Goal: Information Seeking & Learning: Learn about a topic

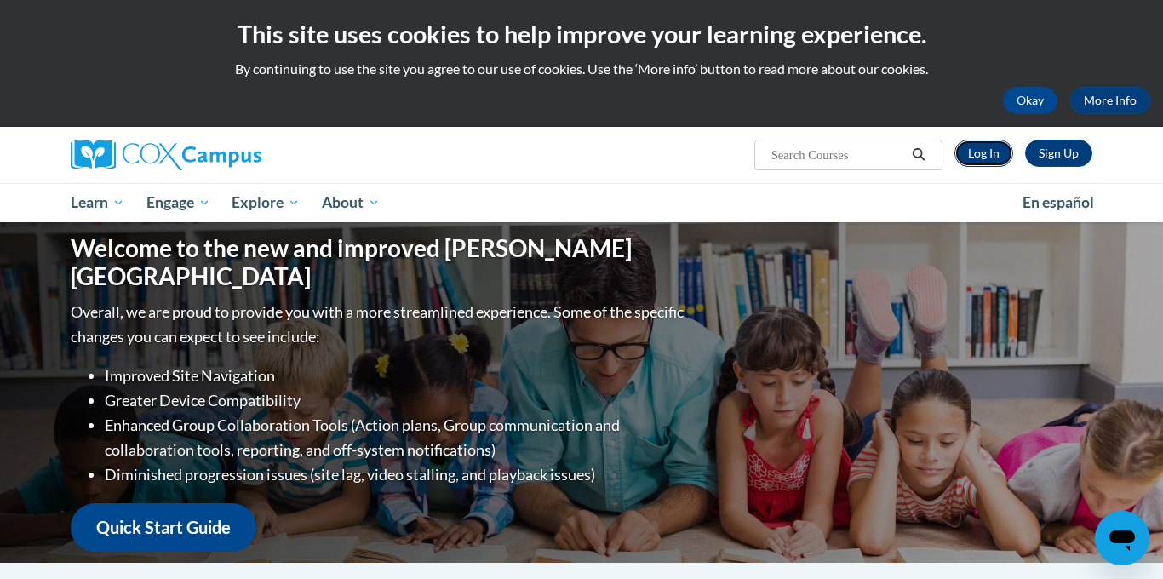
click at [996, 155] on link "Log In" at bounding box center [984, 153] width 59 height 27
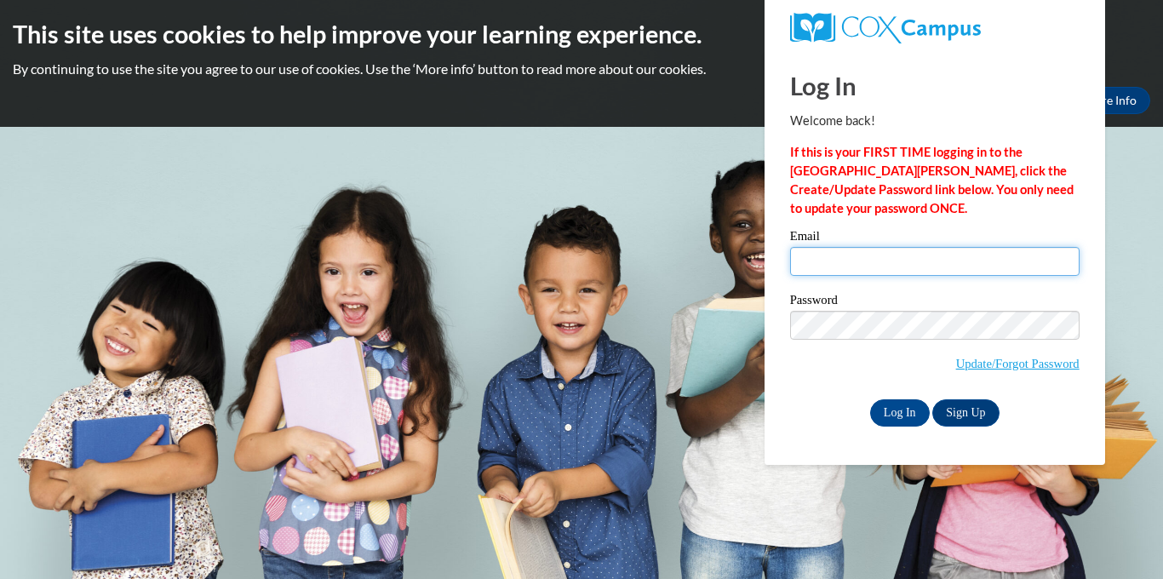
click at [925, 263] on input "Email" at bounding box center [935, 261] width 290 height 29
type input "[EMAIL_ADDRESS][PERSON_NAME][DOMAIN_NAME]"
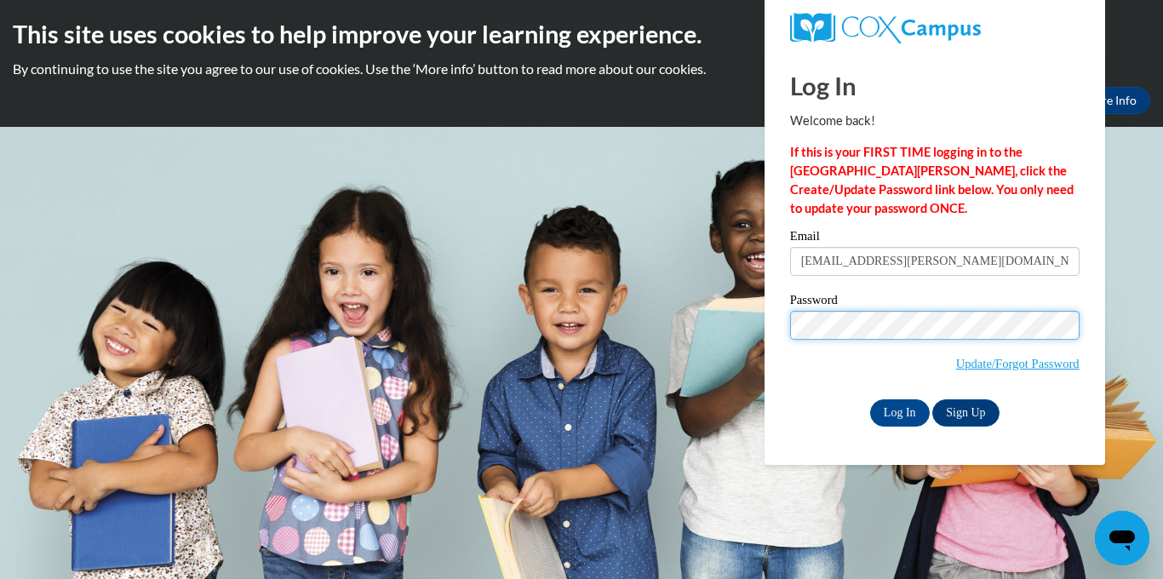
click at [870, 399] on input "Log In" at bounding box center [900, 412] width 60 height 27
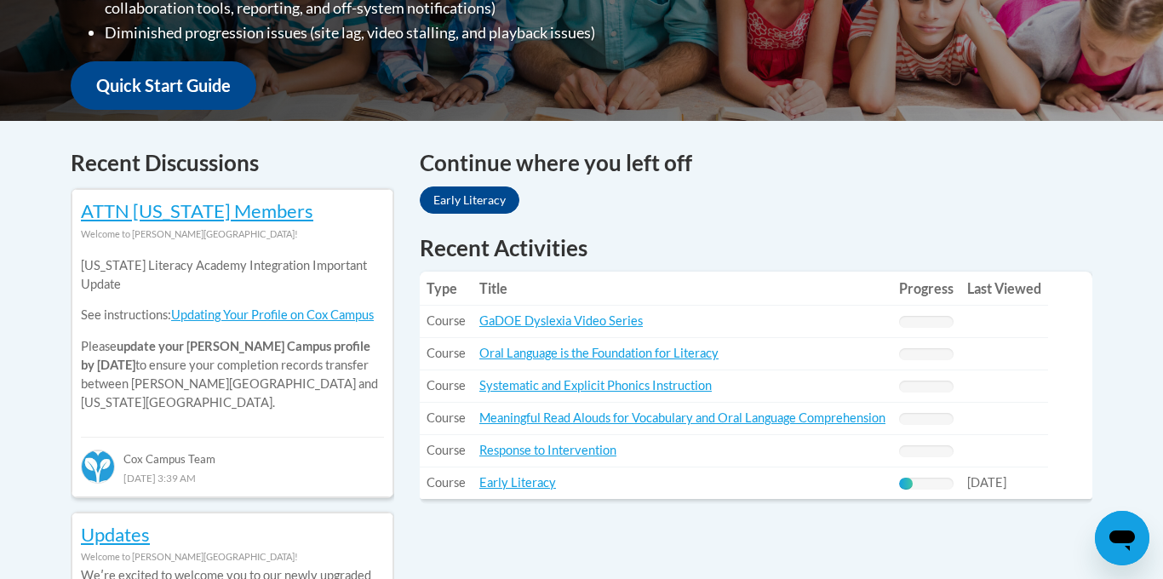
scroll to position [617, 0]
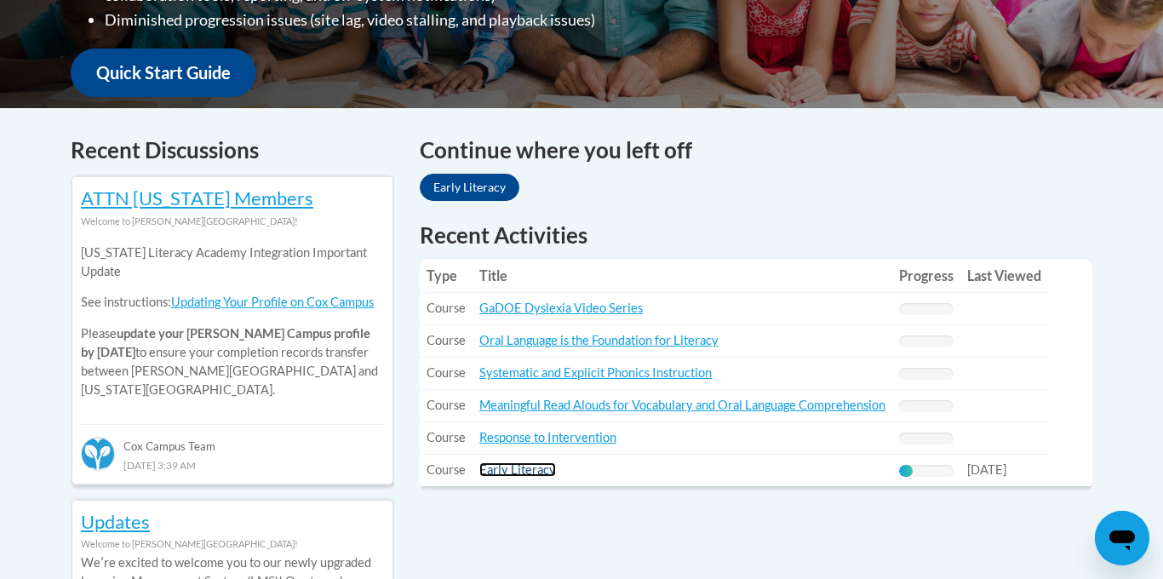
click at [529, 473] on link "Early Literacy" at bounding box center [517, 469] width 77 height 14
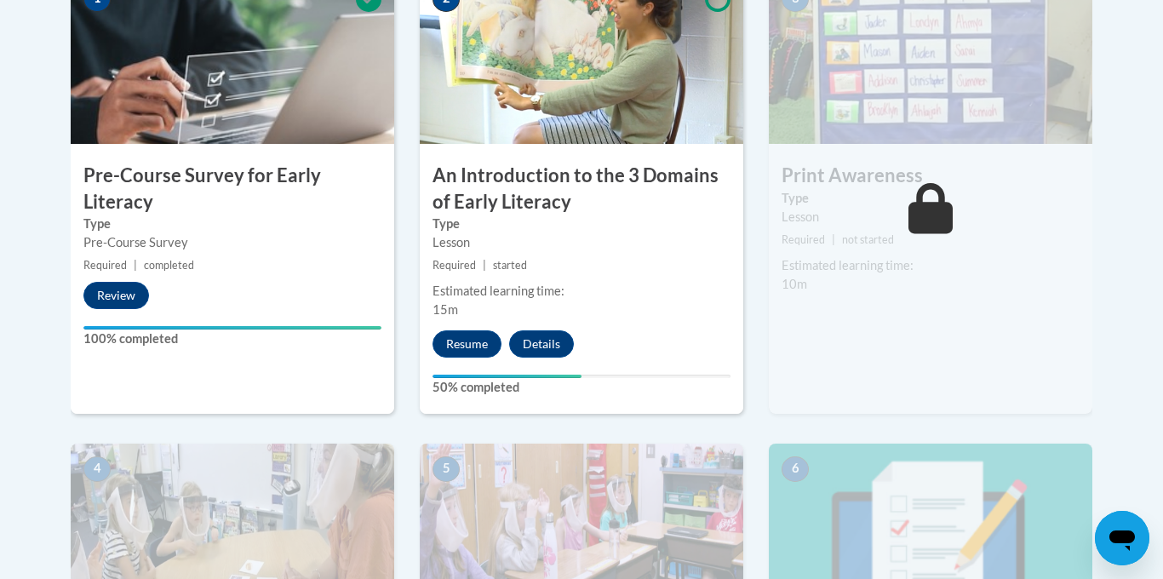
scroll to position [600, 0]
click at [464, 340] on button "Resume" at bounding box center [467, 343] width 69 height 27
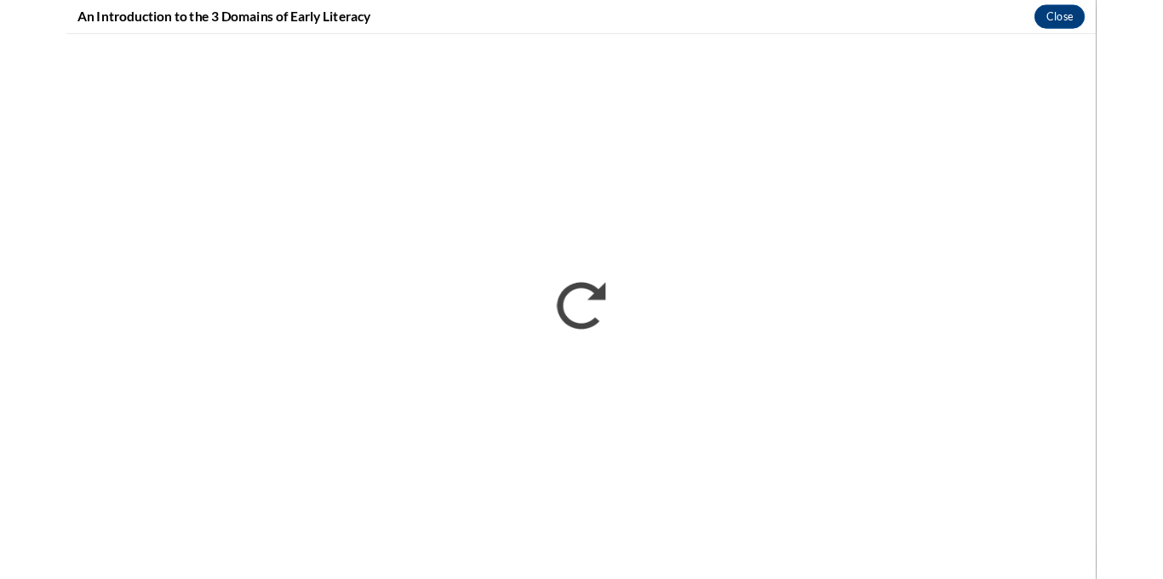
scroll to position [0, 0]
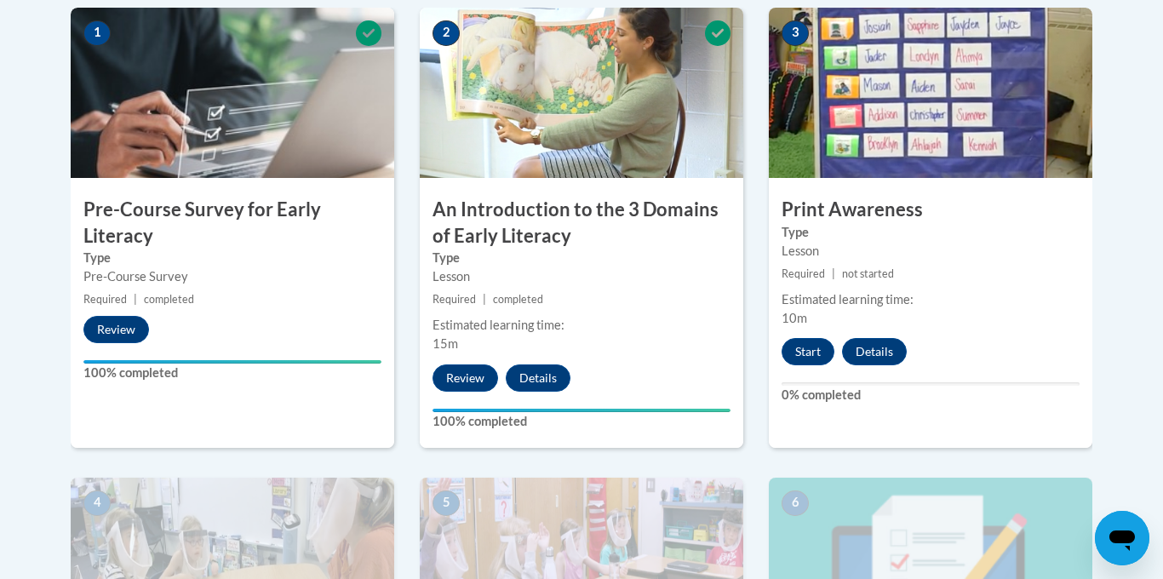
scroll to position [567, 0]
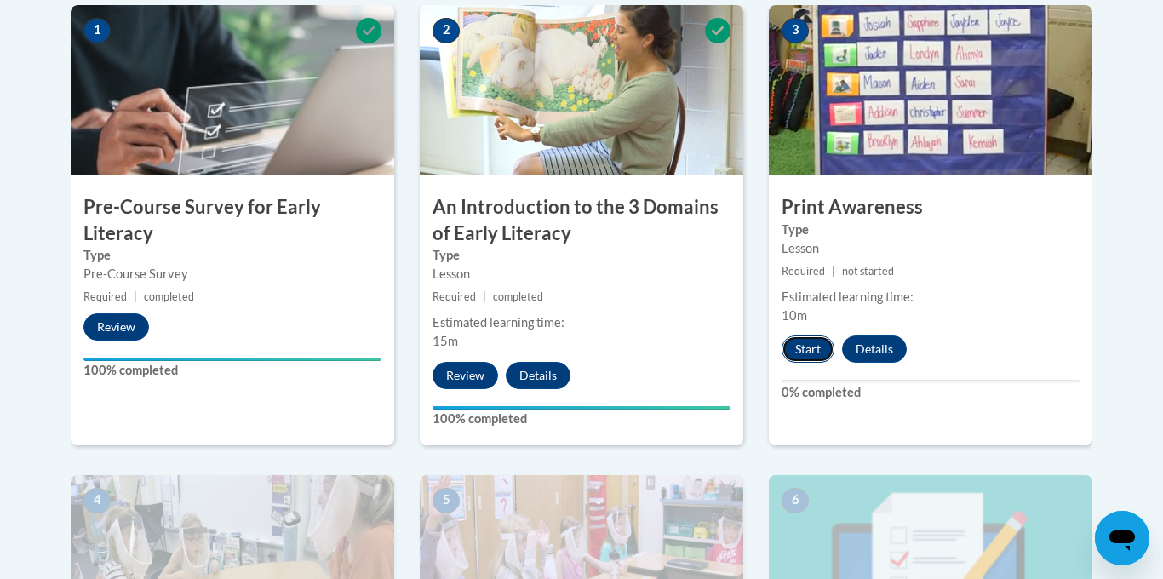
click at [806, 352] on button "Start" at bounding box center [808, 349] width 53 height 27
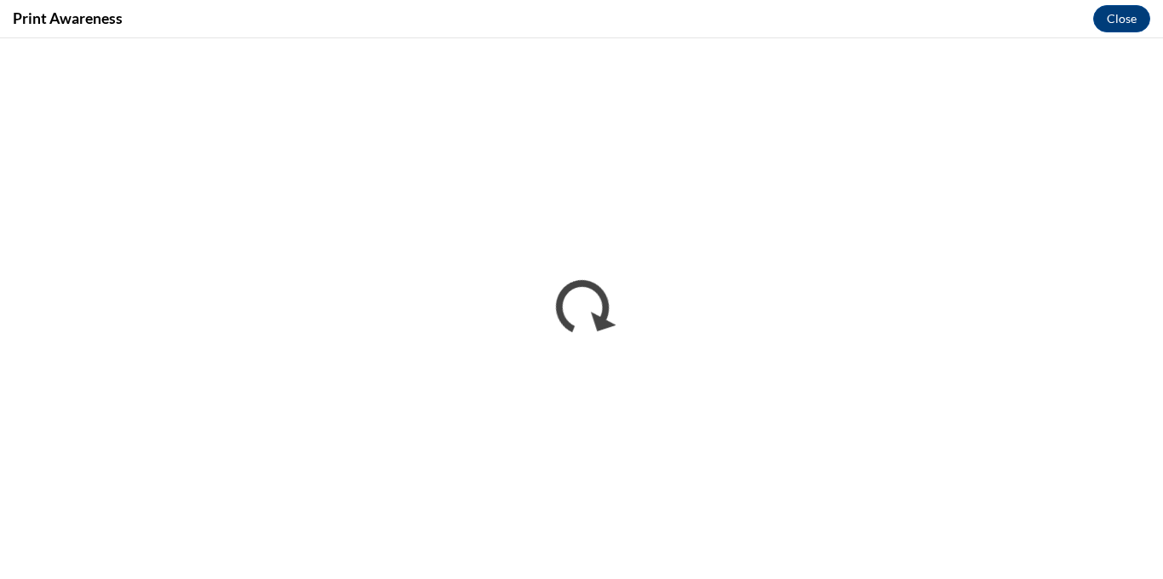
scroll to position [0, 0]
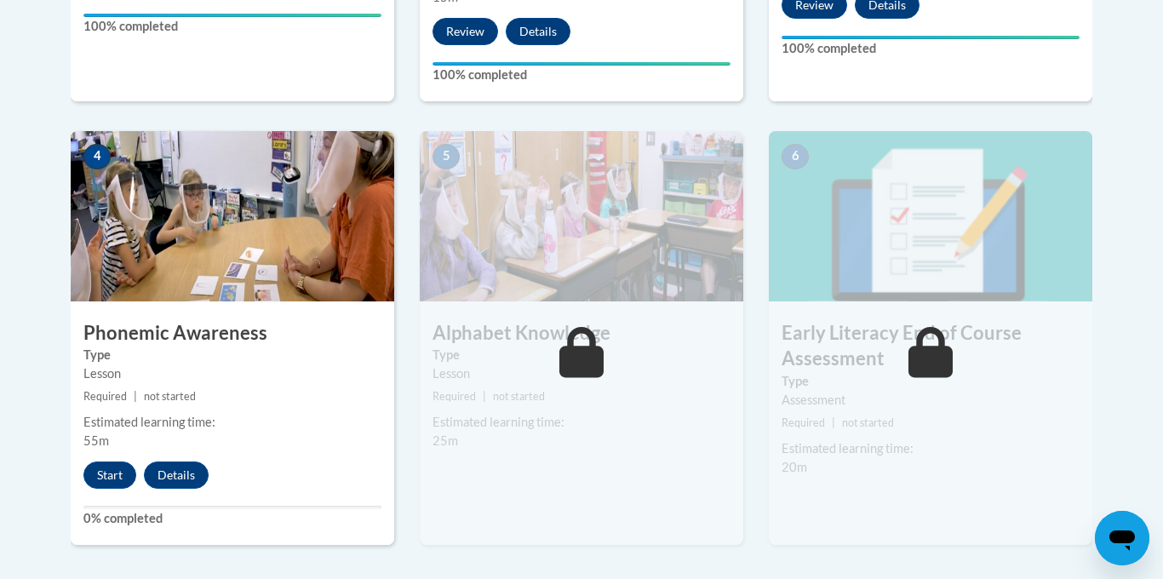
scroll to position [910, 0]
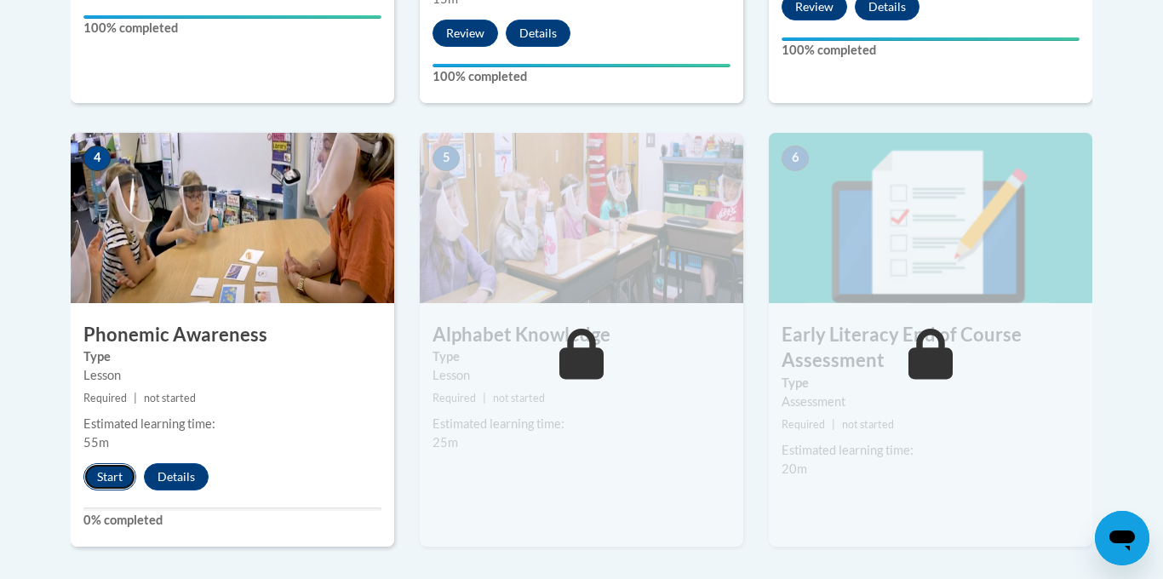
click at [97, 475] on button "Start" at bounding box center [109, 476] width 53 height 27
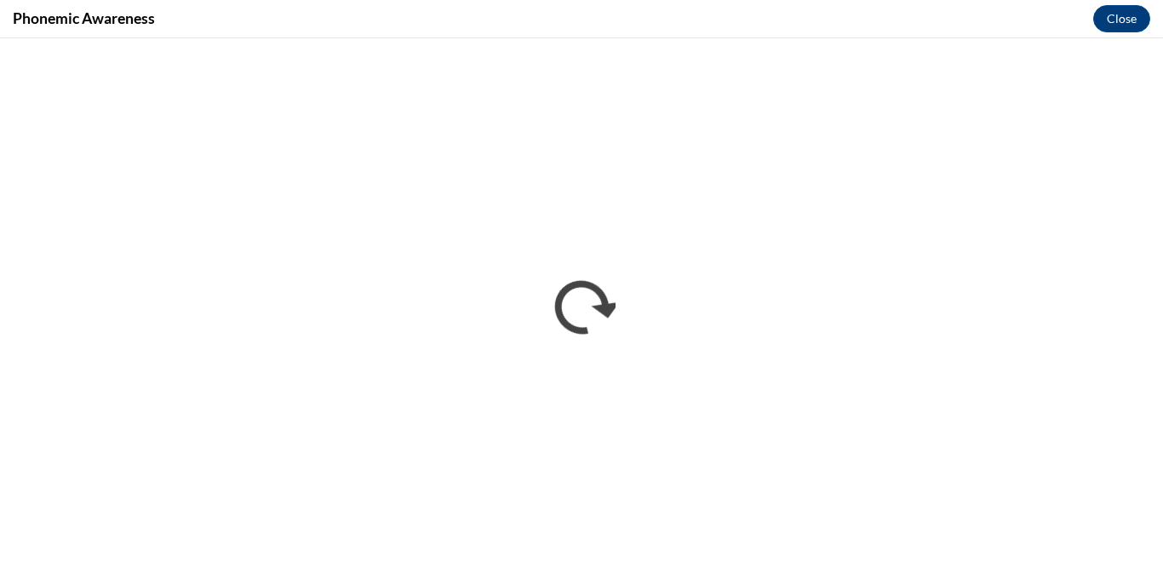
scroll to position [0, 0]
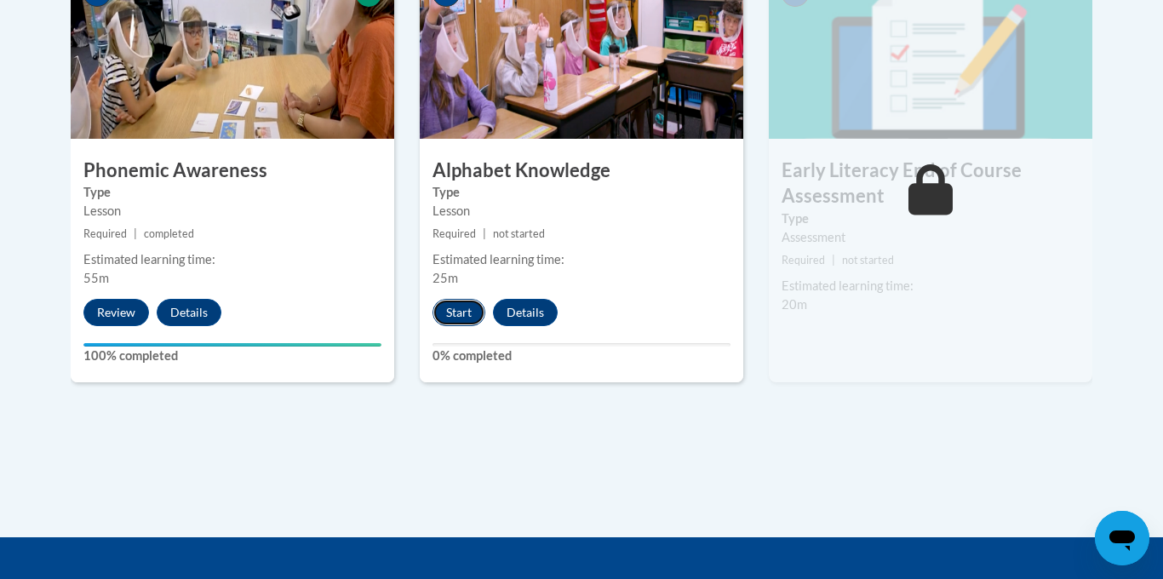
click at [465, 319] on button "Start" at bounding box center [459, 312] width 53 height 27
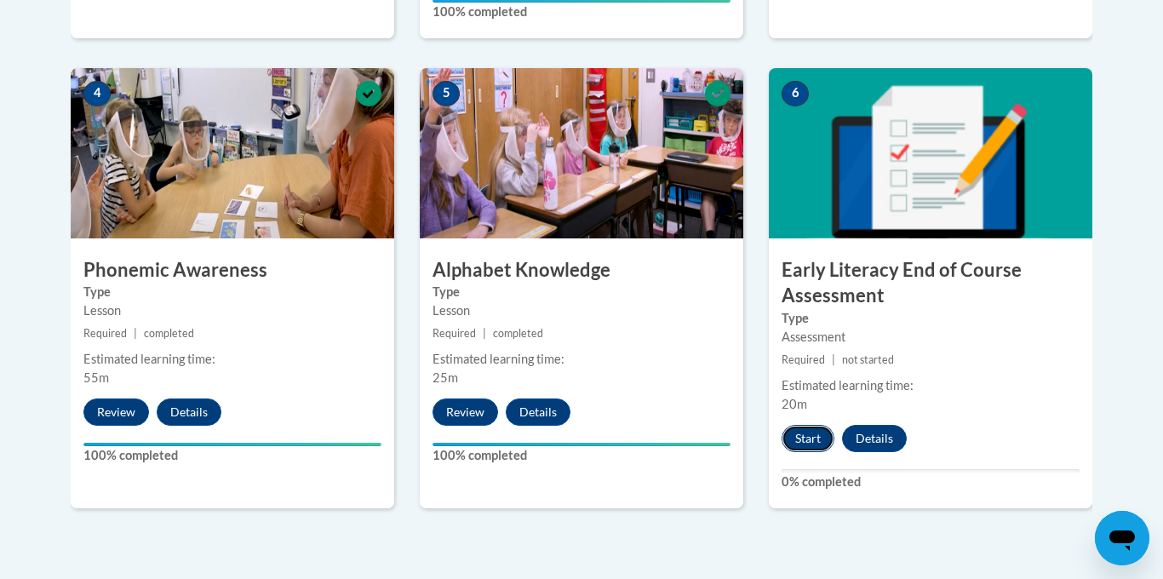
click at [805, 431] on button "Start" at bounding box center [808, 438] width 53 height 27
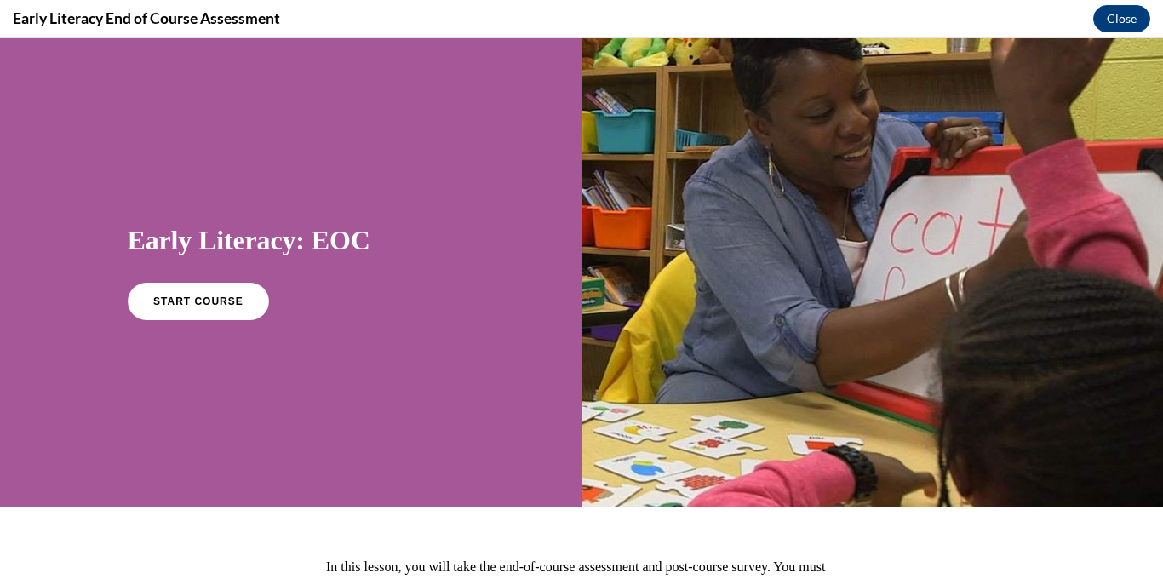
scroll to position [194, 0]
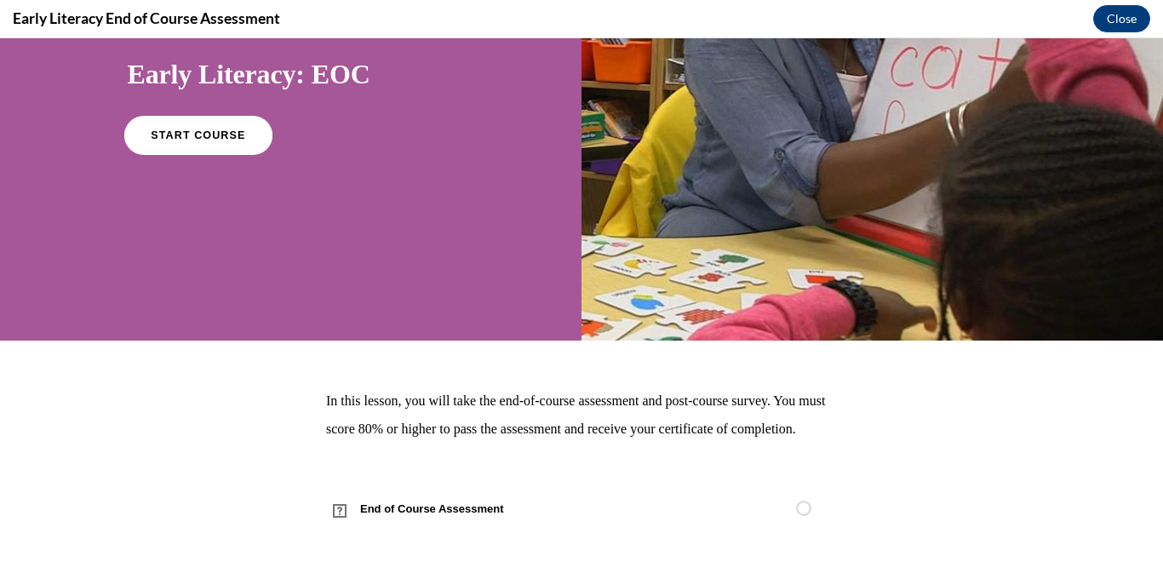
click at [230, 123] on link "START COURSE" at bounding box center [197, 135] width 148 height 39
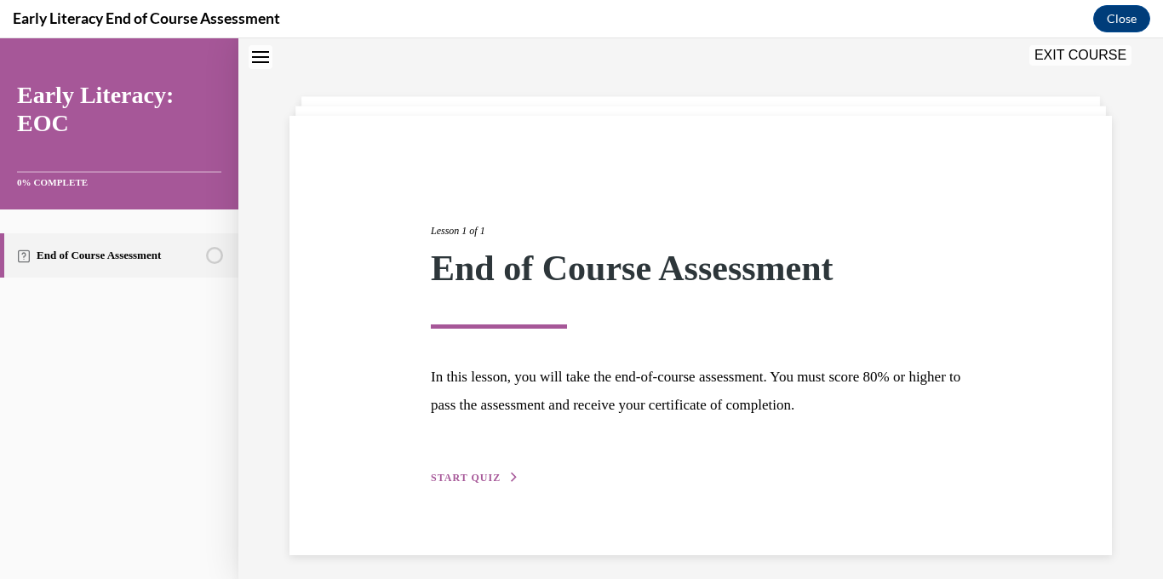
scroll to position [62, 0]
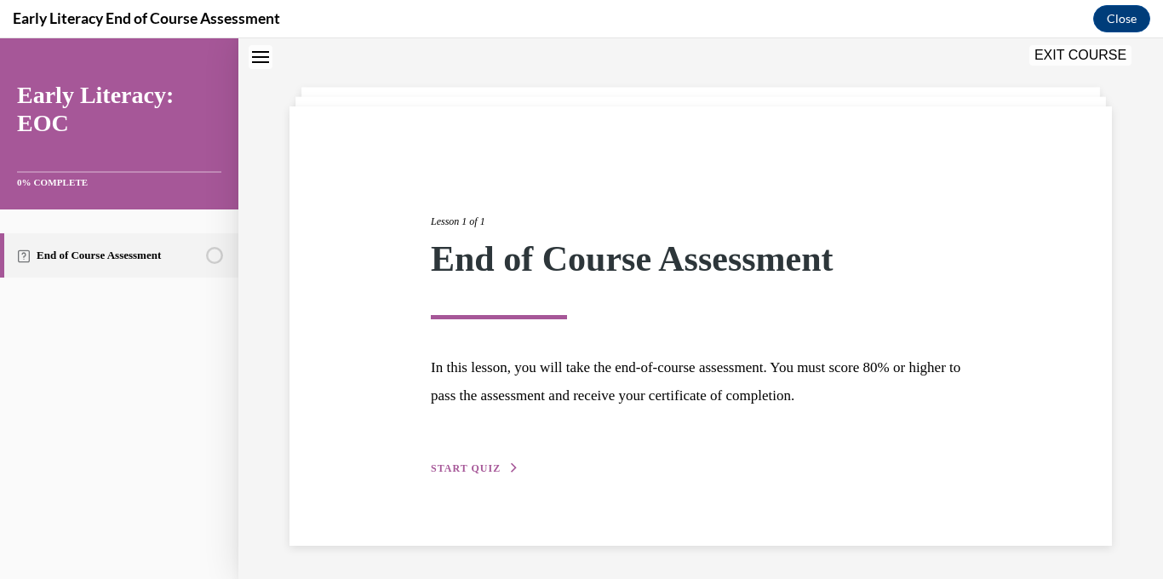
click at [470, 473] on span "START QUIZ" at bounding box center [466, 468] width 70 height 12
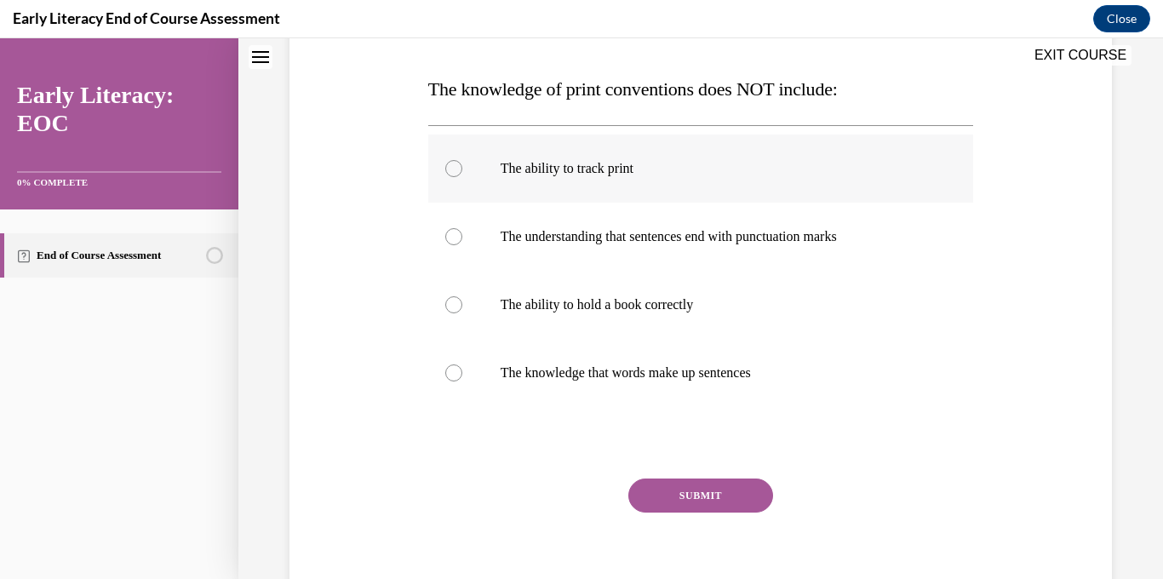
scroll to position [253, 0]
click at [791, 224] on div at bounding box center [701, 238] width 546 height 68
click at [674, 307] on p "The ability to hold a book correctly" at bounding box center [716, 305] width 431 height 17
click at [709, 497] on button "SUBMIT" at bounding box center [700, 496] width 145 height 34
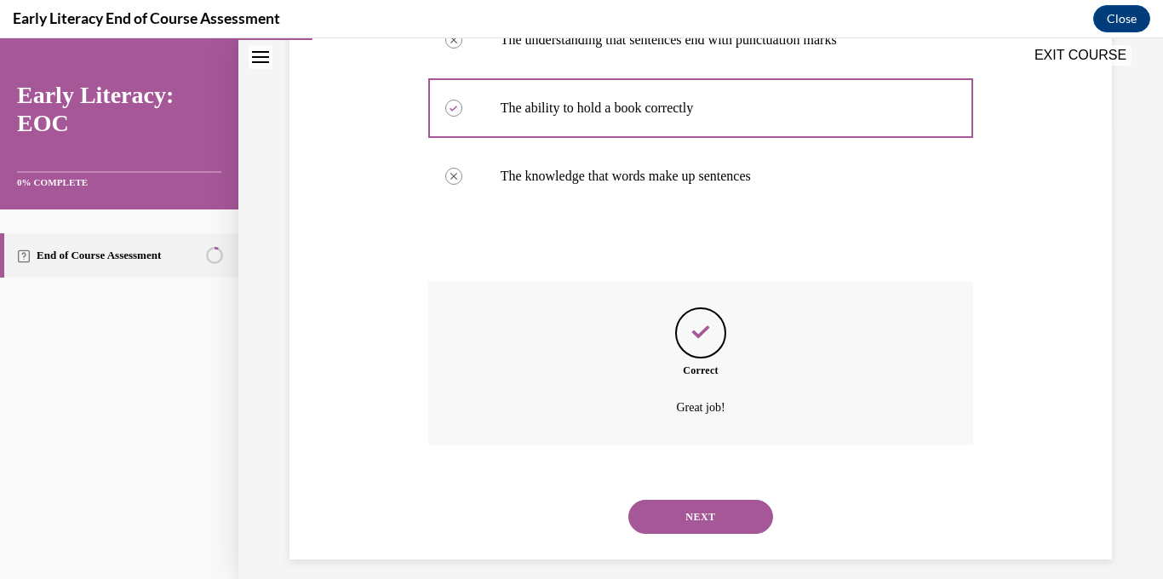
scroll to position [465, 0]
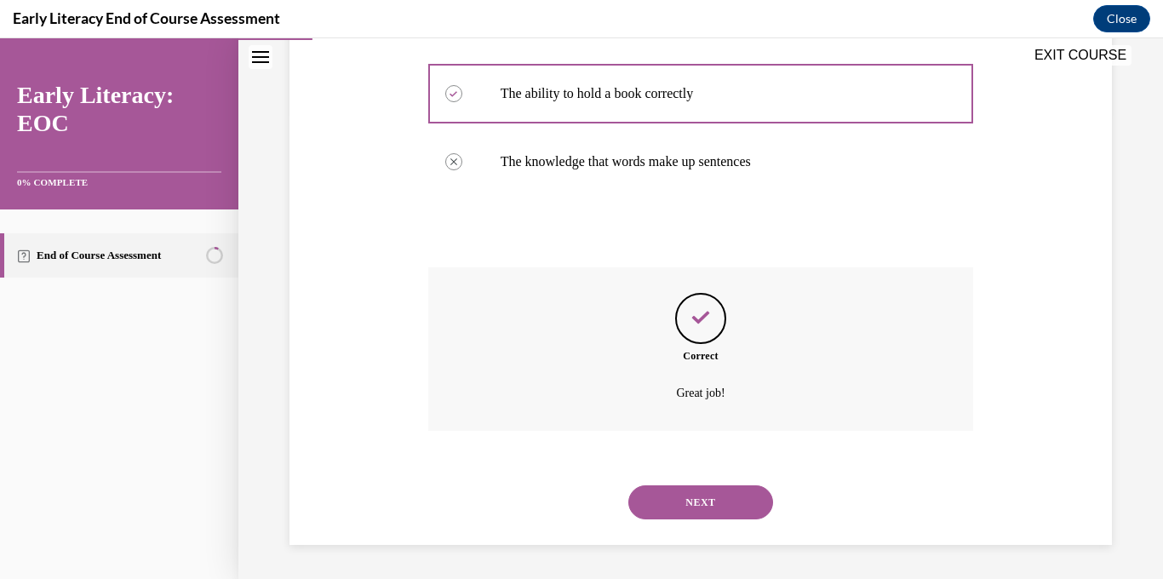
click at [715, 502] on button "NEXT" at bounding box center [700, 502] width 145 height 34
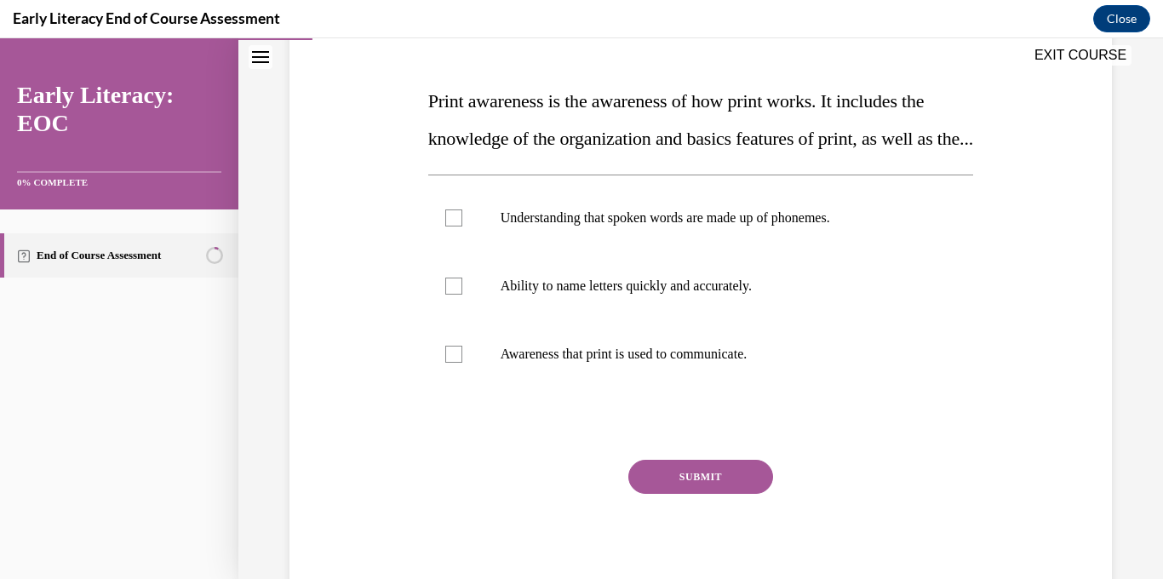
scroll to position [270, 0]
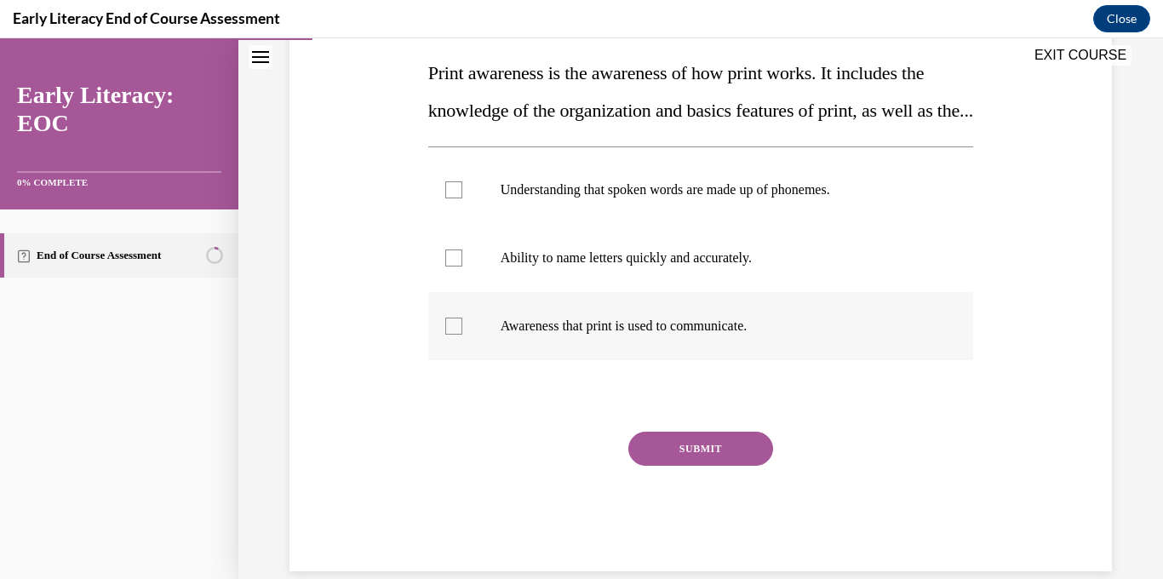
click at [699, 360] on div at bounding box center [701, 326] width 546 height 68
click at [703, 466] on button "SUBMIT" at bounding box center [700, 449] width 145 height 34
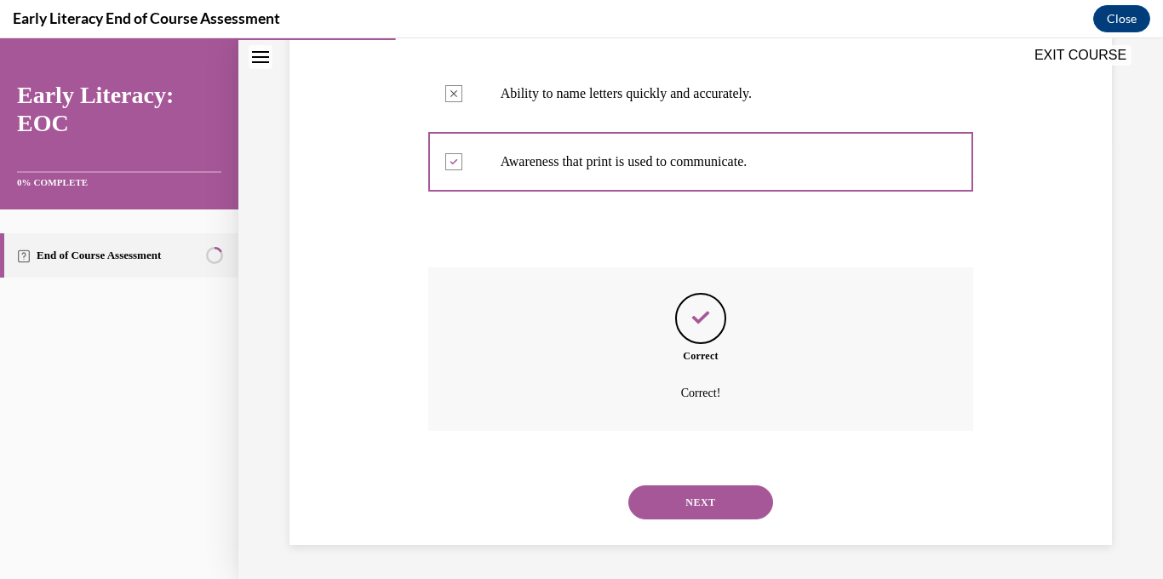
scroll to position [472, 0]
click at [721, 495] on button "NEXT" at bounding box center [700, 502] width 145 height 34
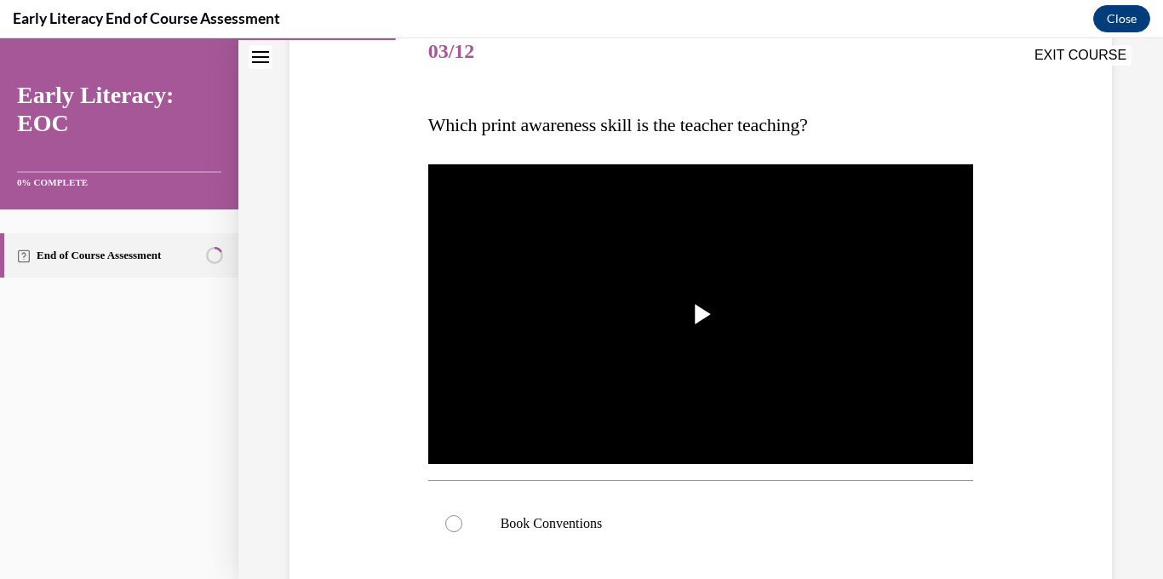
scroll to position [221, 0]
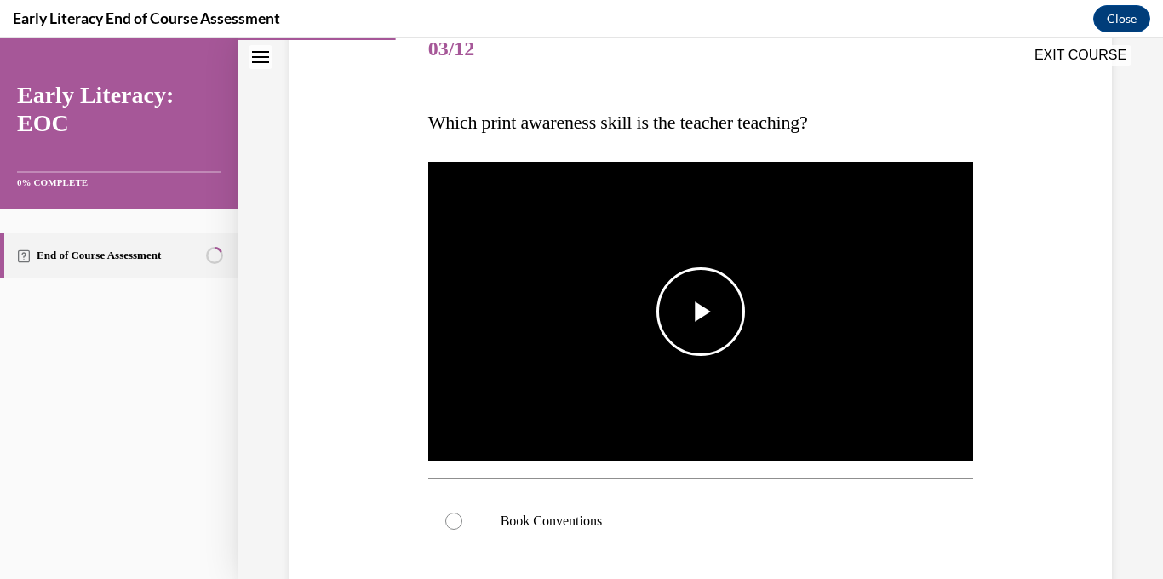
click at [701, 312] on span "Video player" at bounding box center [701, 312] width 0 height 0
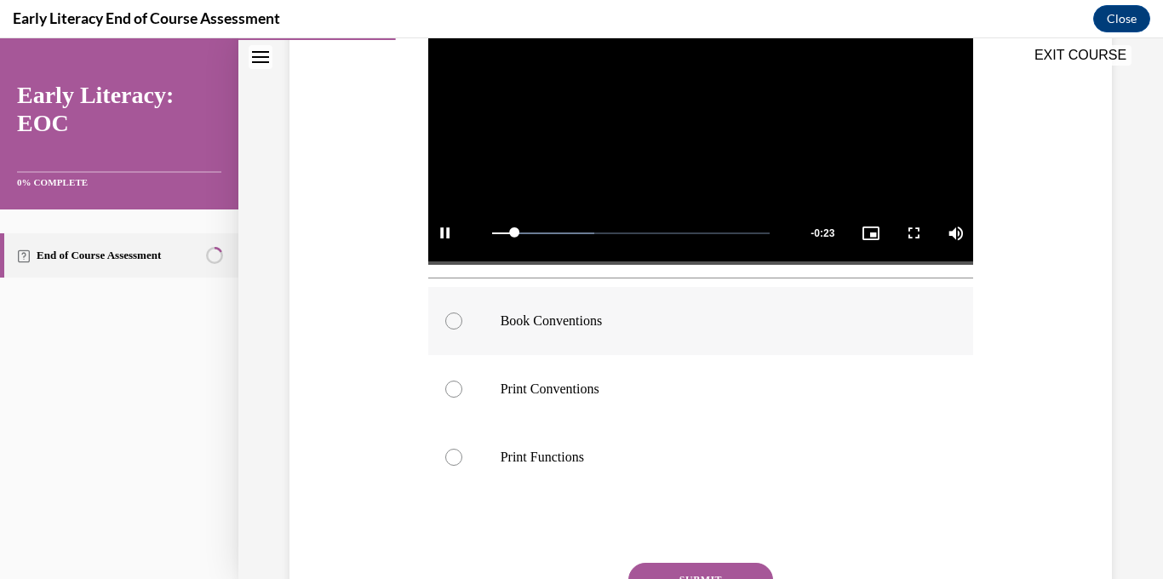
scroll to position [434, 0]
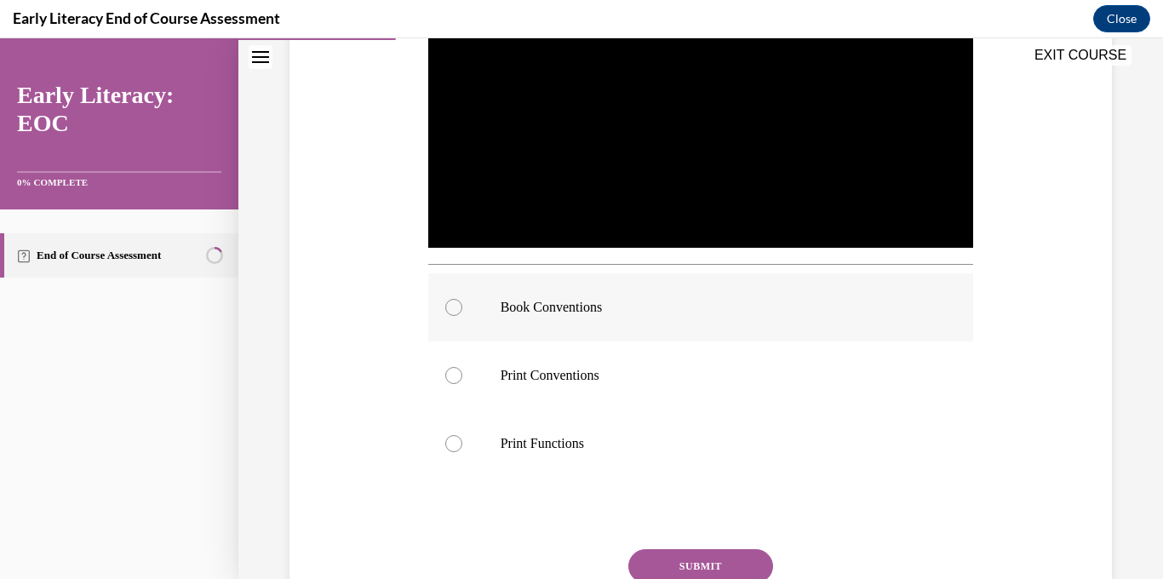
click at [680, 313] on p "Book Conventions" at bounding box center [716, 307] width 431 height 17
click at [731, 566] on button "SUBMIT" at bounding box center [700, 566] width 145 height 34
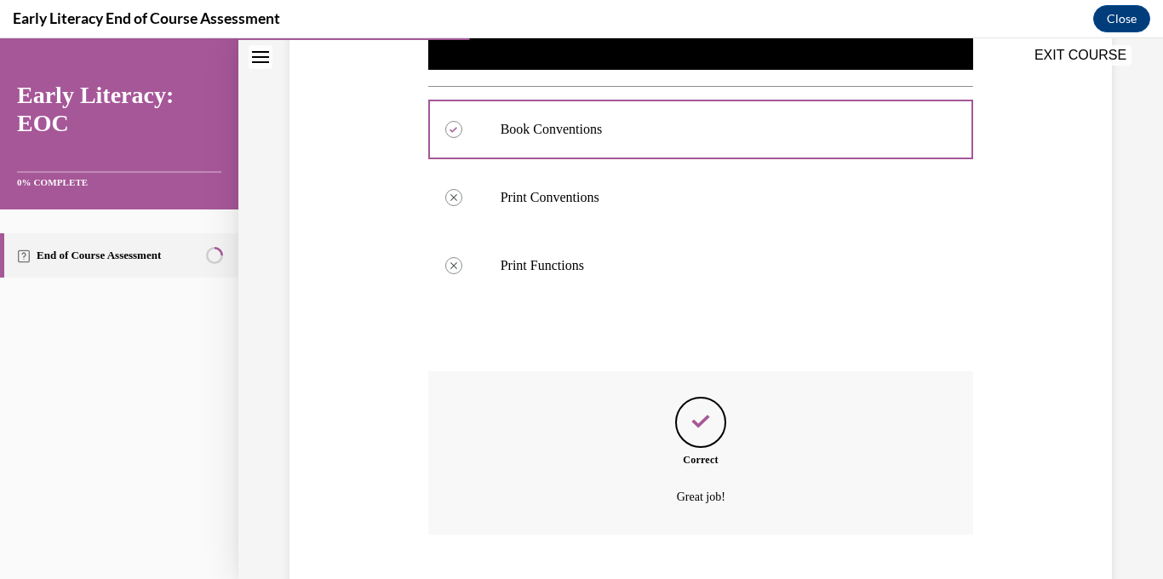
scroll to position [716, 0]
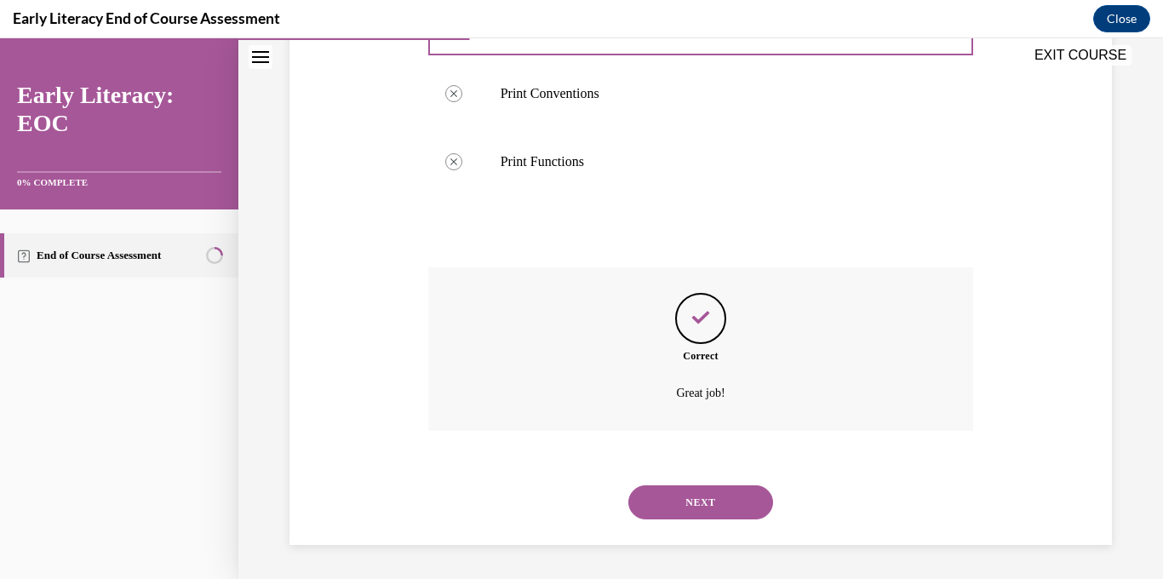
click at [689, 510] on button "NEXT" at bounding box center [700, 502] width 145 height 34
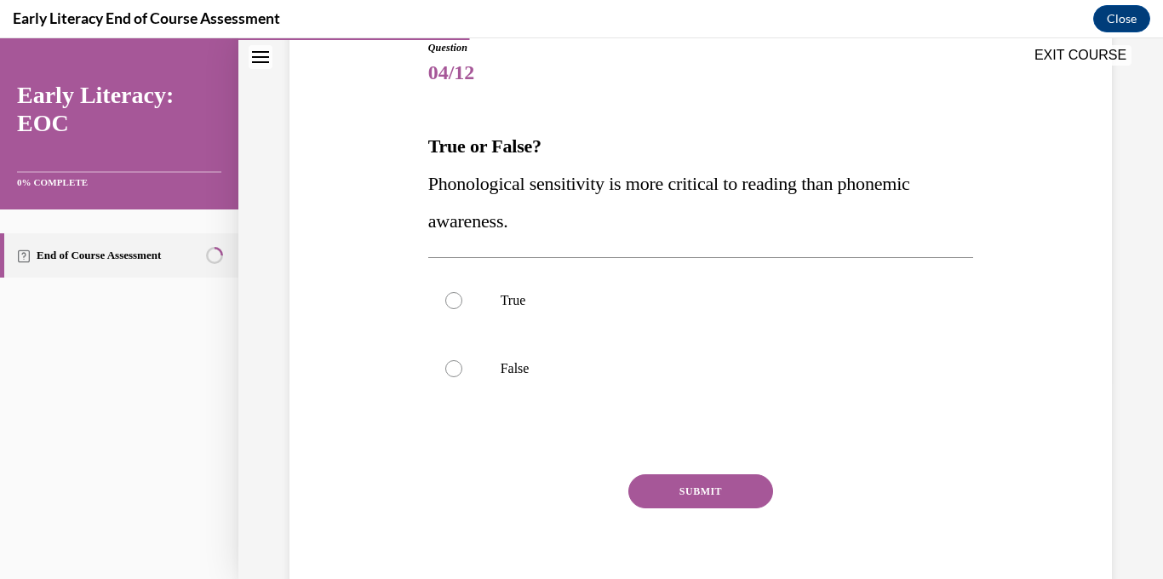
scroll to position [246, 0]
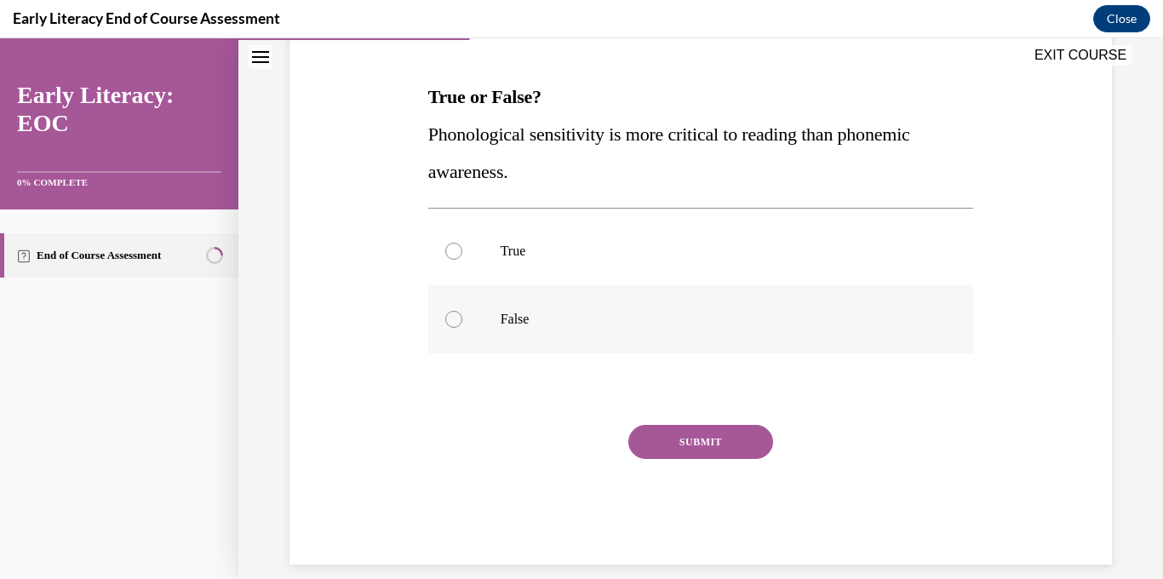
click at [550, 299] on div at bounding box center [701, 319] width 546 height 68
click at [715, 436] on button "SUBMIT" at bounding box center [700, 442] width 145 height 34
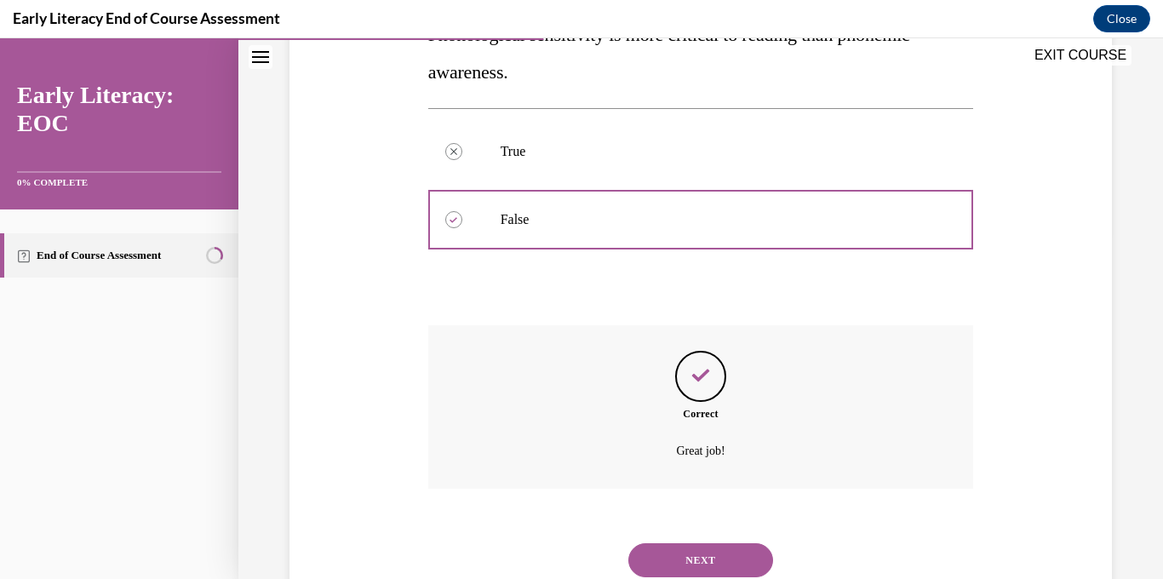
scroll to position [404, 0]
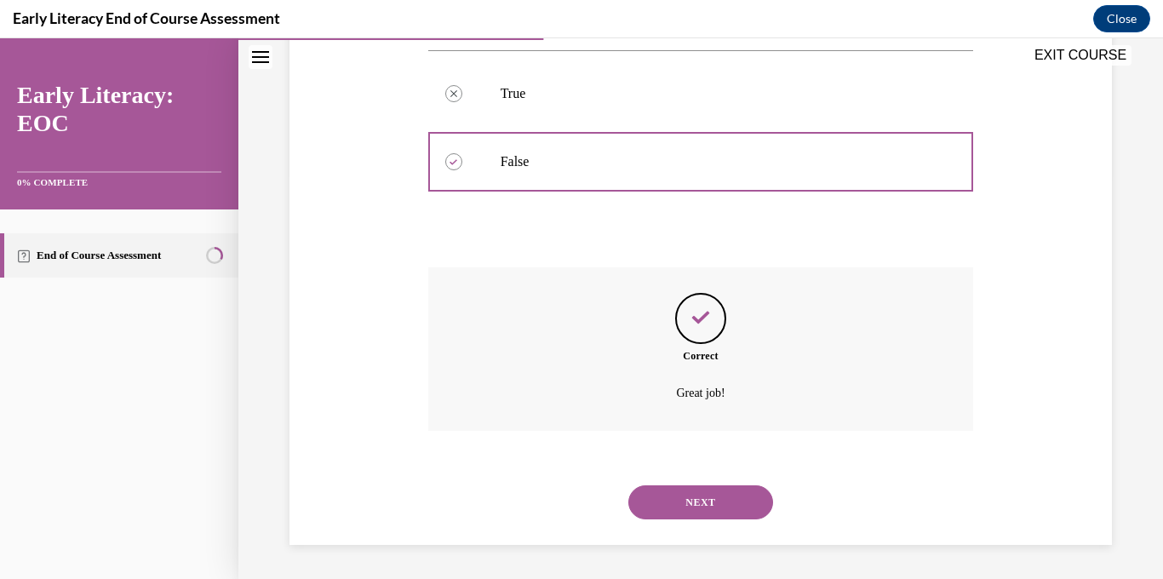
click at [718, 496] on button "NEXT" at bounding box center [700, 502] width 145 height 34
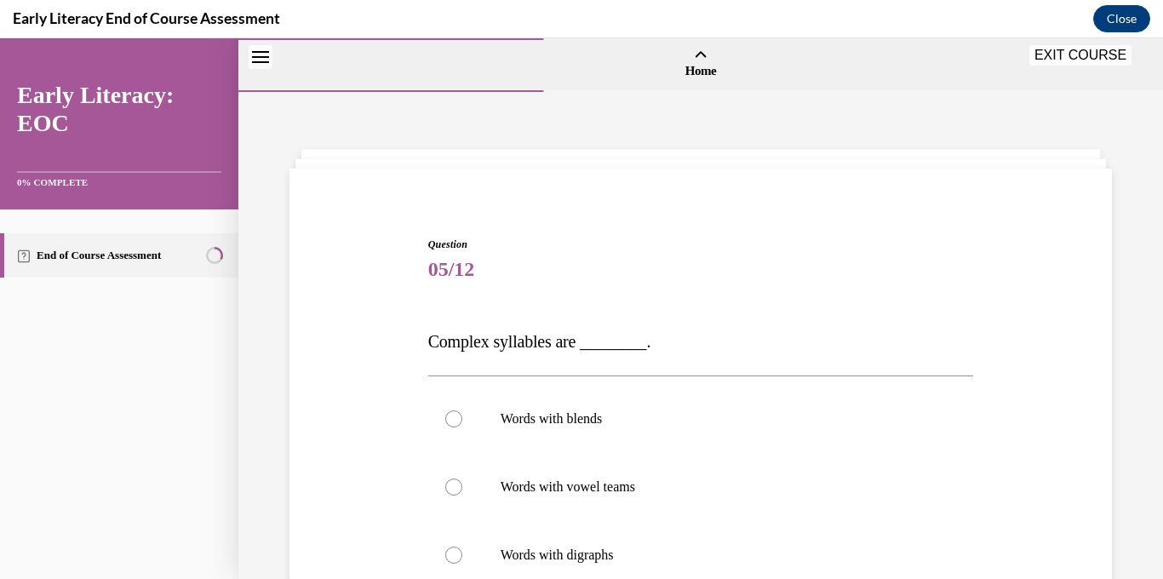
scroll to position [182, 0]
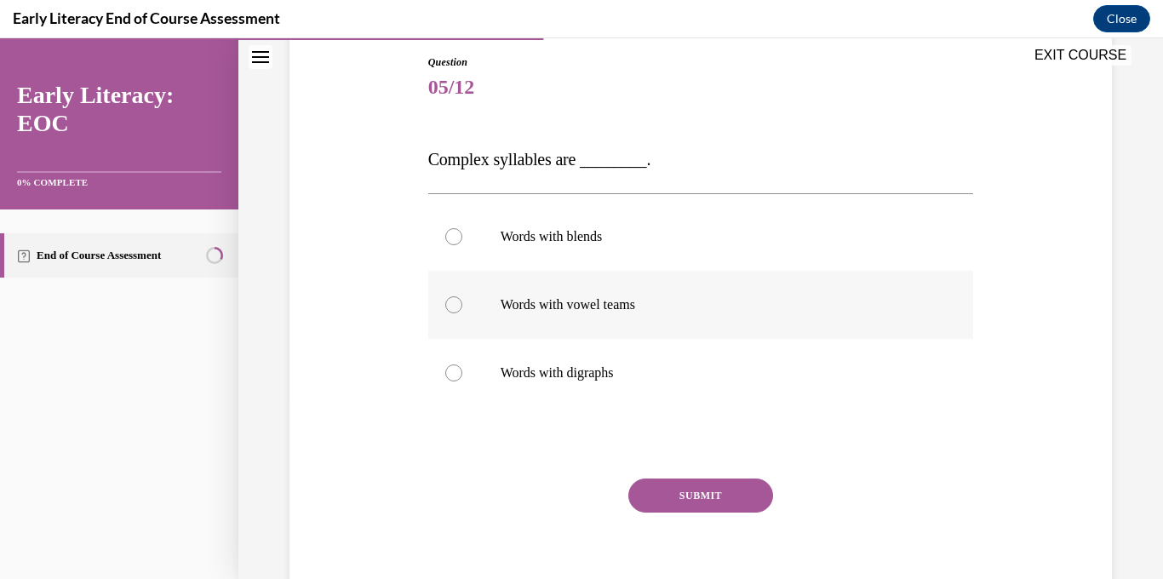
click at [643, 296] on p "Words with vowel teams" at bounding box center [716, 304] width 431 height 17
click at [619, 251] on div at bounding box center [701, 237] width 546 height 68
click at [676, 486] on button "SUBMIT" at bounding box center [700, 496] width 145 height 34
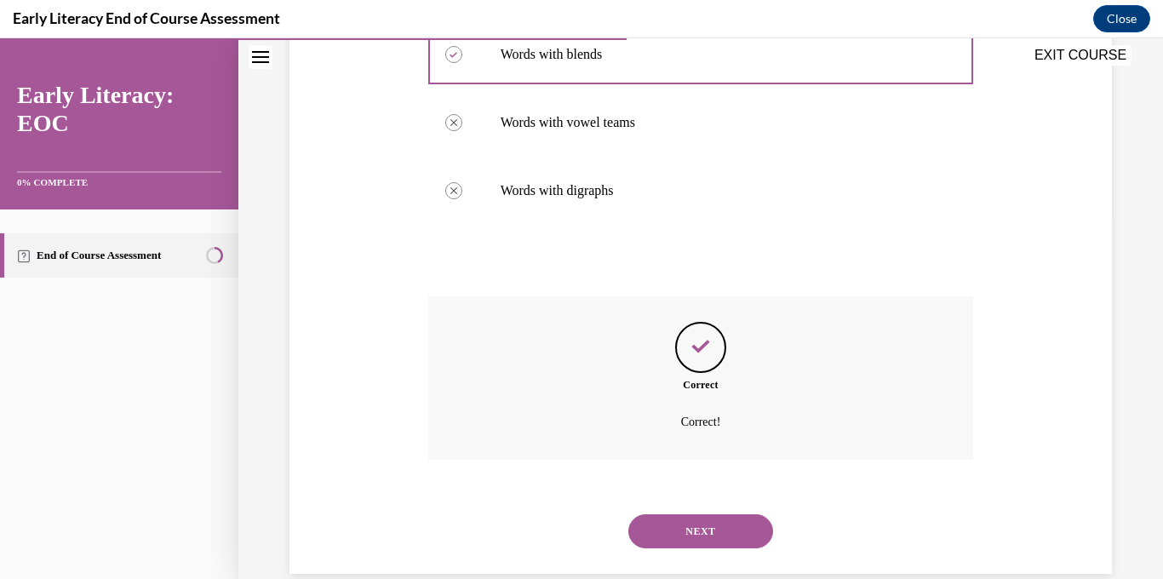
scroll to position [393, 0]
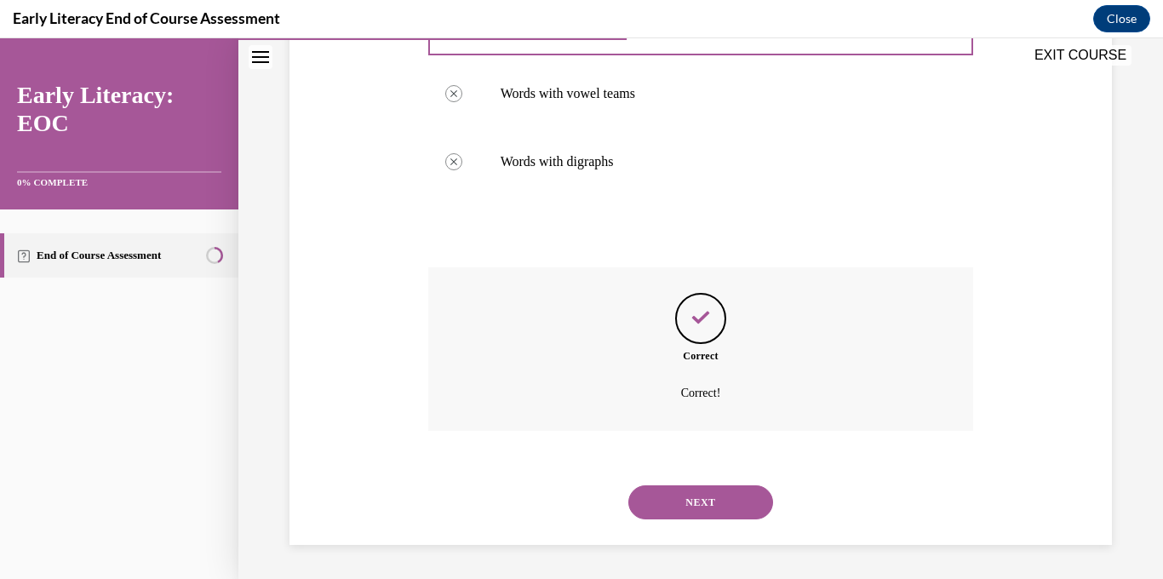
click at [693, 500] on button "NEXT" at bounding box center [700, 502] width 145 height 34
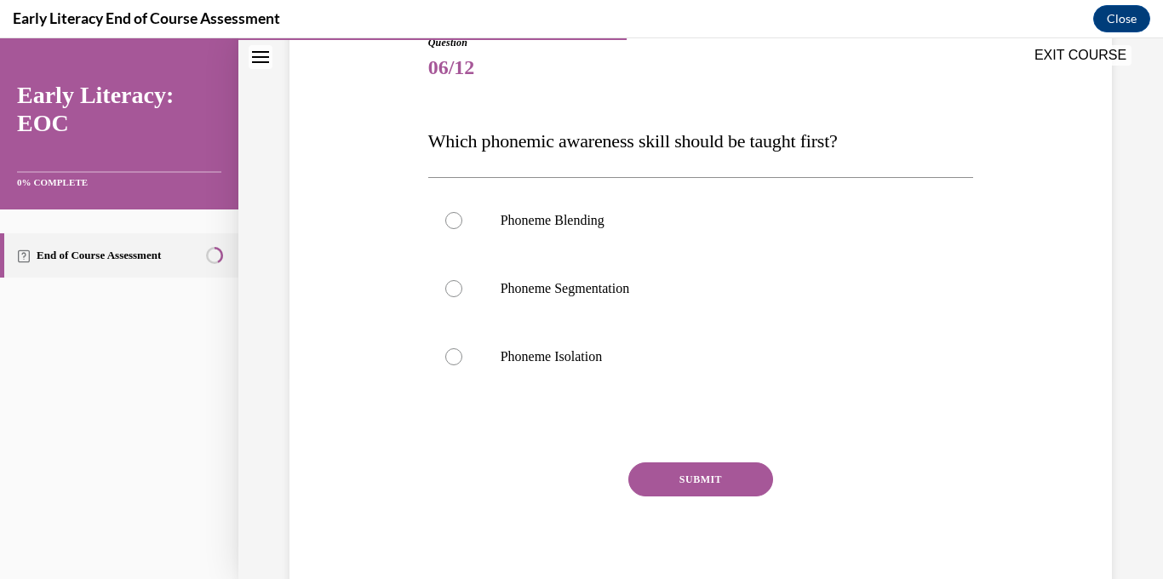
scroll to position [245, 0]
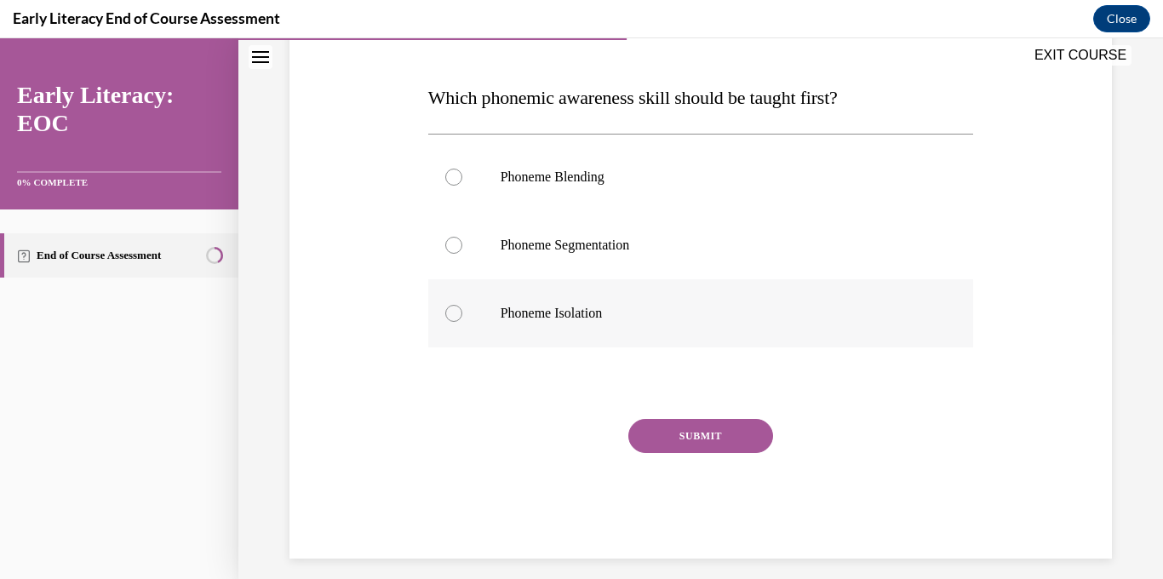
click at [625, 310] on p "Phoneme Isolation" at bounding box center [716, 313] width 431 height 17
click at [692, 446] on button "SUBMIT" at bounding box center [700, 436] width 145 height 34
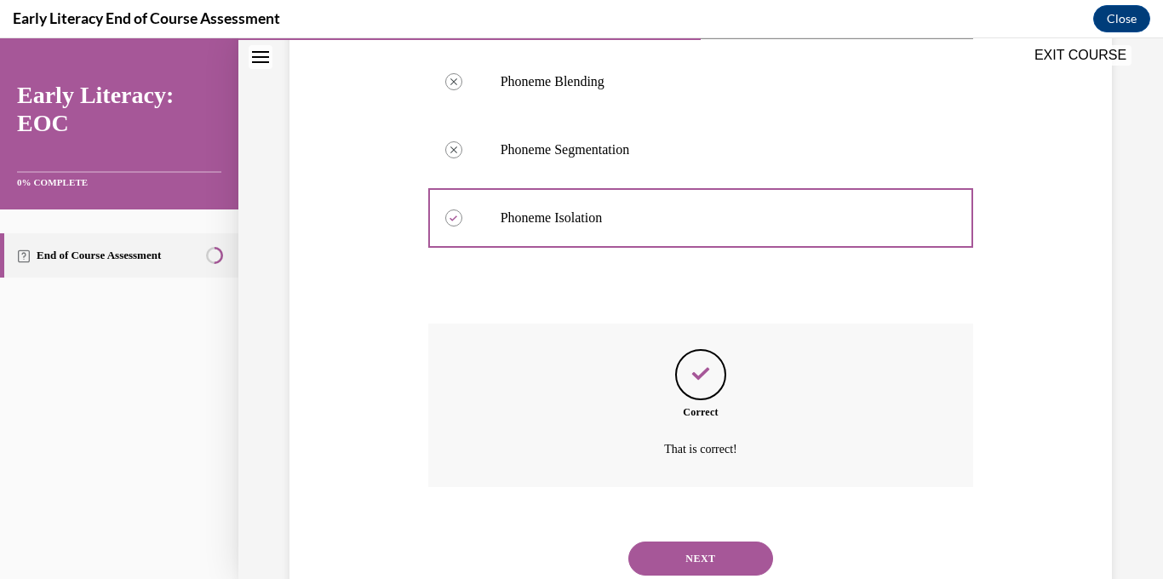
scroll to position [397, 0]
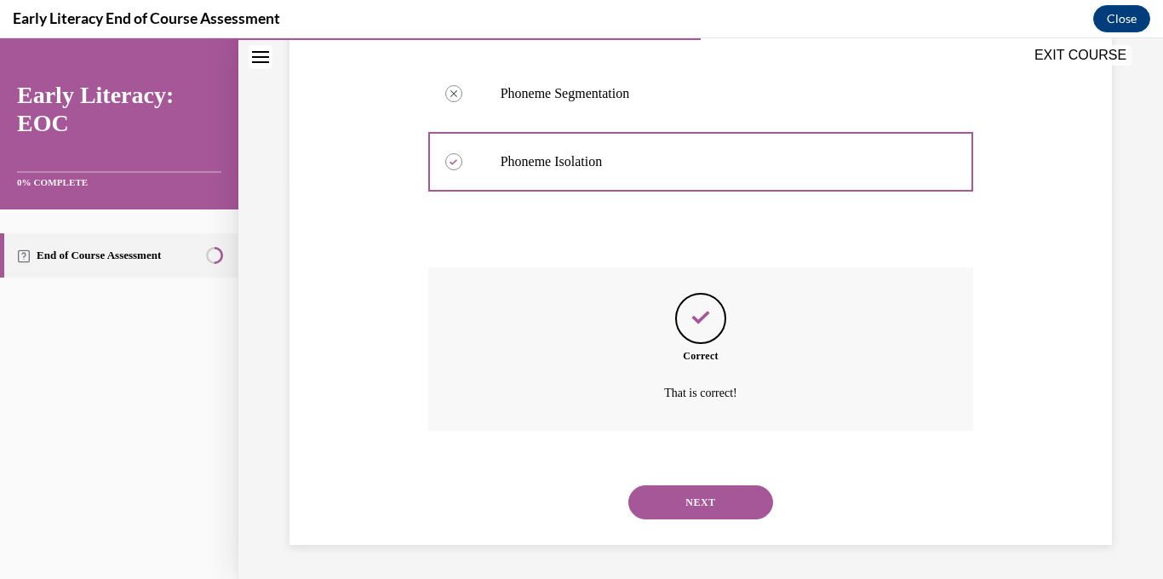
click at [704, 502] on button "NEXT" at bounding box center [700, 502] width 145 height 34
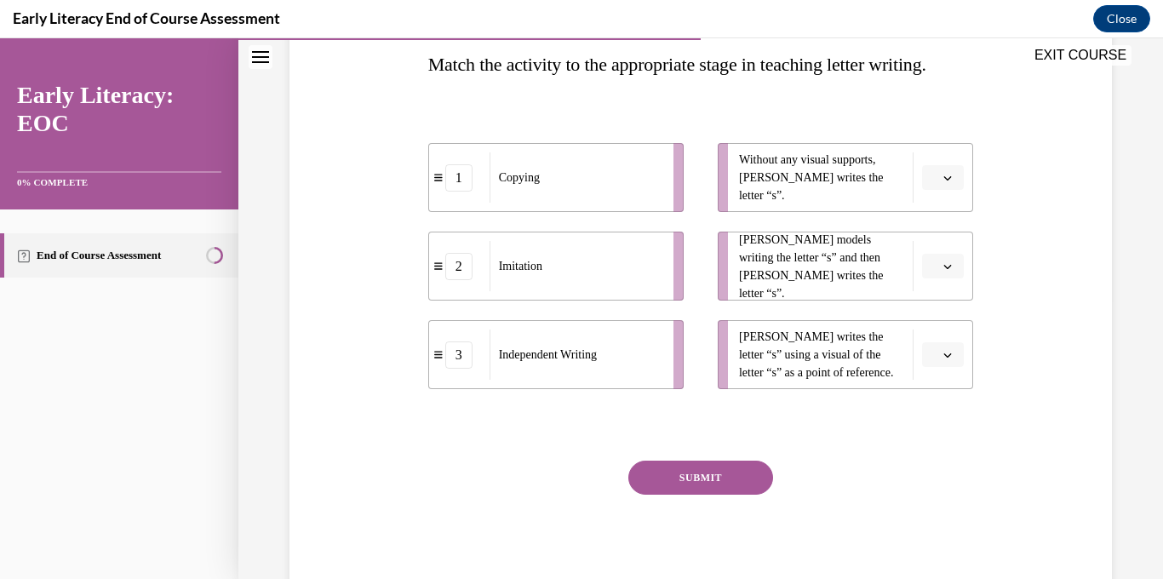
scroll to position [284, 0]
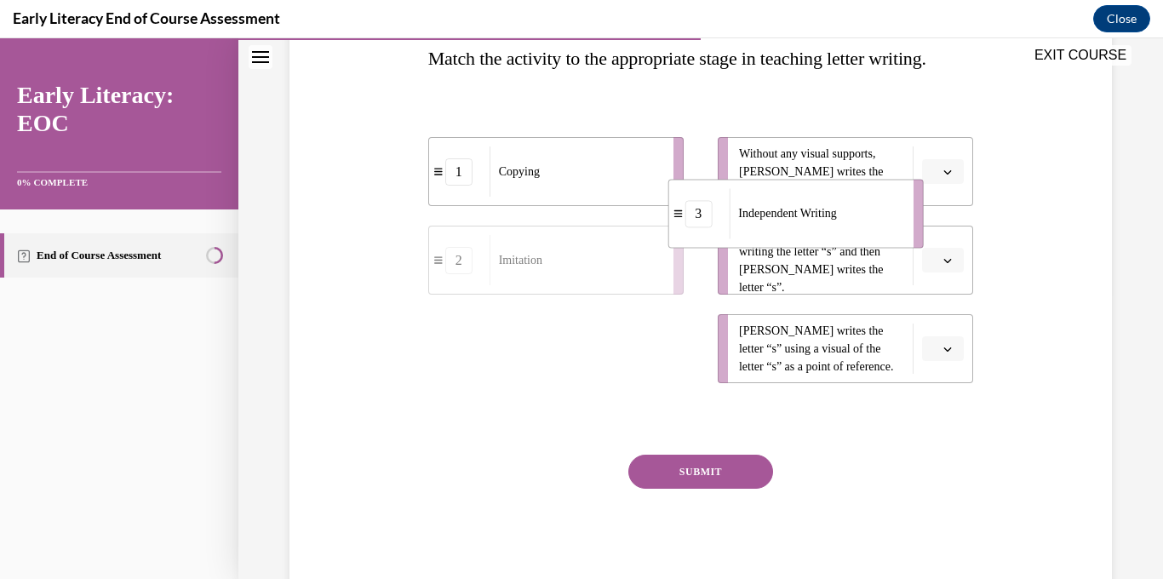
drag, startPoint x: 589, startPoint y: 358, endPoint x: 893, endPoint y: 158, distance: 363.5
click at [893, 188] on div "Independent Writing" at bounding box center [815, 213] width 173 height 50
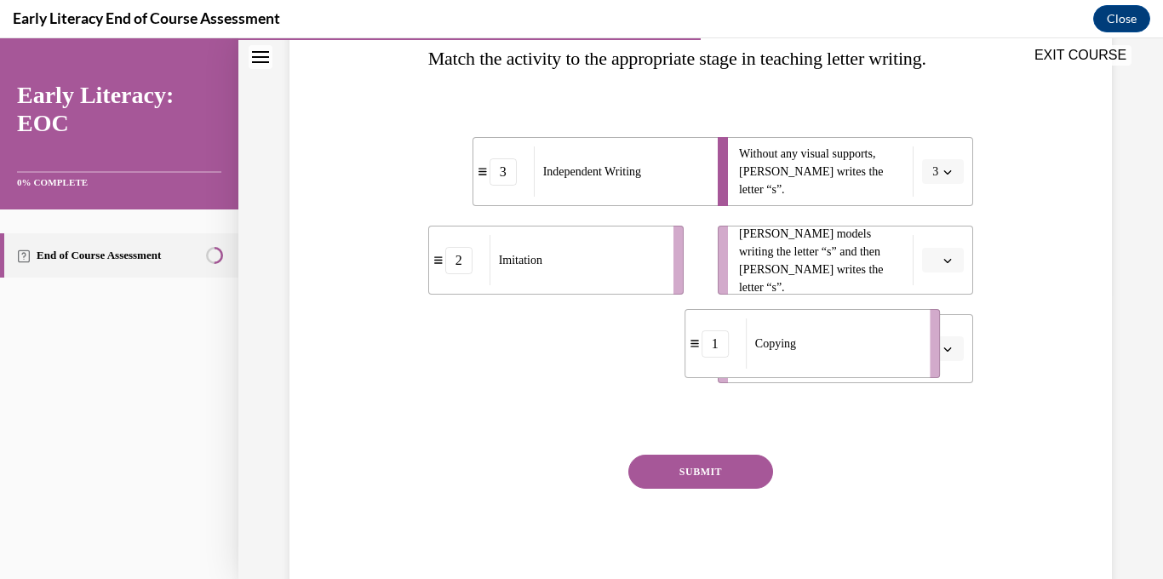
drag, startPoint x: 578, startPoint y: 359, endPoint x: 836, endPoint y: 354, distance: 258.1
click at [836, 354] on div "Copying" at bounding box center [832, 344] width 173 height 50
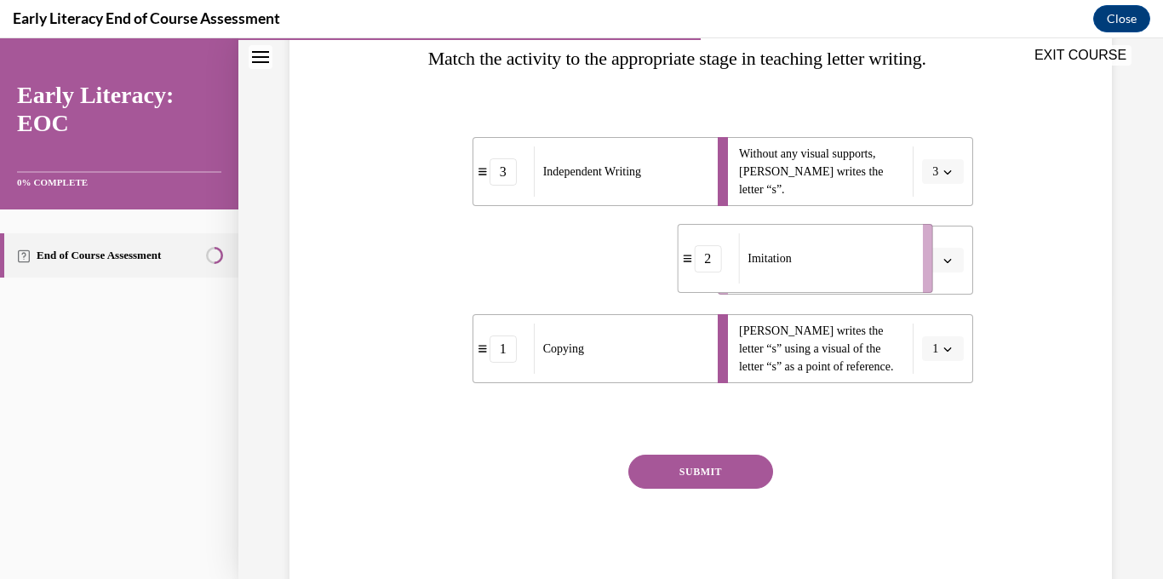
drag, startPoint x: 560, startPoint y: 269, endPoint x: 849, endPoint y: 269, distance: 288.7
click at [847, 269] on div "Imitation" at bounding box center [824, 258] width 173 height 50
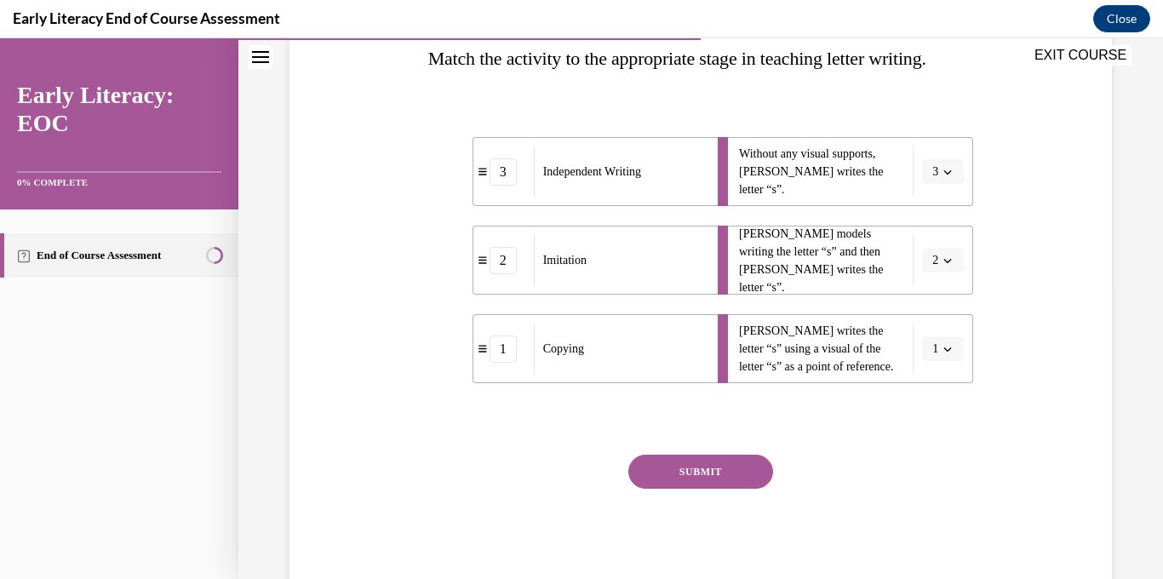
click at [726, 467] on button "SUBMIT" at bounding box center [700, 472] width 145 height 34
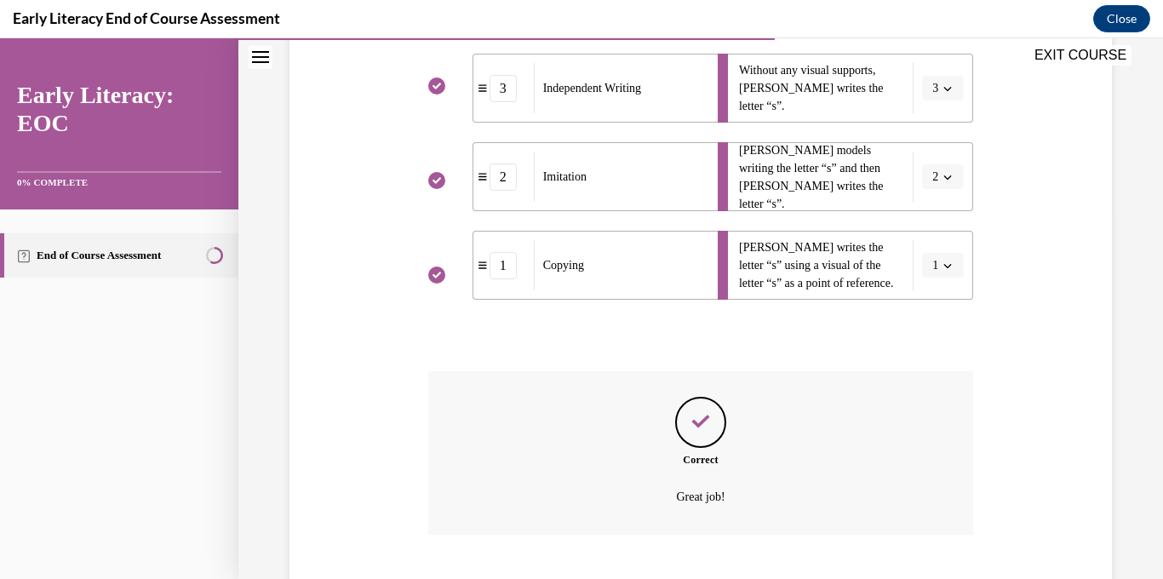
scroll to position [472, 0]
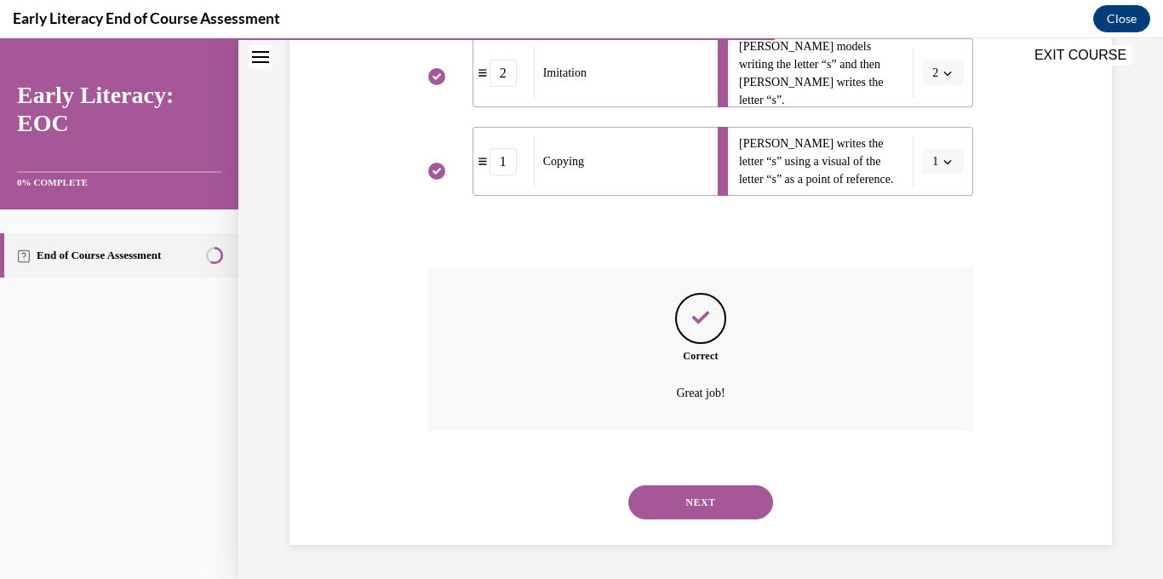
click at [721, 499] on button "NEXT" at bounding box center [700, 502] width 145 height 34
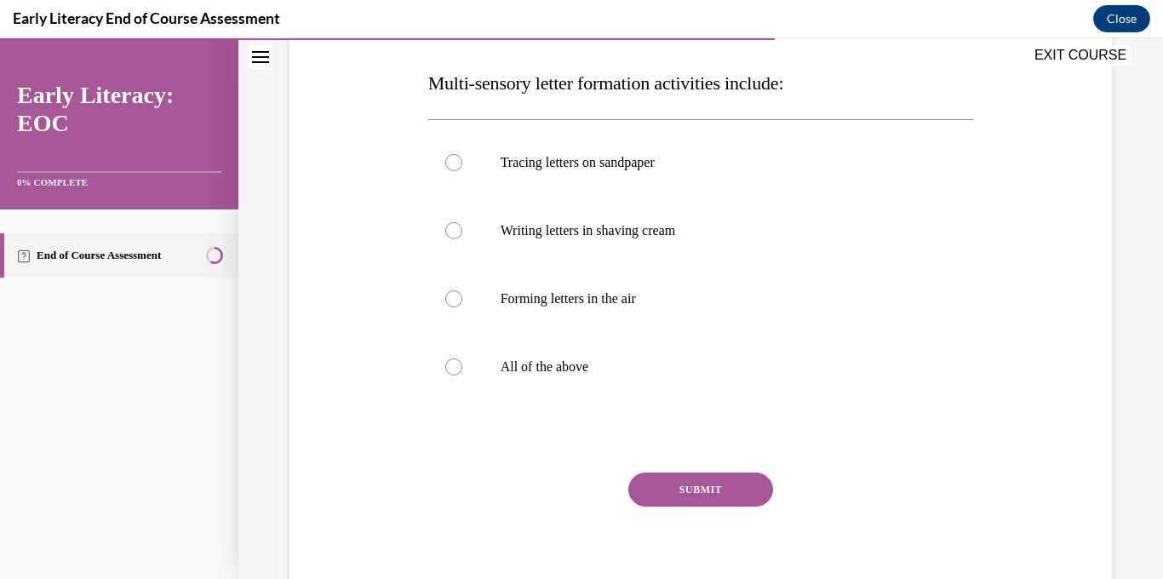
scroll to position [259, 0]
click at [560, 376] on p "All of the above" at bounding box center [716, 367] width 431 height 17
click at [723, 498] on button "SUBMIT" at bounding box center [700, 491] width 145 height 34
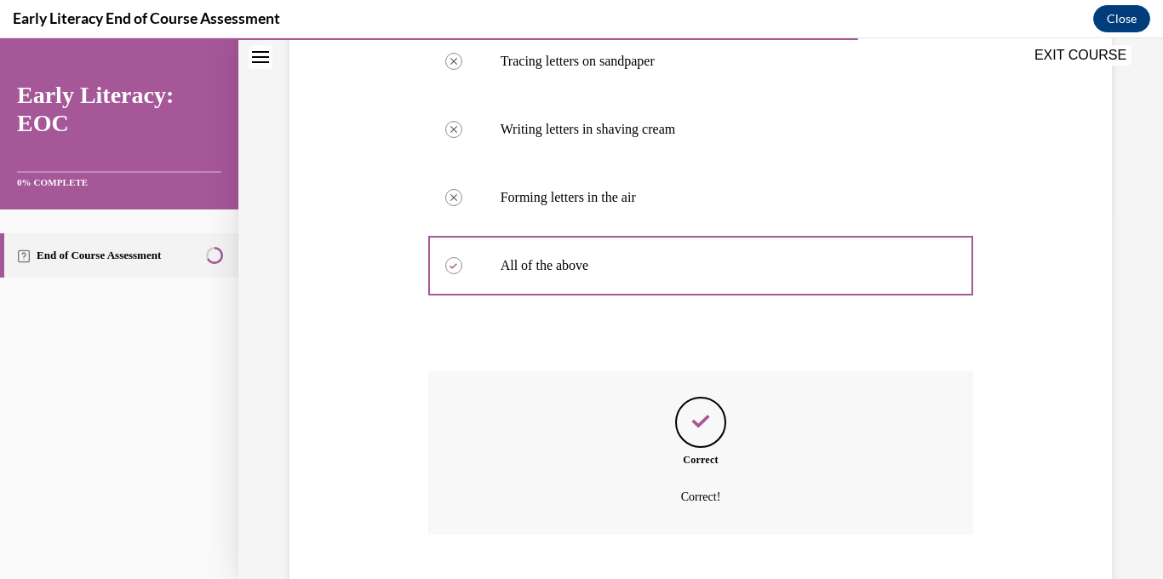
scroll to position [465, 0]
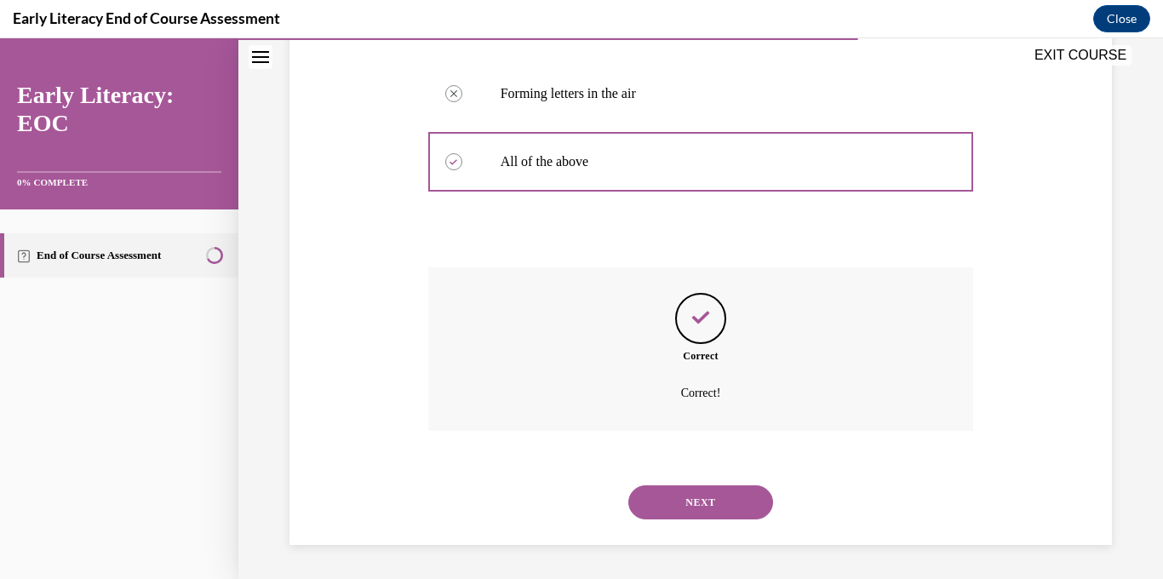
click at [723, 498] on button "NEXT" at bounding box center [700, 502] width 145 height 34
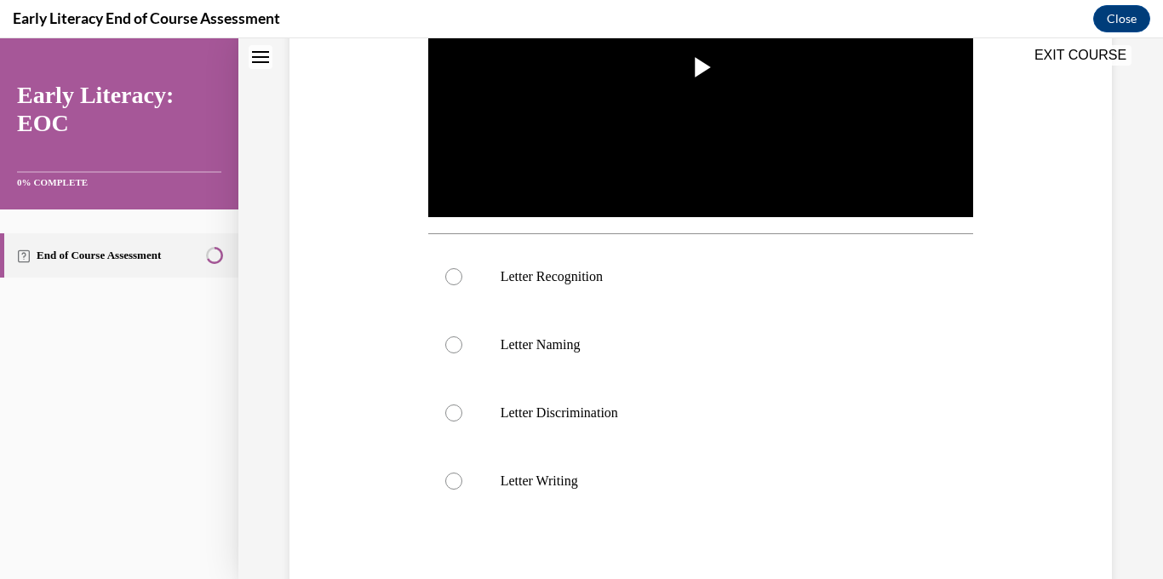
scroll to position [0, 0]
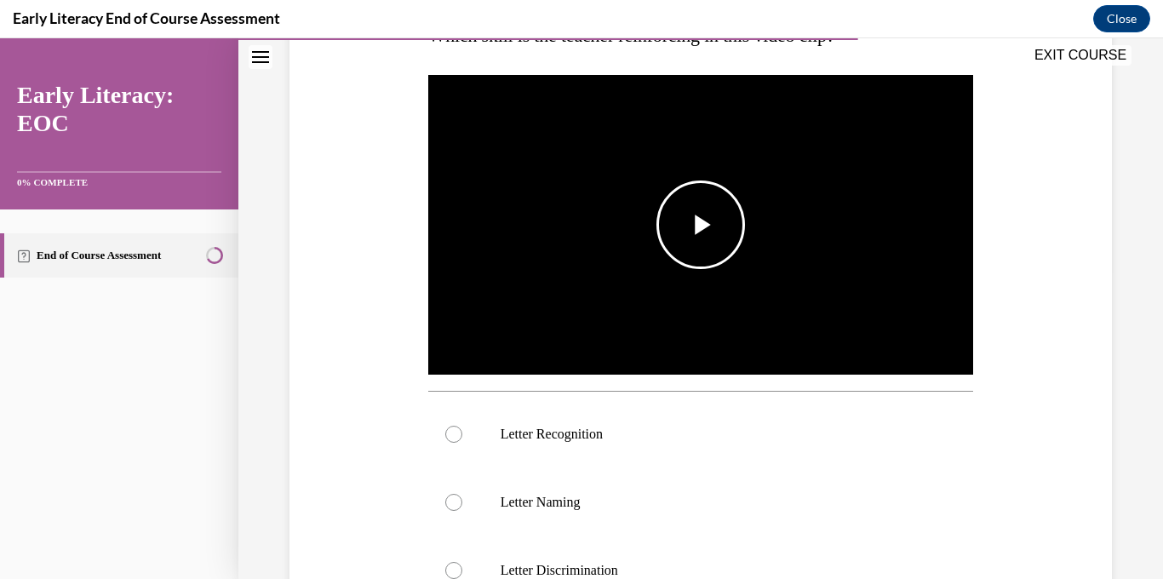
click at [701, 225] on span "Video player" at bounding box center [701, 225] width 0 height 0
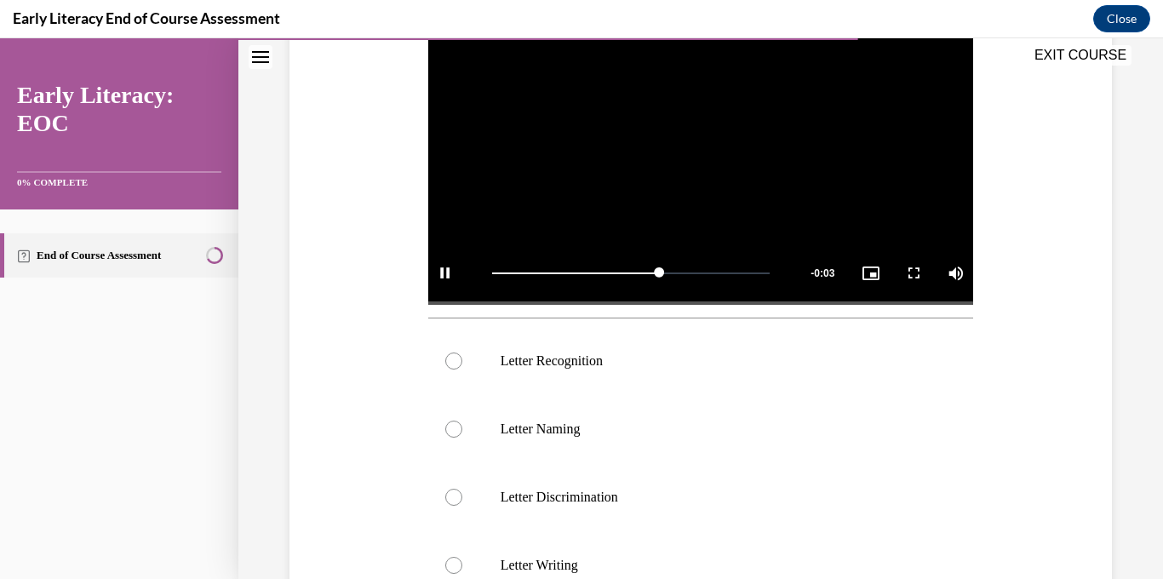
scroll to position [382, 0]
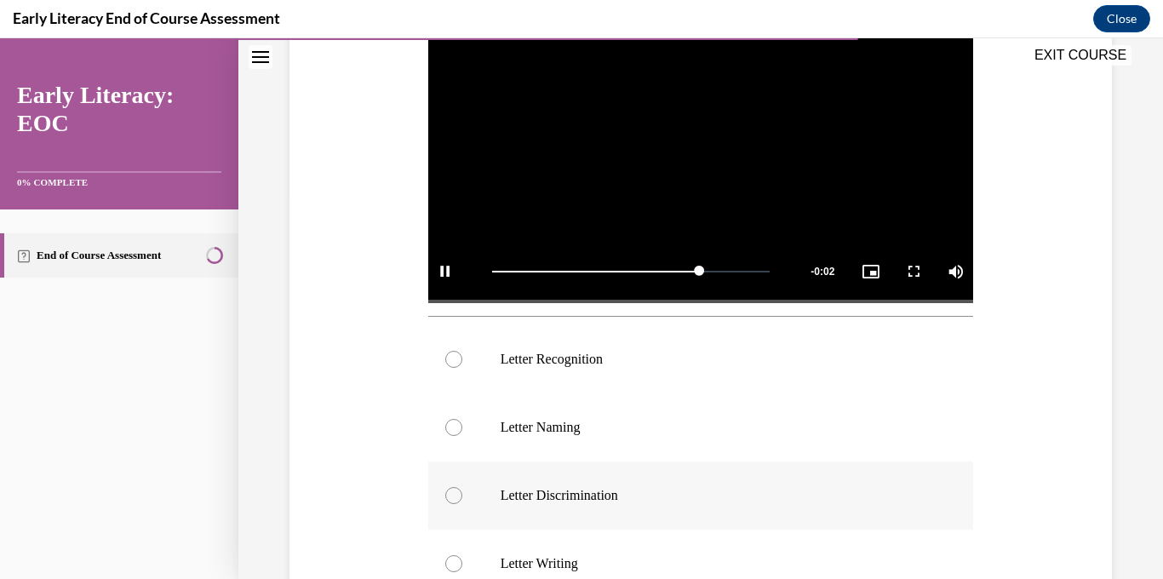
click at [517, 499] on p "Letter Discrimination" at bounding box center [716, 495] width 431 height 17
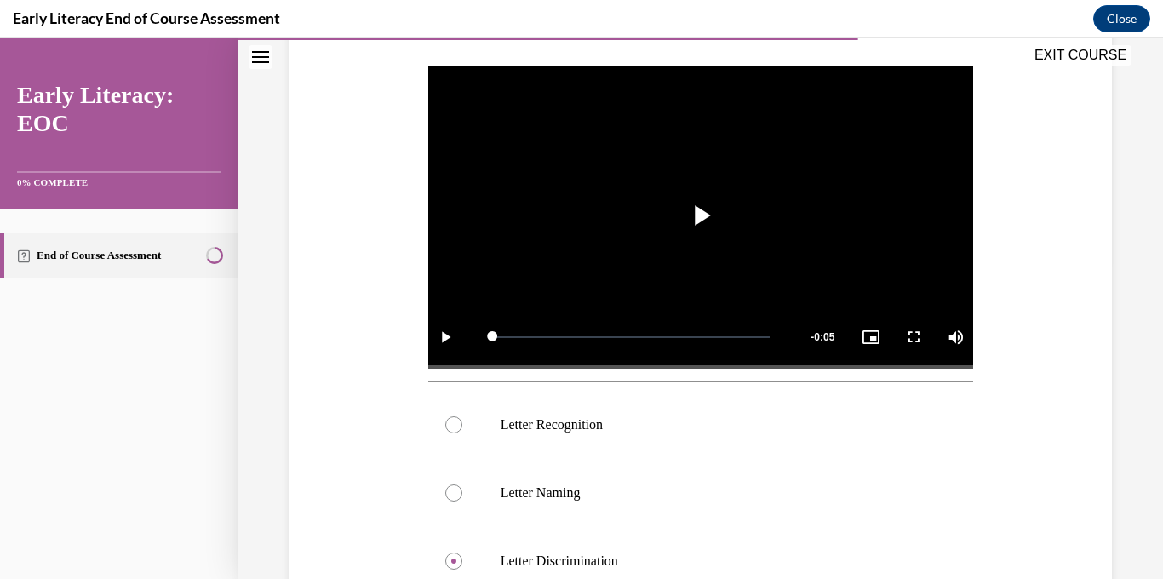
scroll to position [519, 0]
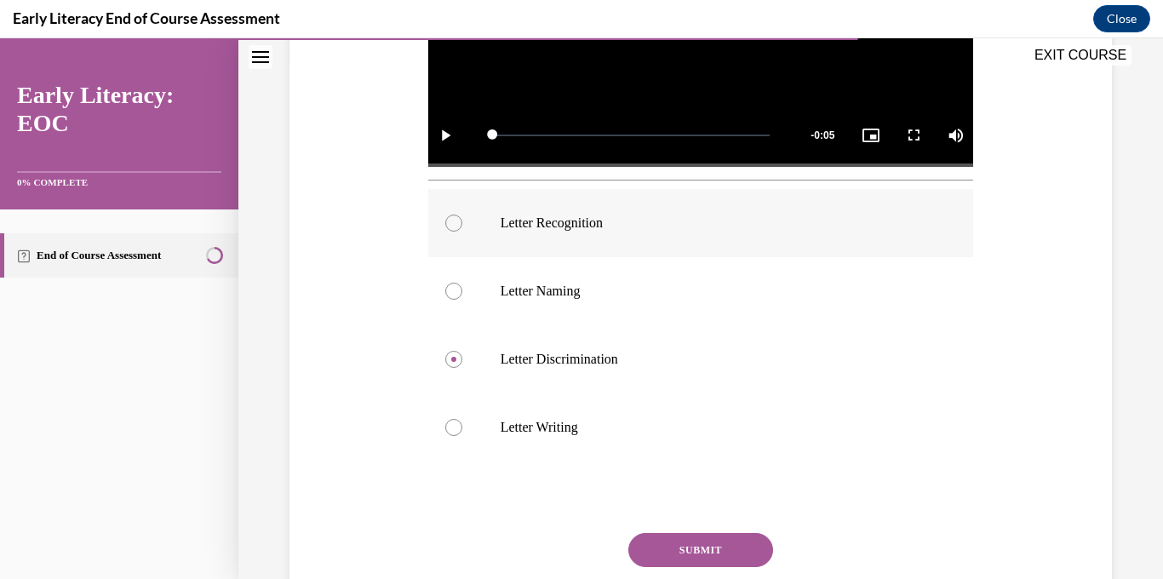
click at [552, 215] on p "Letter Recognition" at bounding box center [716, 223] width 431 height 17
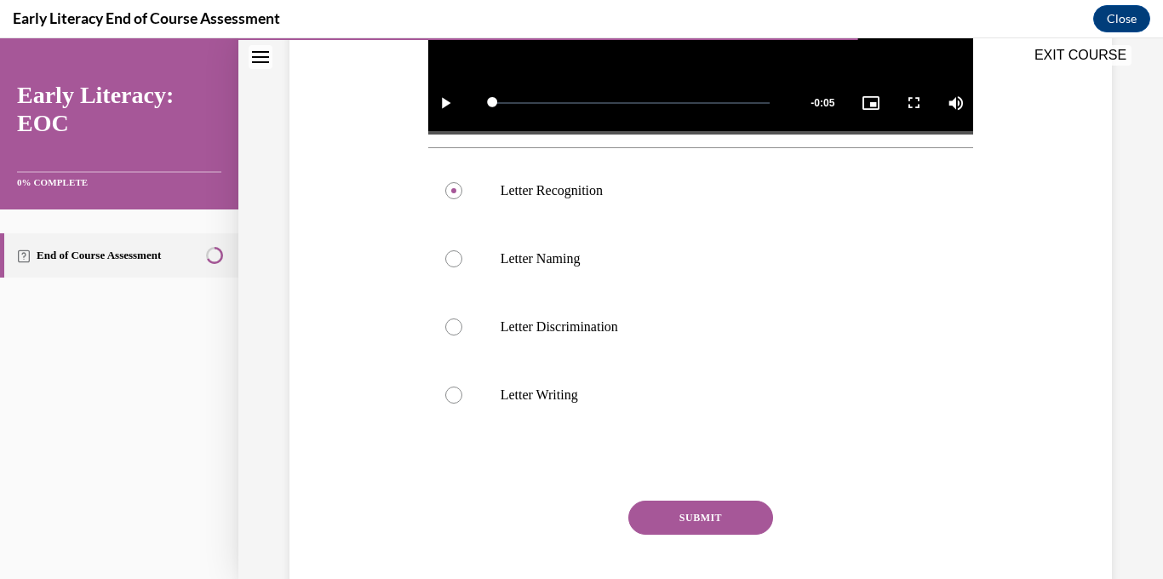
scroll to position [554, 0]
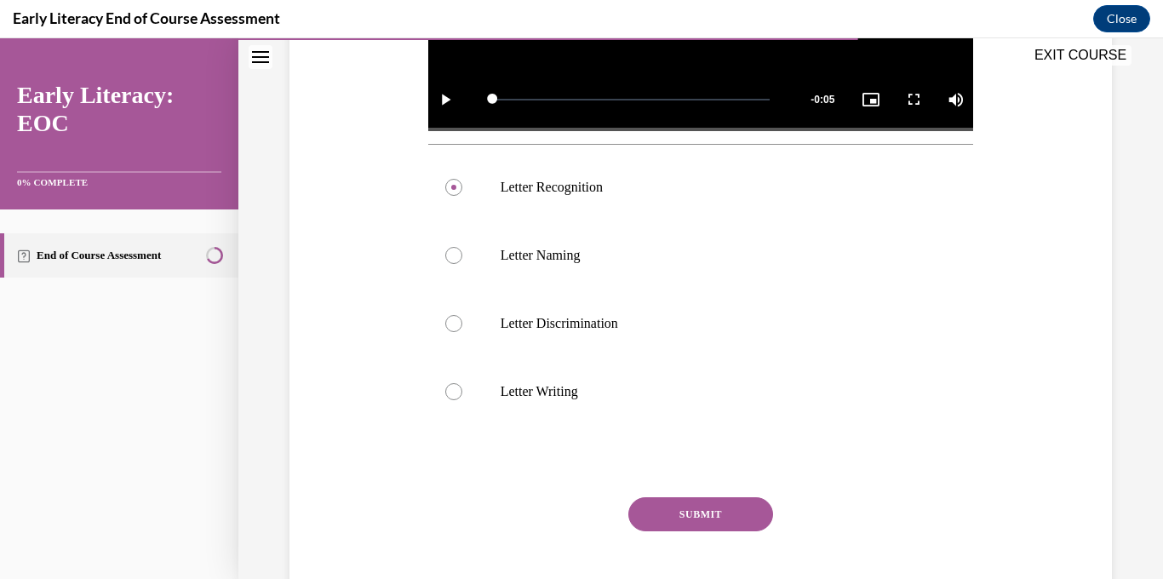
click at [707, 510] on button "SUBMIT" at bounding box center [700, 514] width 145 height 34
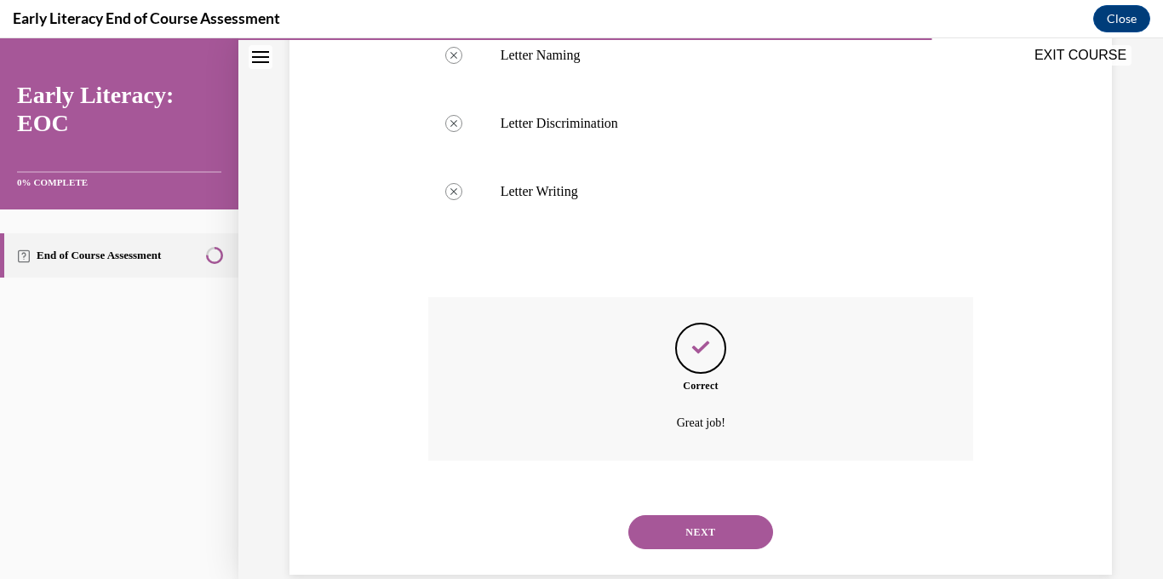
scroll to position [784, 0]
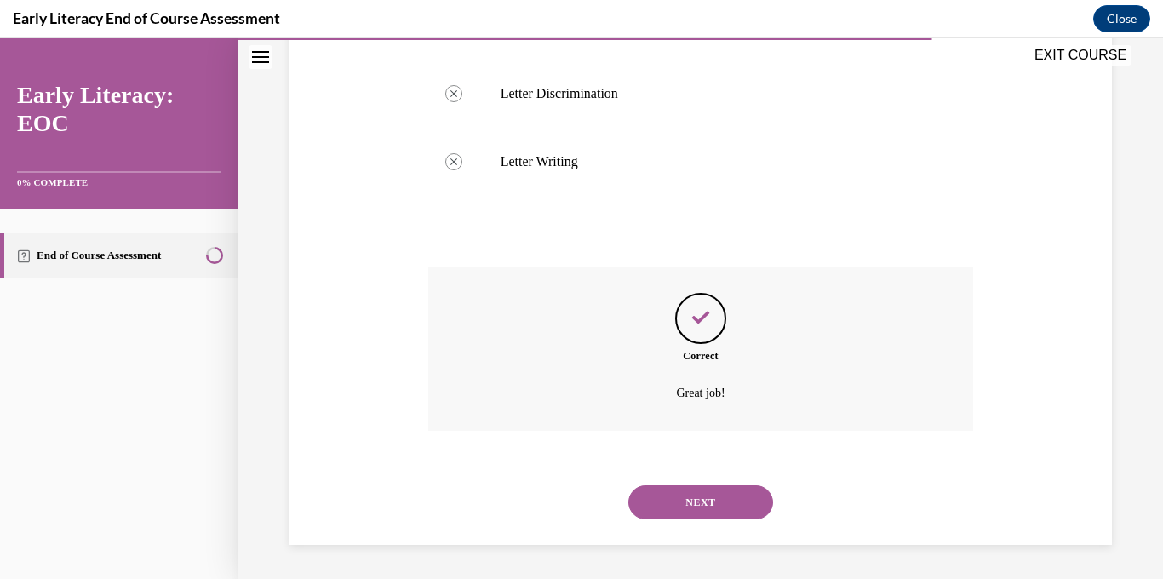
click at [730, 499] on button "NEXT" at bounding box center [700, 502] width 145 height 34
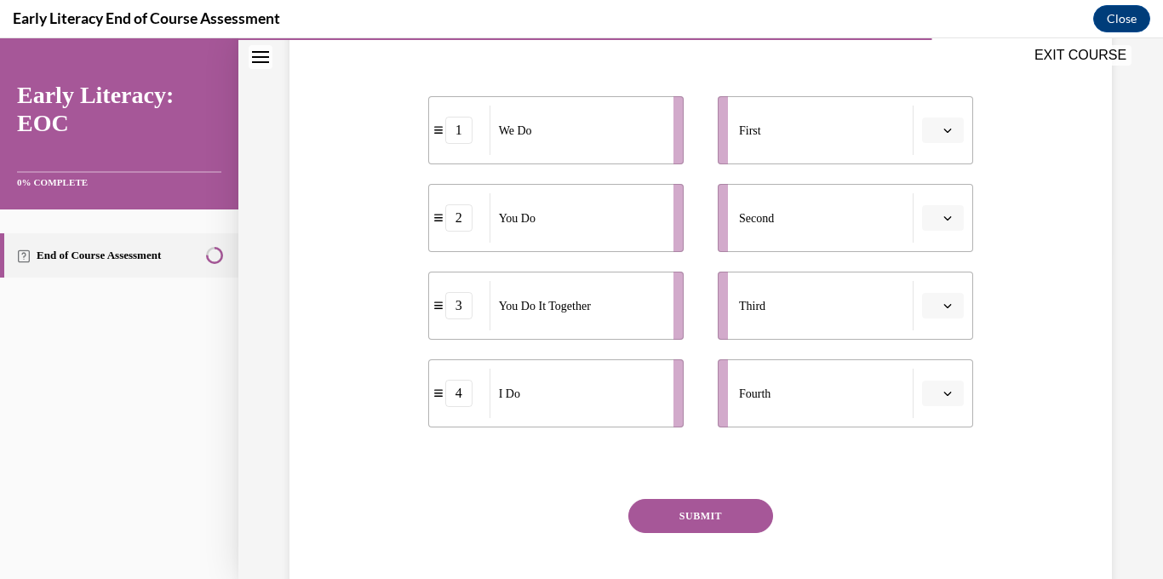
scroll to position [319, 0]
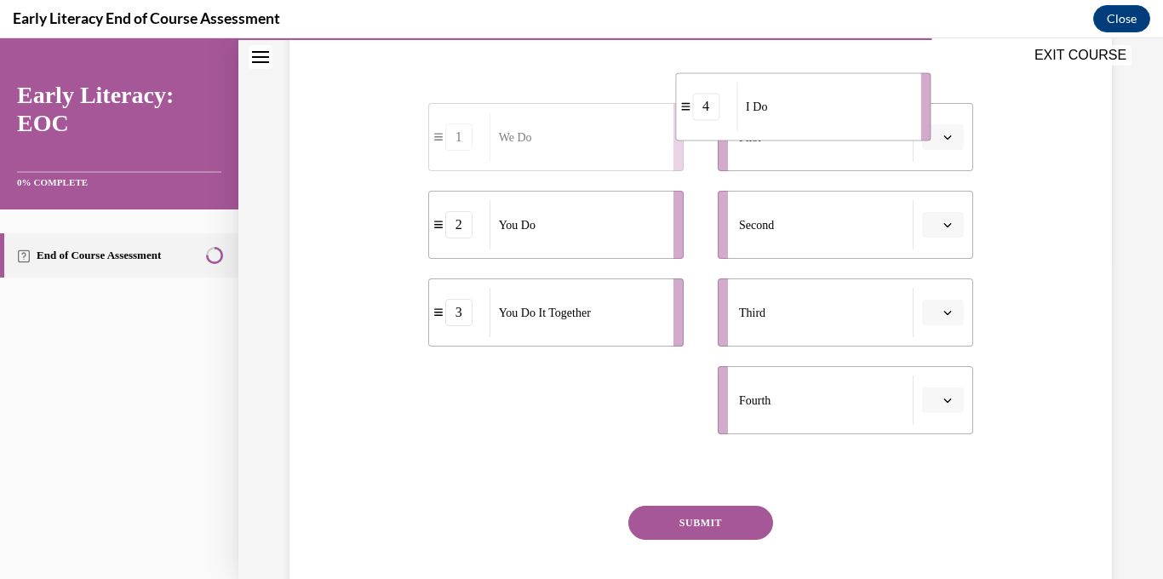
drag, startPoint x: 528, startPoint y: 432, endPoint x: 778, endPoint y: 132, distance: 390.6
click at [778, 132] on li "4 I Do" at bounding box center [802, 106] width 255 height 68
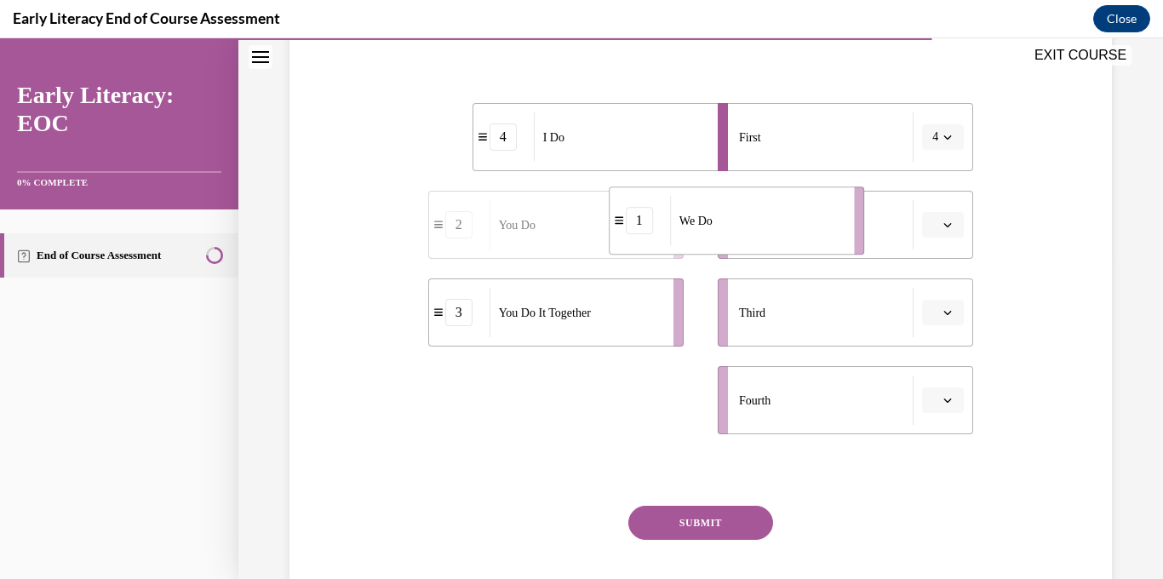
drag, startPoint x: 548, startPoint y: 399, endPoint x: 767, endPoint y: 209, distance: 290.3
click at [767, 209] on div "We Do" at bounding box center [756, 220] width 173 height 49
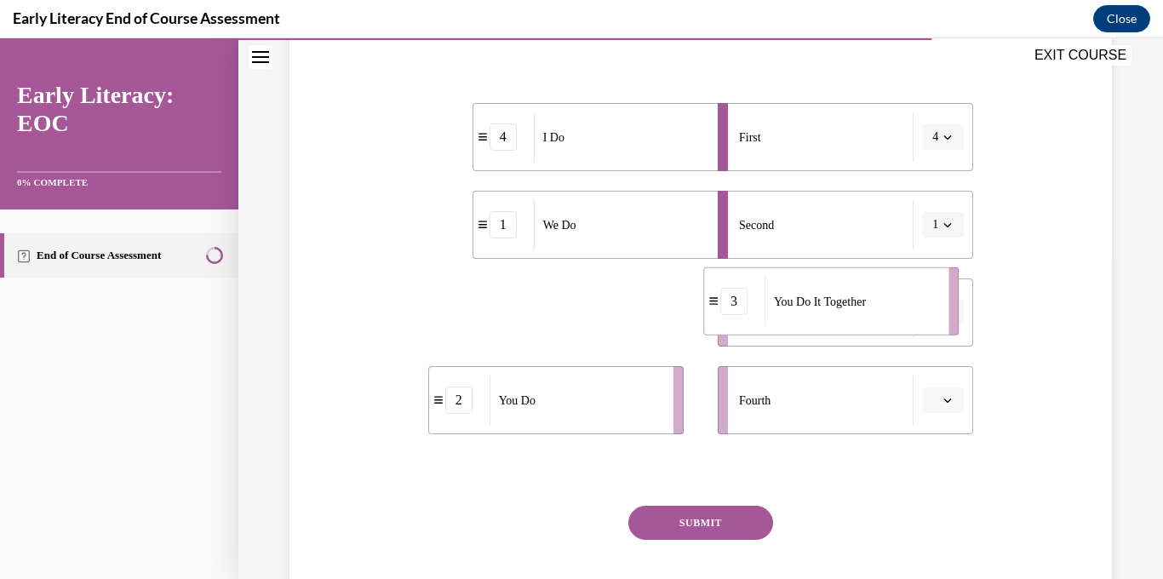
drag, startPoint x: 571, startPoint y: 336, endPoint x: 847, endPoint y: 324, distance: 276.1
click at [847, 324] on div "You Do It Together" at bounding box center [851, 301] width 173 height 49
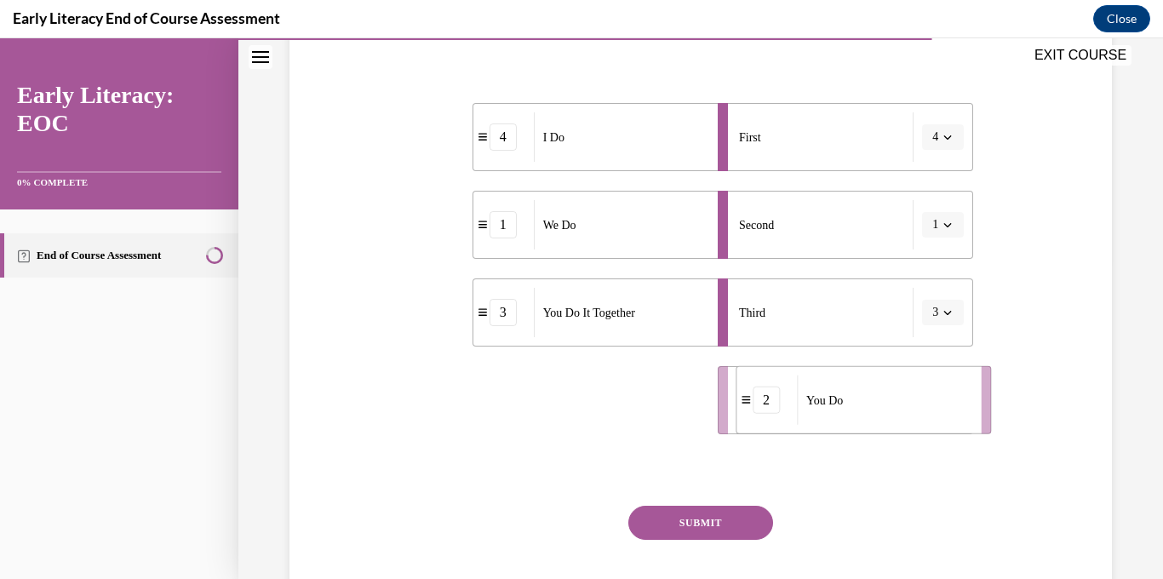
drag, startPoint x: 593, startPoint y: 420, endPoint x: 904, endPoint y: 419, distance: 310.8
click at [903, 419] on div "You Do" at bounding box center [883, 400] width 173 height 49
click at [739, 532] on button "SUBMIT" at bounding box center [700, 523] width 145 height 34
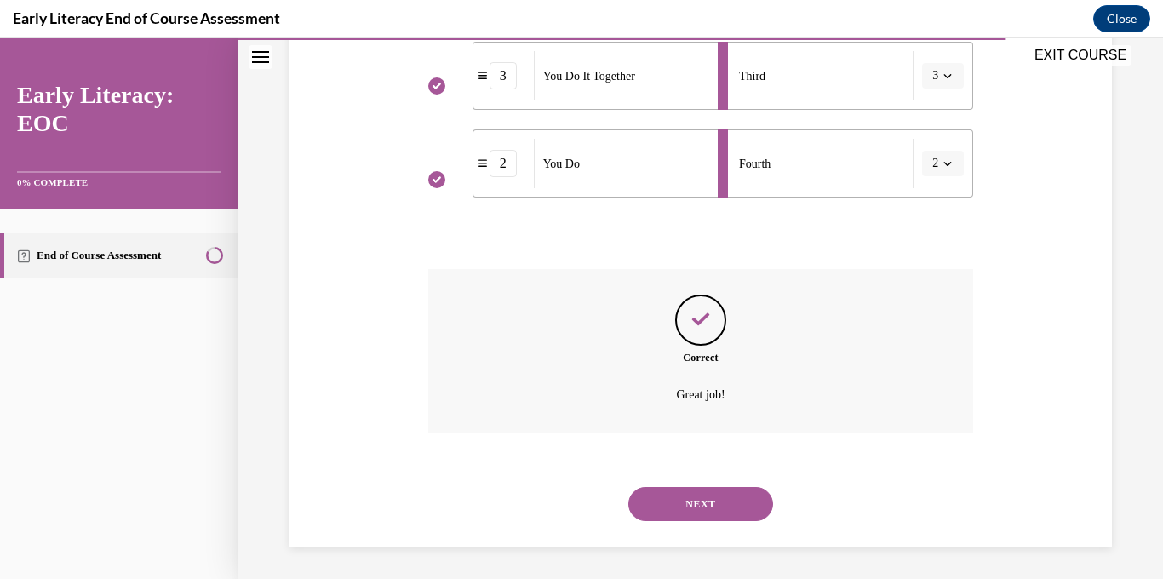
scroll to position [557, 0]
click at [701, 514] on button "NEXT" at bounding box center [700, 502] width 145 height 34
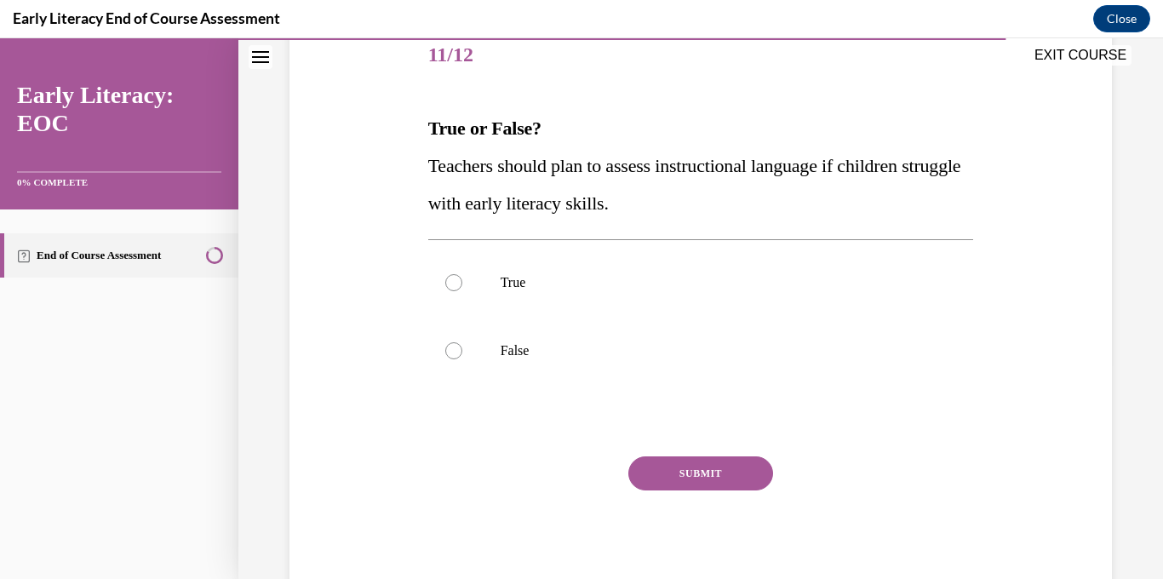
scroll to position [217, 0]
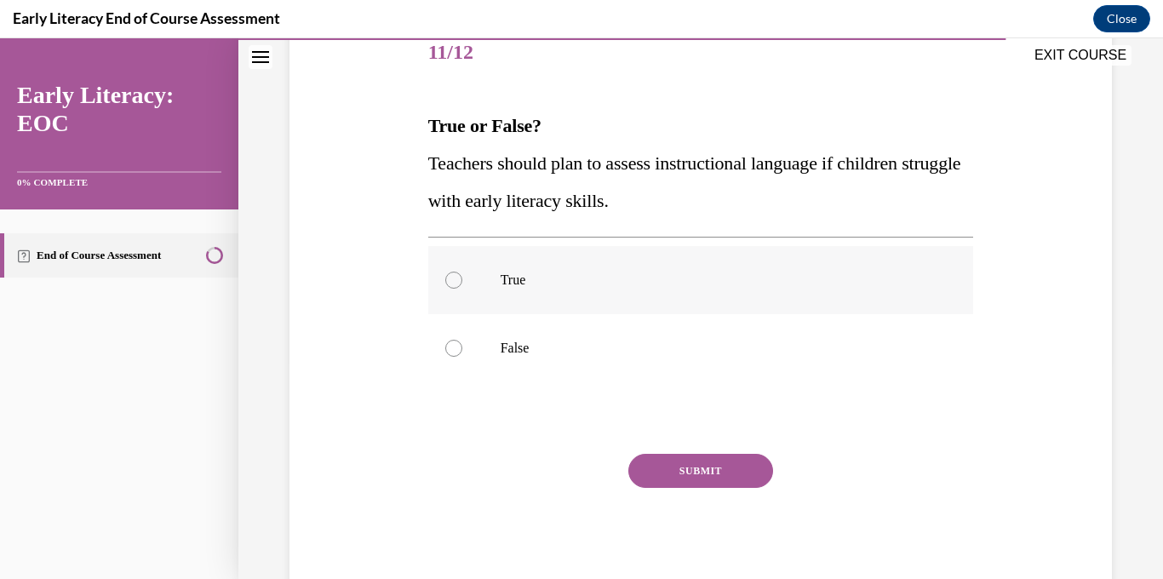
click at [653, 290] on div at bounding box center [701, 280] width 546 height 68
click at [705, 468] on button "SUBMIT" at bounding box center [700, 471] width 145 height 34
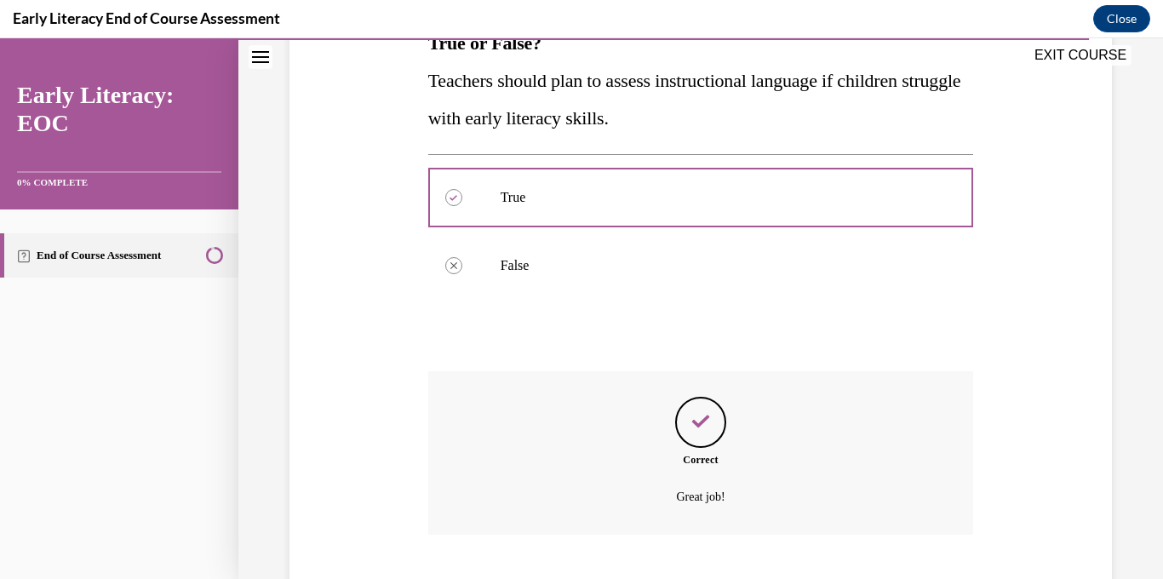
scroll to position [404, 0]
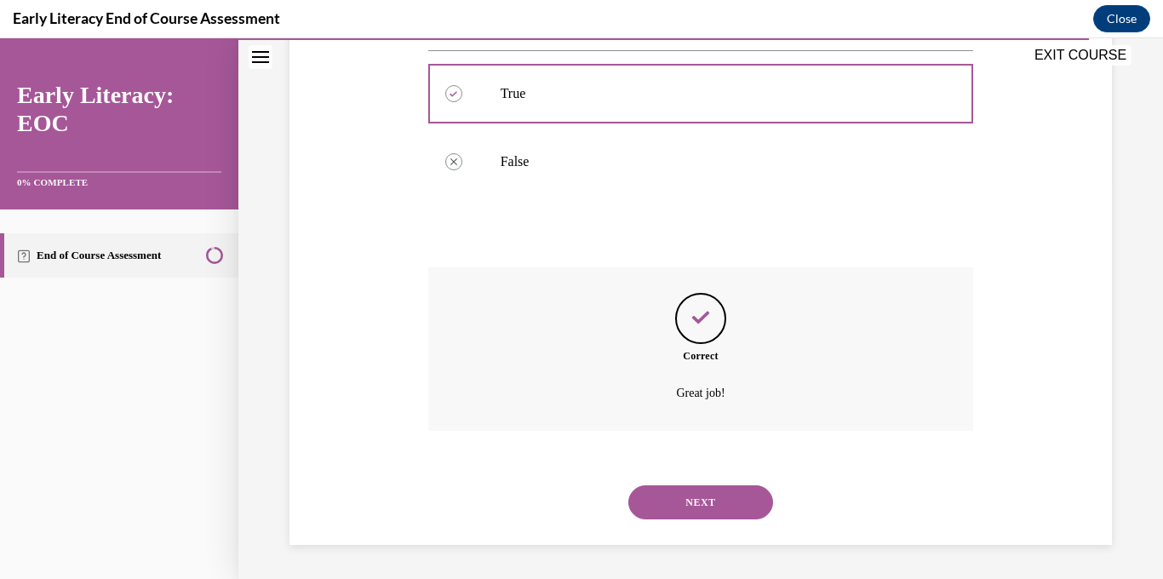
click at [709, 523] on div "NEXT" at bounding box center [701, 502] width 546 height 68
click at [709, 516] on button "NEXT" at bounding box center [700, 502] width 145 height 34
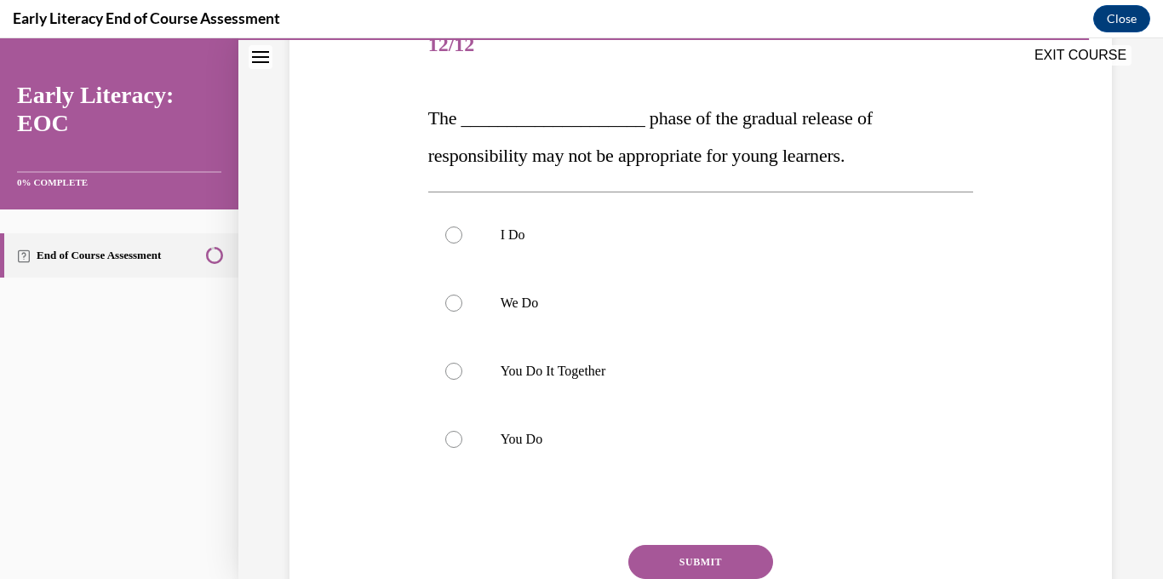
scroll to position [228, 0]
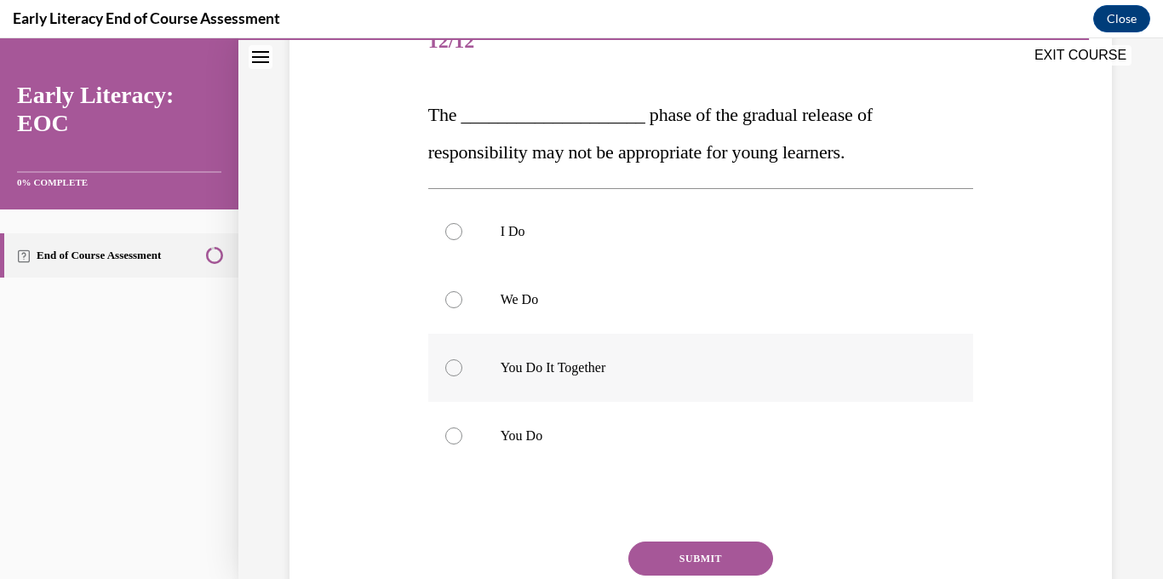
click at [628, 358] on div at bounding box center [701, 368] width 546 height 68
click at [714, 557] on button "SUBMIT" at bounding box center [700, 559] width 145 height 34
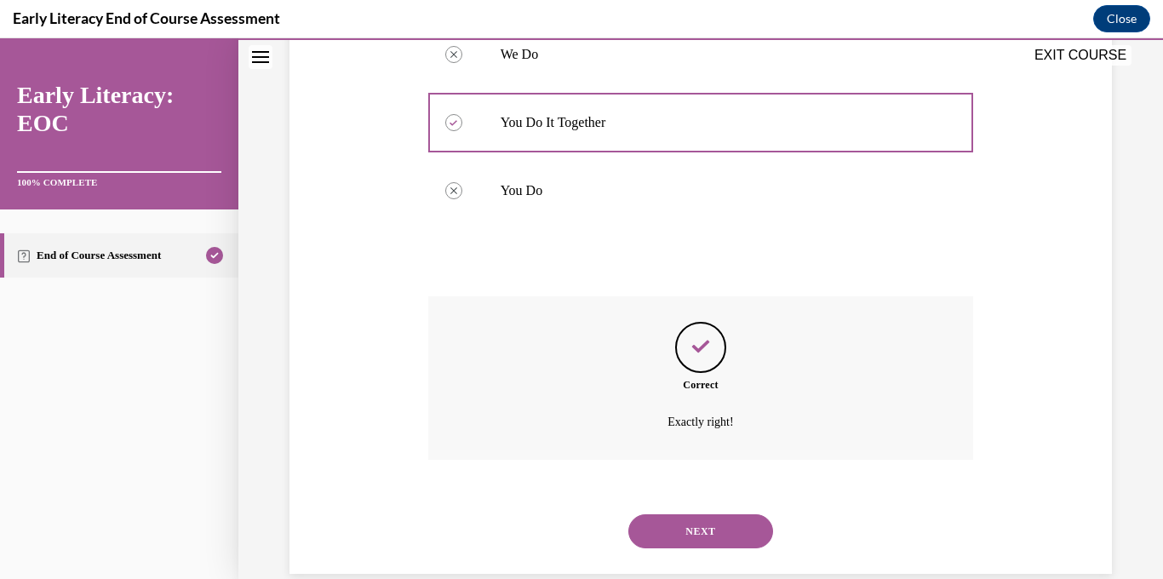
scroll to position [502, 0]
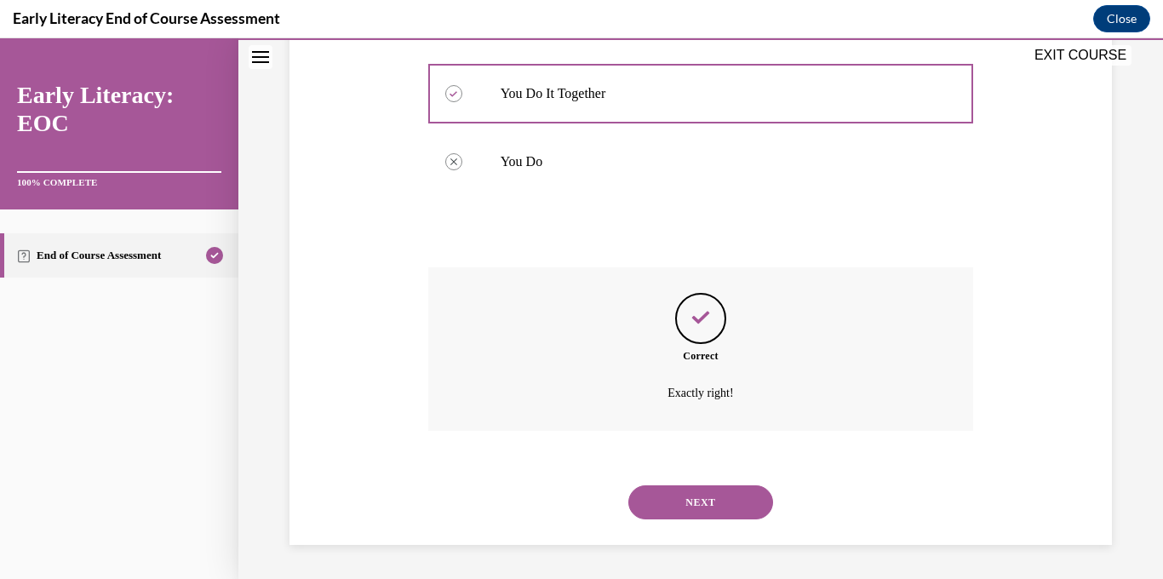
click at [730, 492] on button "NEXT" at bounding box center [700, 502] width 145 height 34
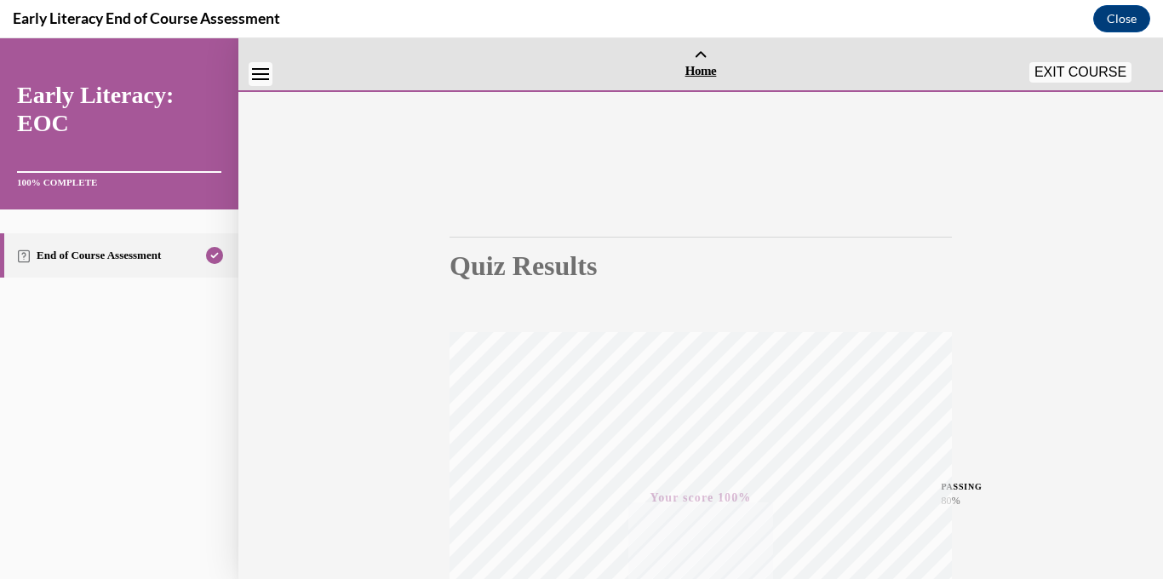
scroll to position [332, 0]
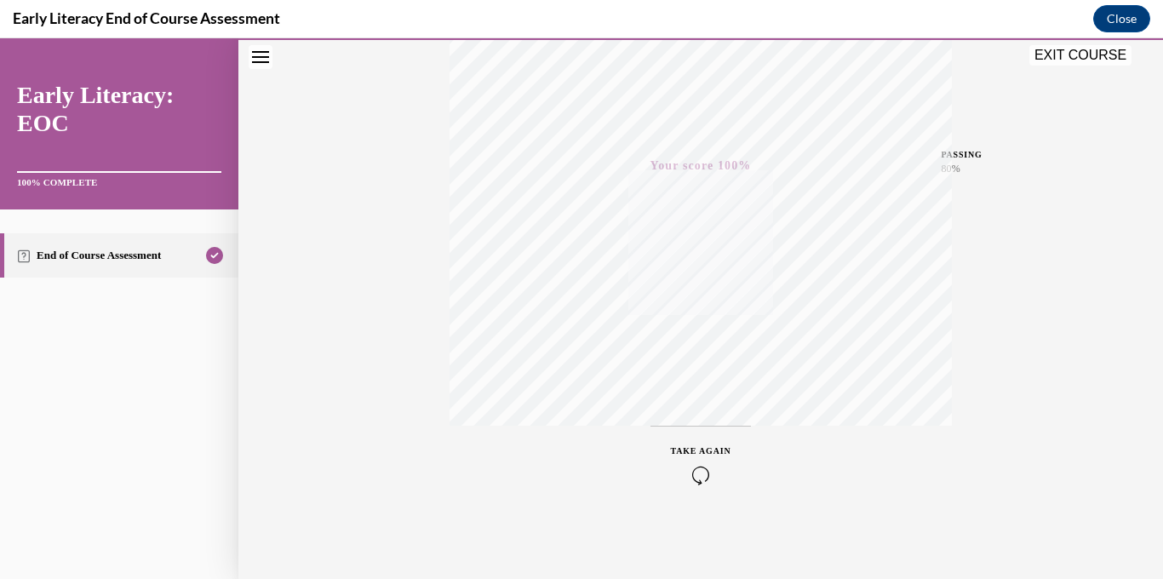
click at [1076, 55] on button "EXIT COURSE" at bounding box center [1081, 55] width 102 height 20
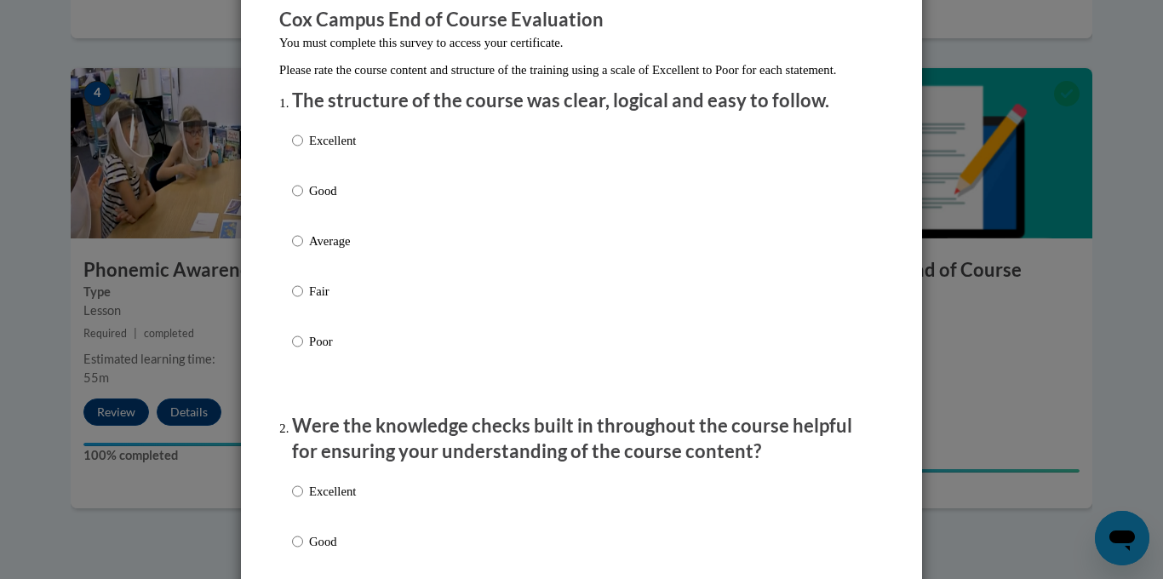
scroll to position [0, 0]
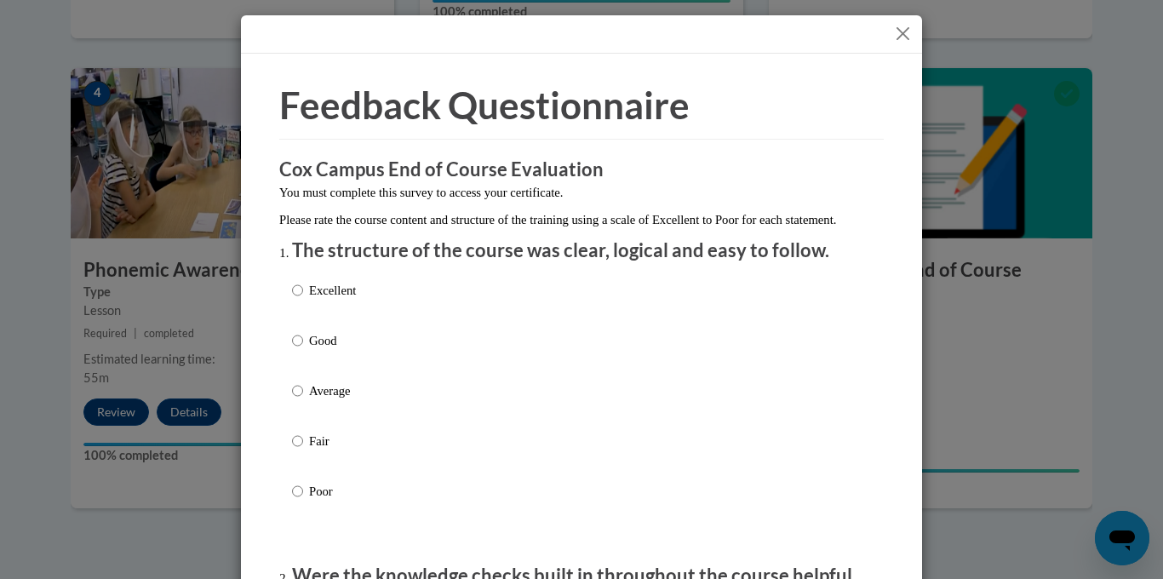
click at [313, 350] on p "Good" at bounding box center [332, 340] width 47 height 19
click at [303, 350] on input "Good" at bounding box center [297, 340] width 11 height 19
radio input "true"
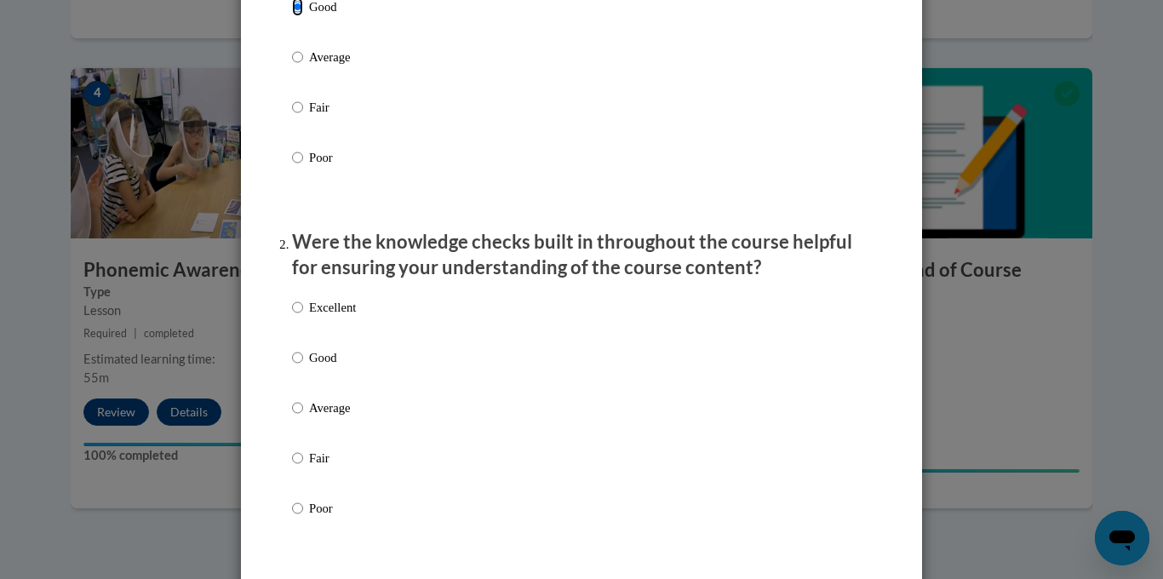
scroll to position [356, 0]
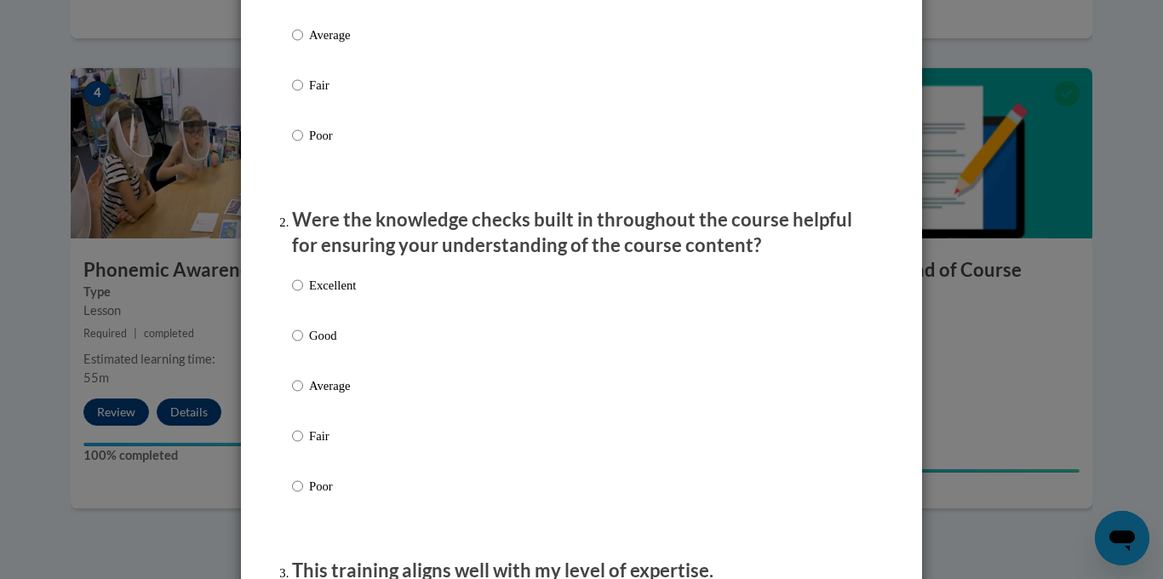
click at [331, 345] on p "Good" at bounding box center [332, 335] width 47 height 19
click at [303, 345] on input "Good" at bounding box center [297, 335] width 11 height 19
radio input "true"
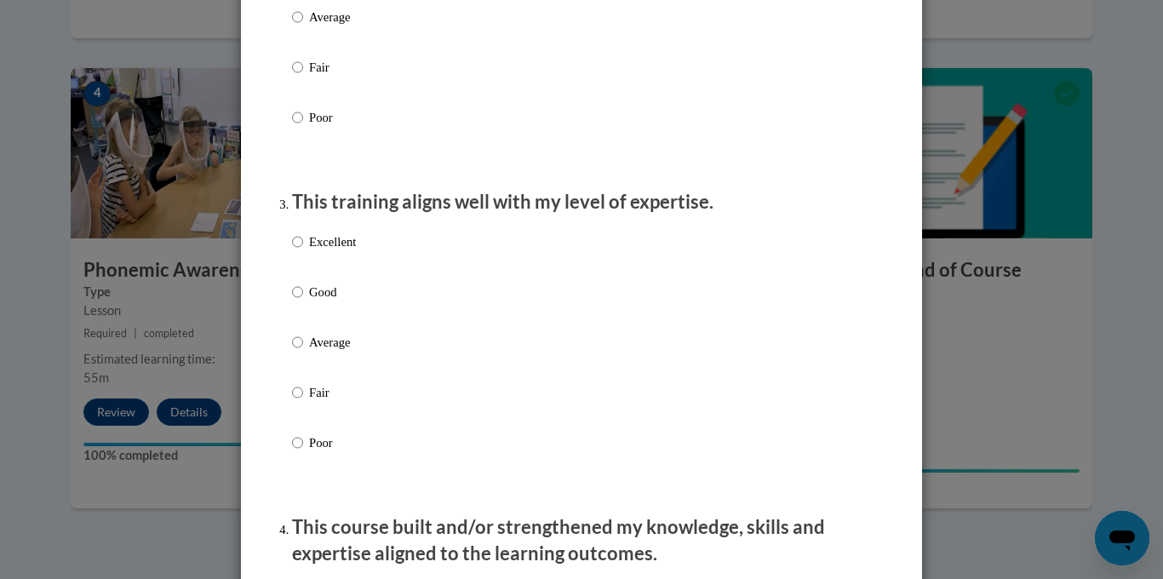
scroll to position [743, 0]
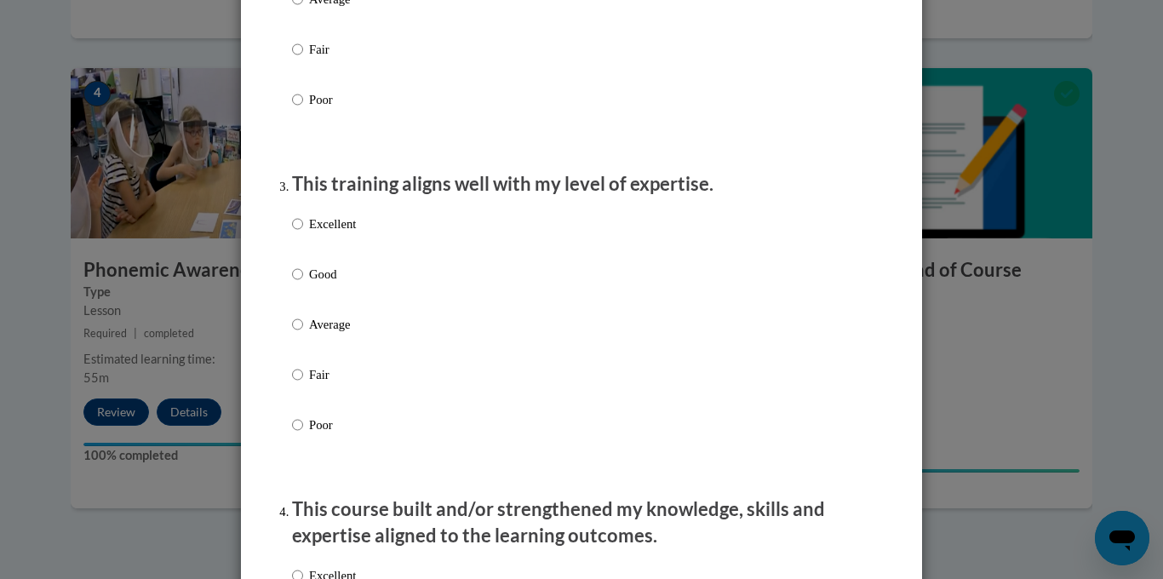
click at [338, 284] on p "Good" at bounding box center [332, 274] width 47 height 19
click at [303, 284] on input "Good" at bounding box center [297, 274] width 11 height 19
radio input "true"
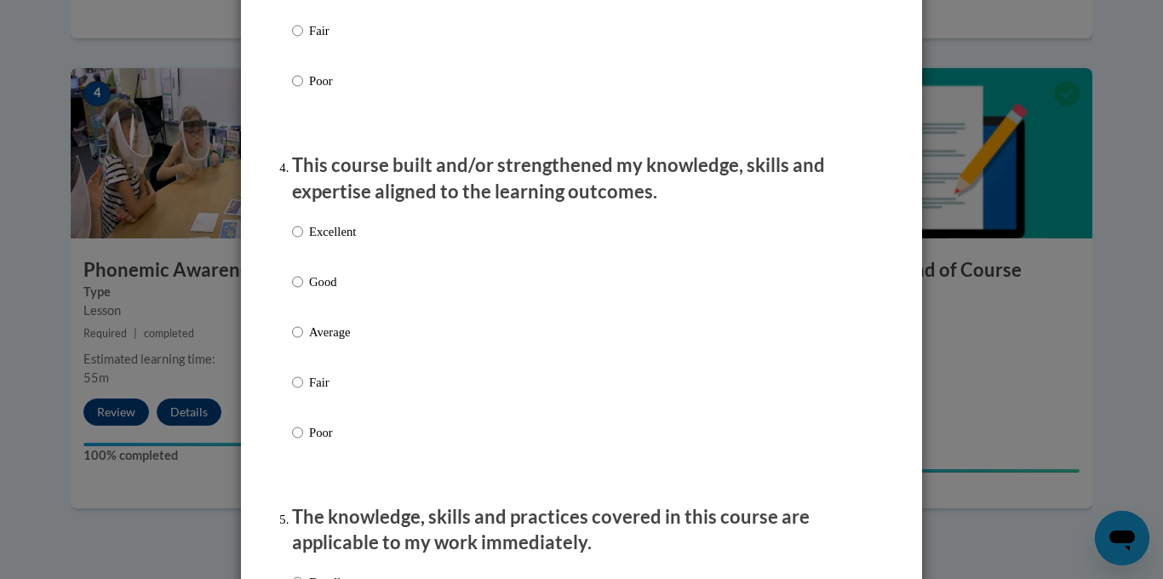
click at [340, 291] on p "Good" at bounding box center [332, 282] width 47 height 19
click at [303, 291] on input "Good" at bounding box center [297, 282] width 11 height 19
radio input "true"
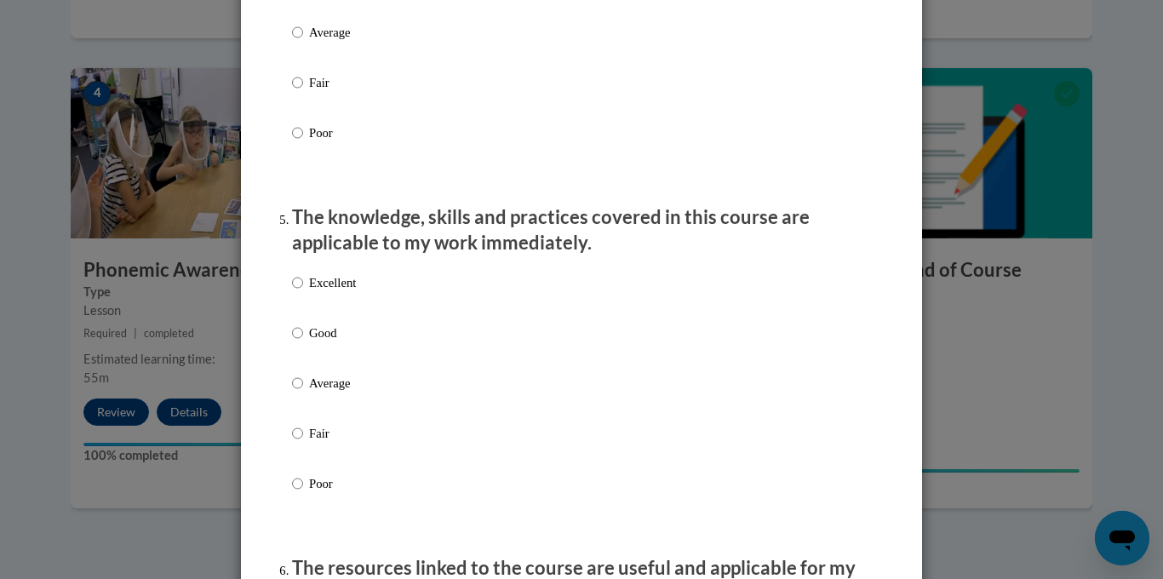
scroll to position [1391, 0]
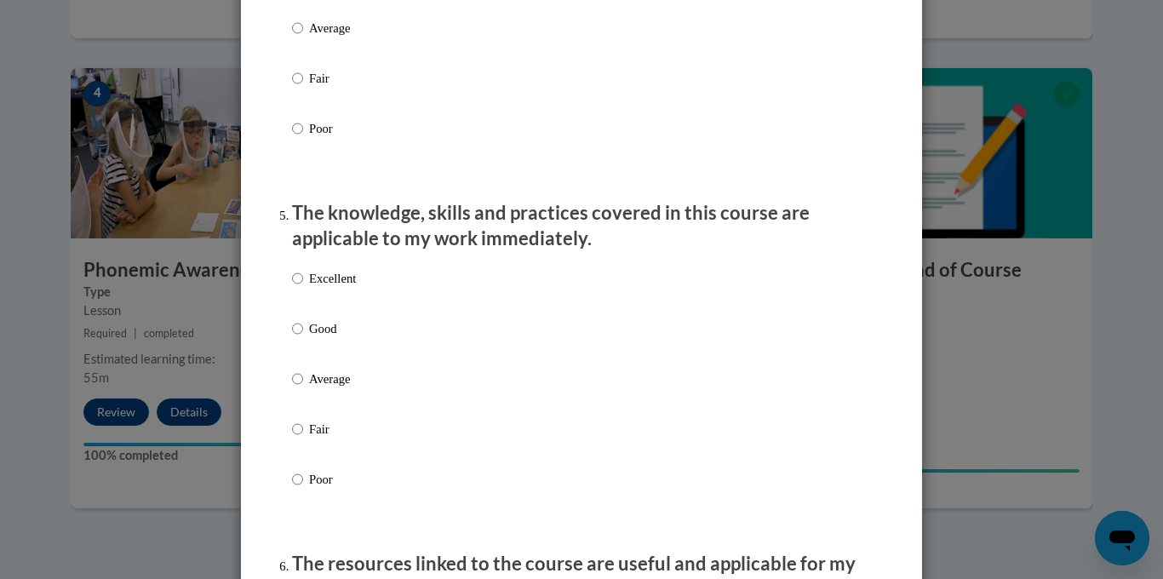
click at [335, 338] on p "Good" at bounding box center [332, 328] width 47 height 19
click at [303, 338] on input "Good" at bounding box center [297, 328] width 11 height 19
radio input "true"
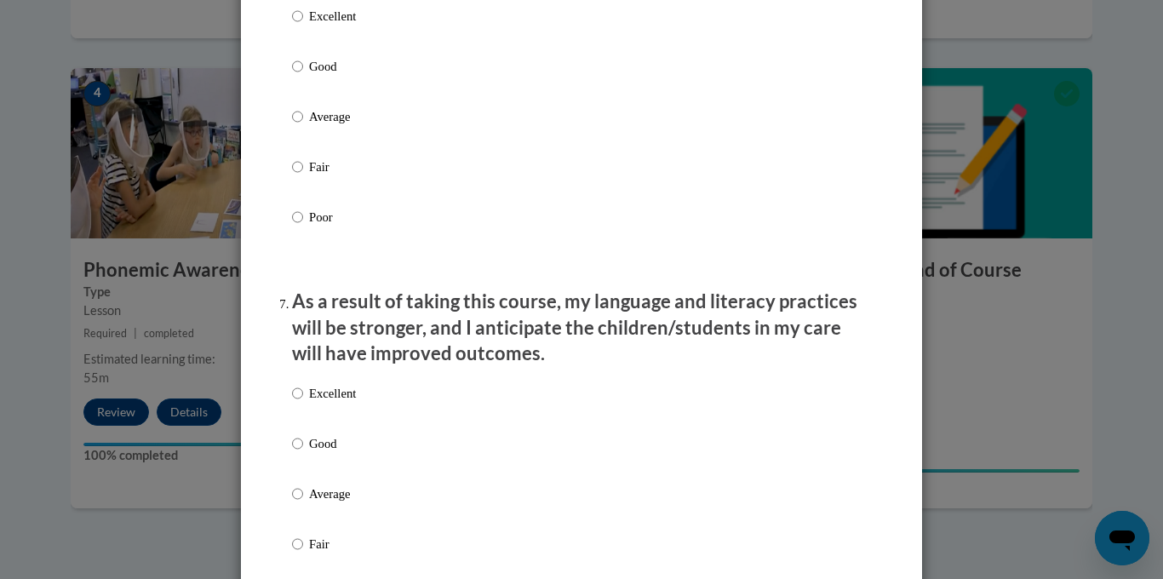
scroll to position [2052, 0]
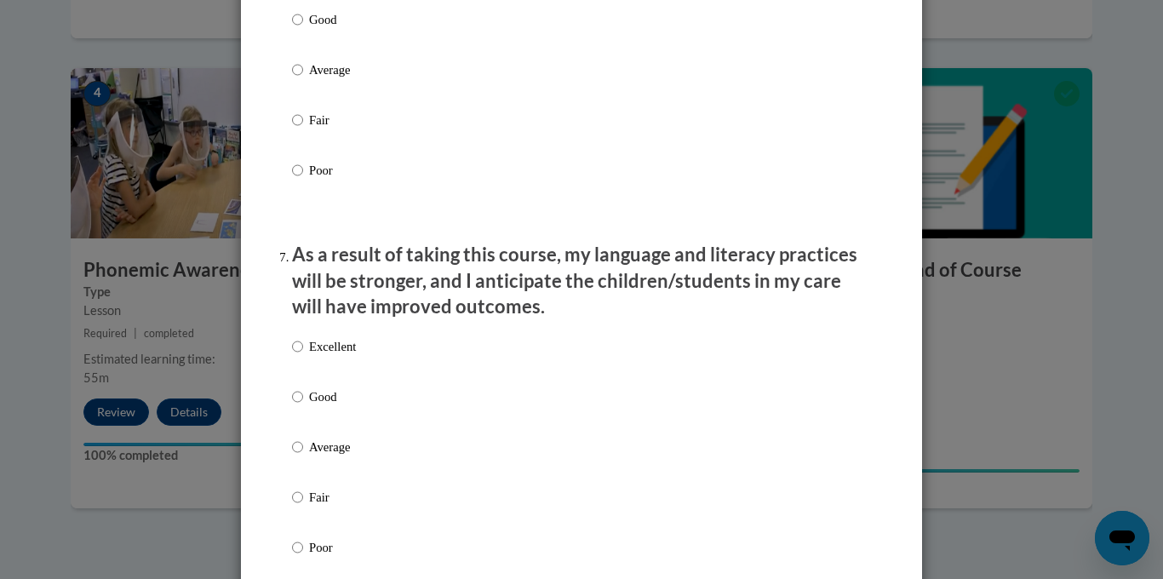
click at [340, 50] on label "Good" at bounding box center [324, 33] width 64 height 46
click at [303, 29] on input "Good" at bounding box center [297, 19] width 11 height 19
radio input "true"
click at [342, 406] on p "Good" at bounding box center [332, 396] width 47 height 19
click at [303, 406] on input "Good" at bounding box center [297, 396] width 11 height 19
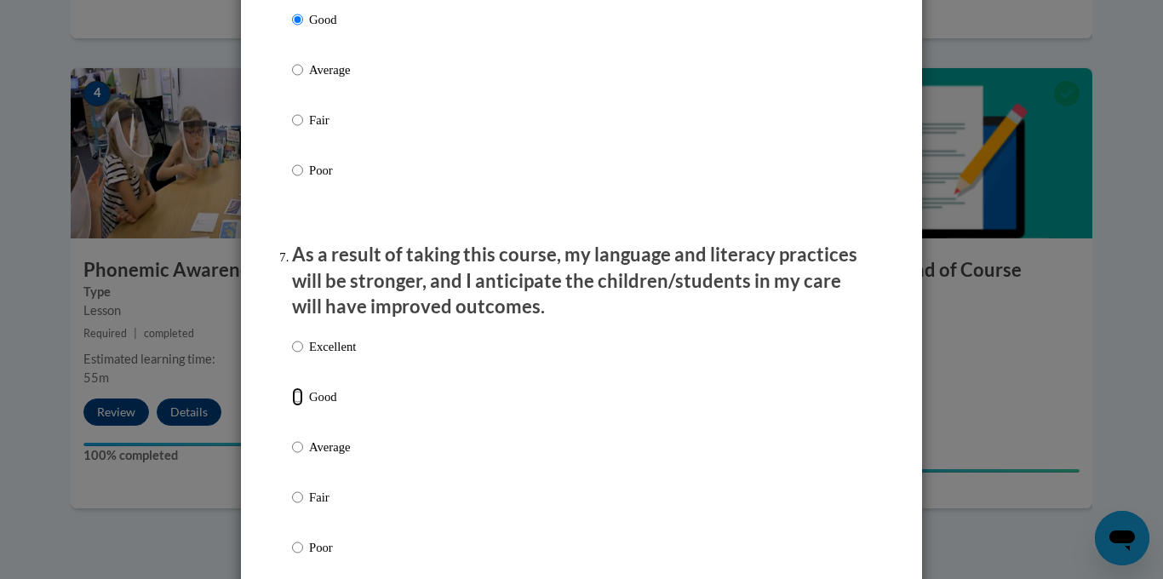
radio input "true"
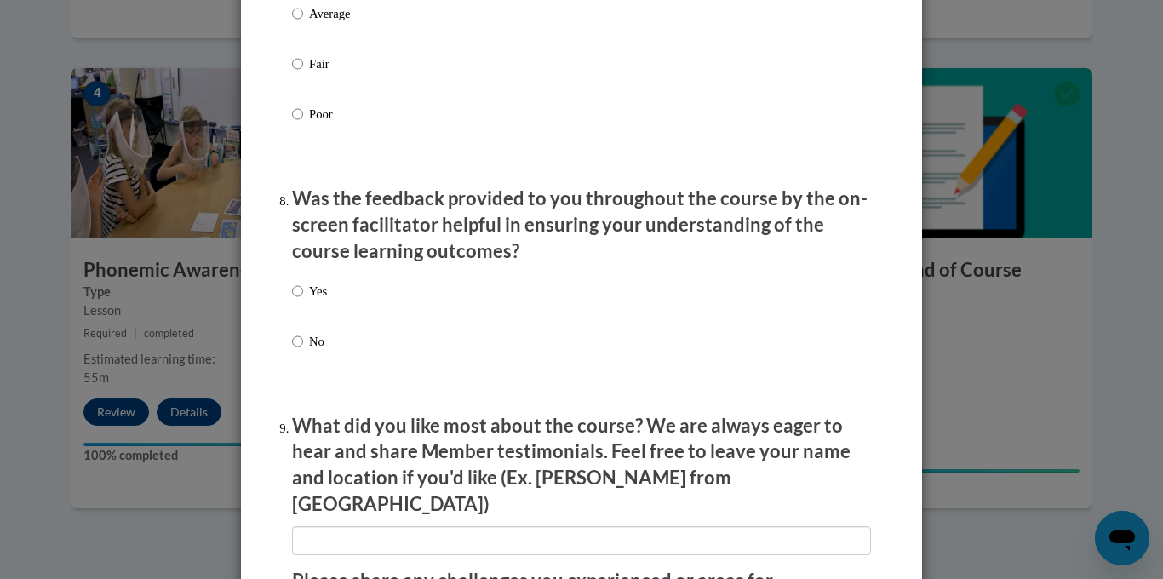
scroll to position [2510, 0]
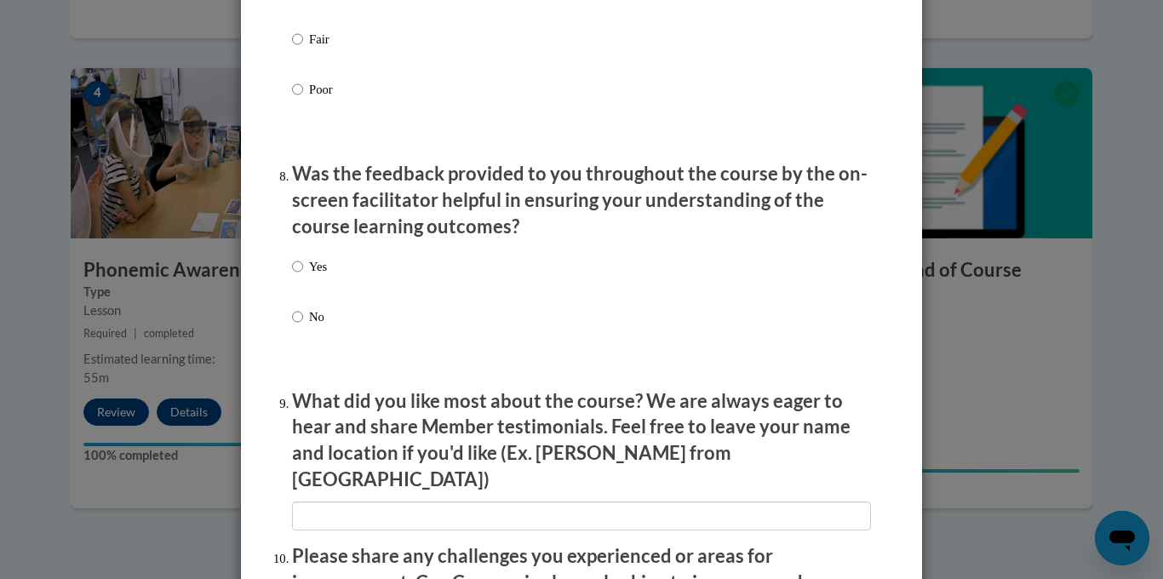
click at [356, 284] on div "Yes No" at bounding box center [581, 312] width 579 height 127
click at [325, 276] on p "Yes" at bounding box center [318, 266] width 18 height 19
click at [303, 276] on input "Yes" at bounding box center [297, 266] width 11 height 19
radio input "true"
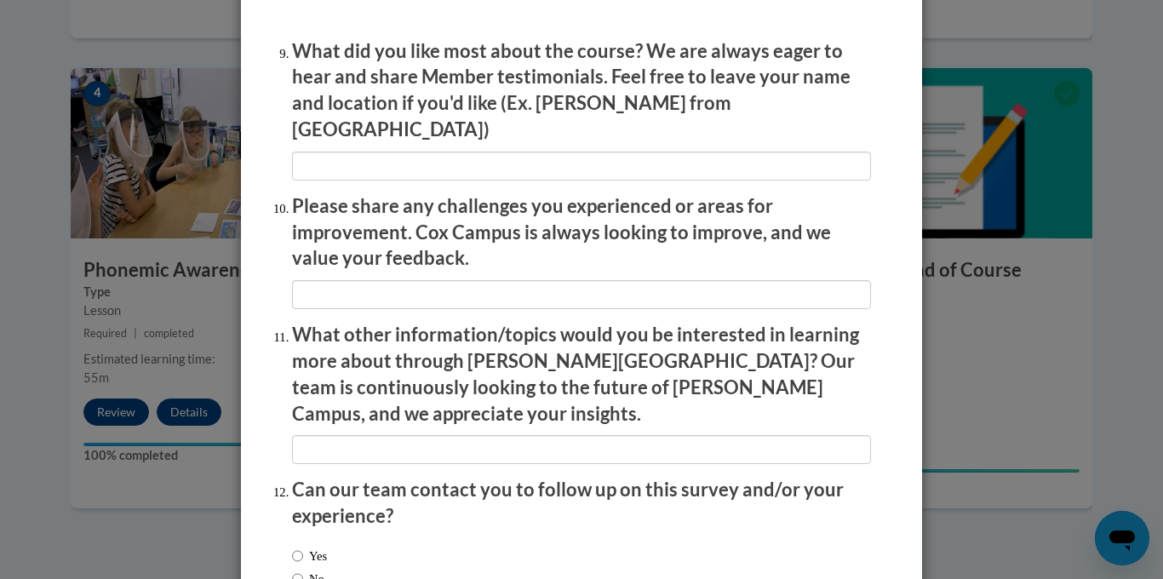
scroll to position [2959, 0]
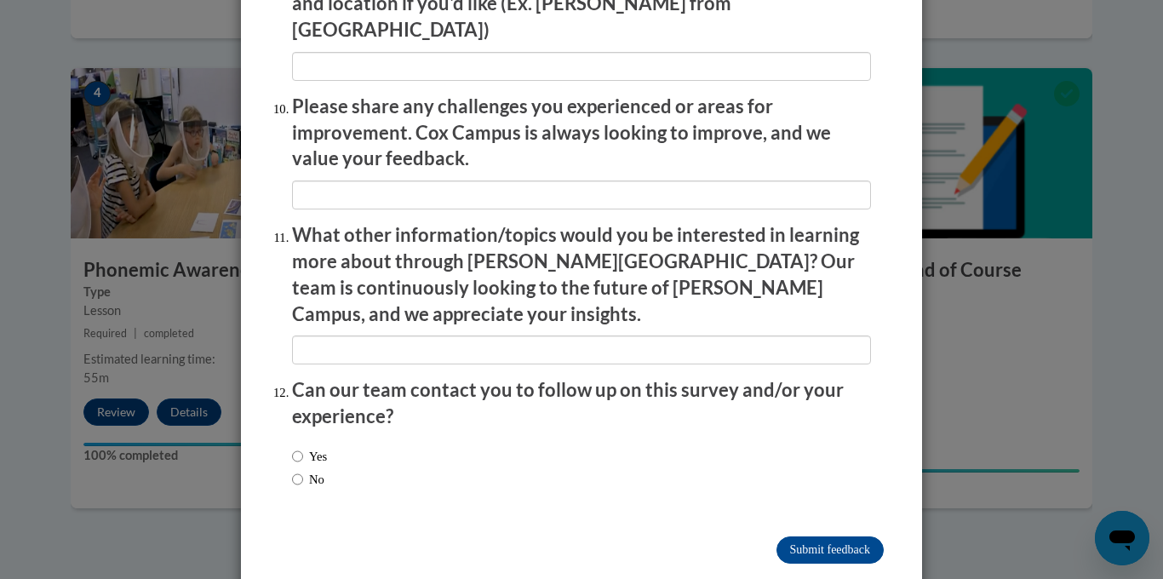
click at [327, 470] on span "No" at bounding box center [309, 479] width 35 height 19
click at [314, 470] on label "No" at bounding box center [308, 479] width 32 height 19
click at [303, 470] on input "No" at bounding box center [297, 479] width 11 height 19
radio input "true"
click at [853, 537] on input "Submit feedback" at bounding box center [830, 550] width 107 height 27
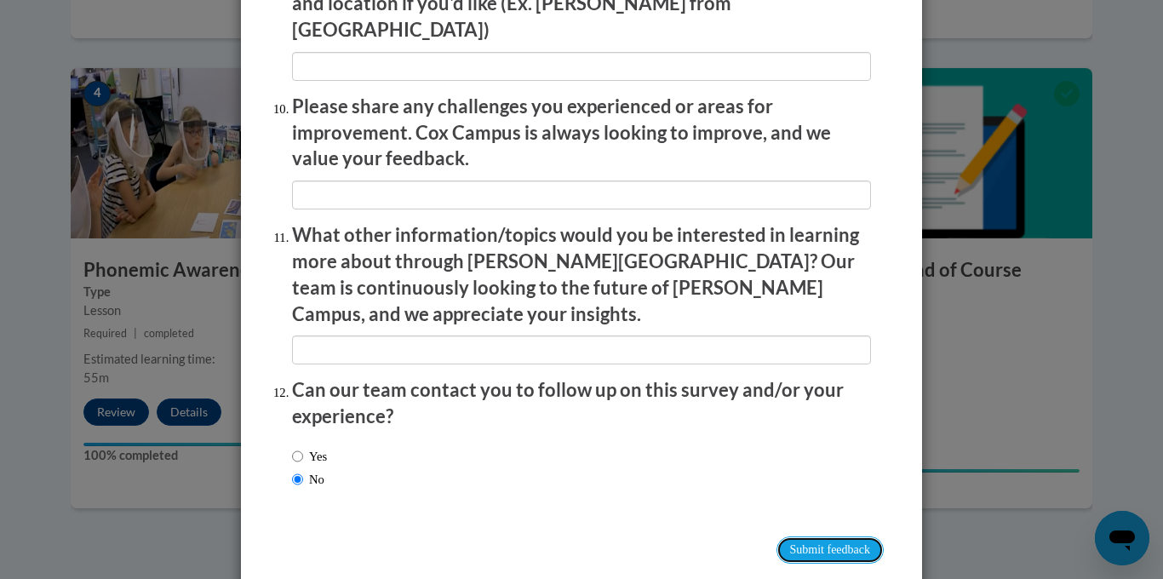
scroll to position [2950, 0]
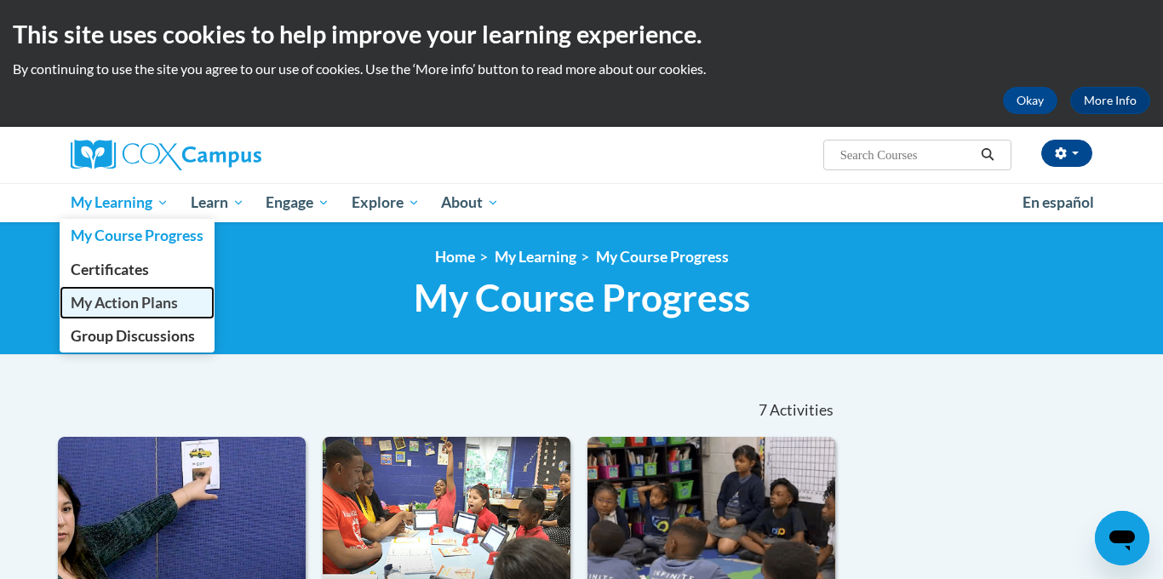
click at [127, 310] on span "My Action Plans" at bounding box center [124, 303] width 107 height 18
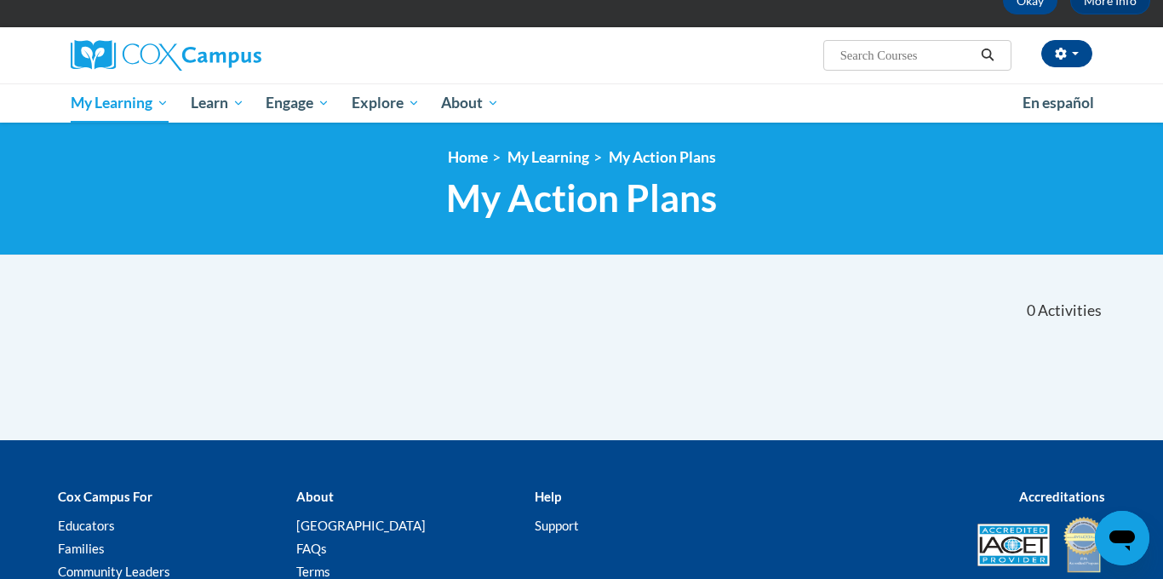
scroll to position [99, 0]
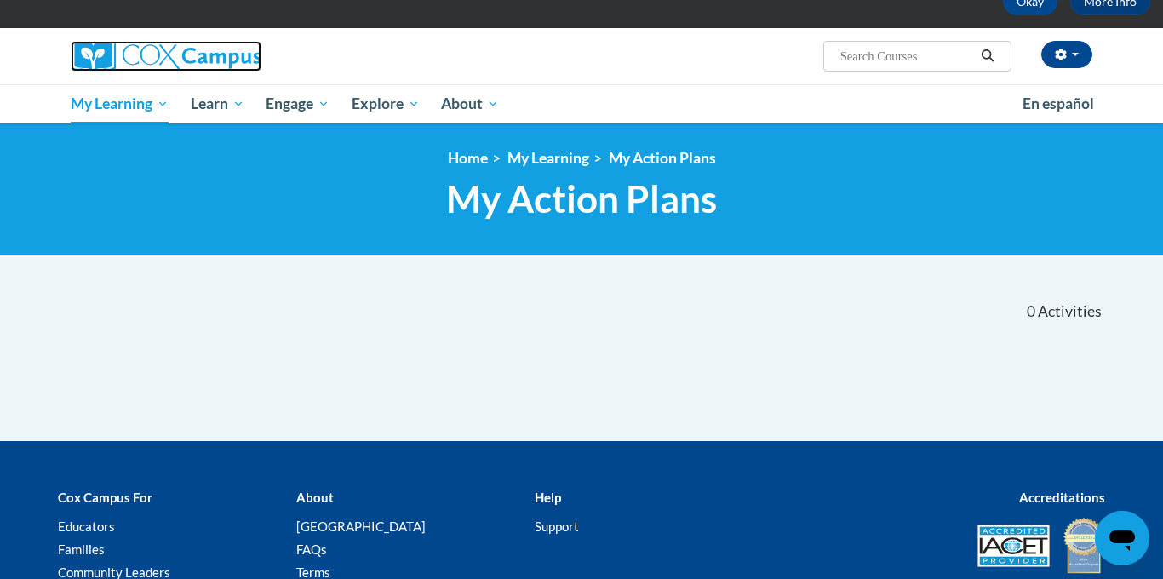
click at [114, 53] on img at bounding box center [166, 56] width 191 height 31
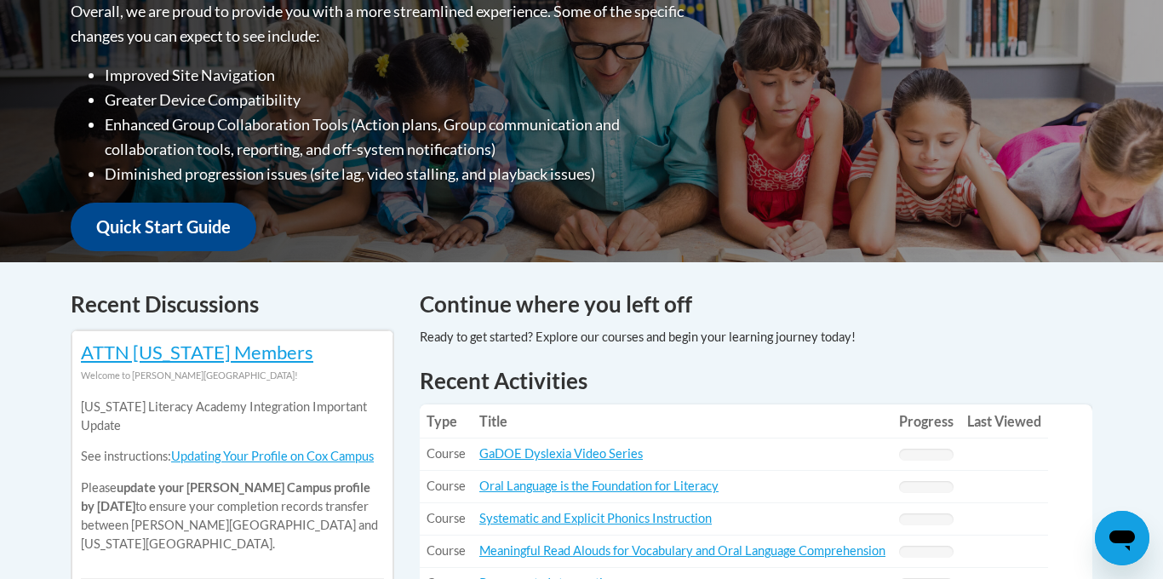
scroll to position [93, 0]
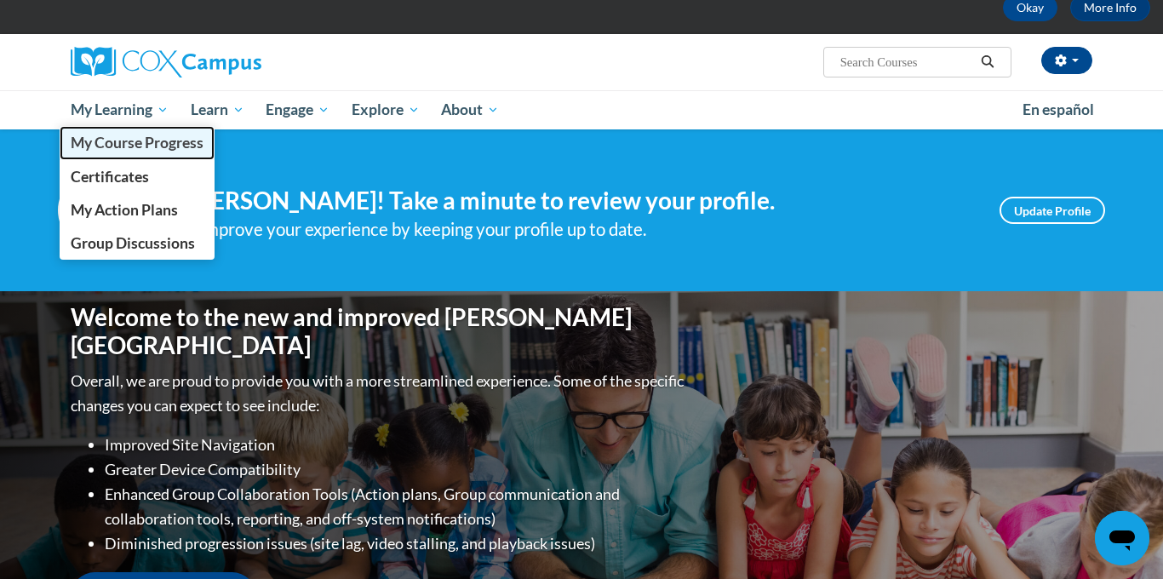
click at [122, 143] on span "My Course Progress" at bounding box center [137, 143] width 133 height 18
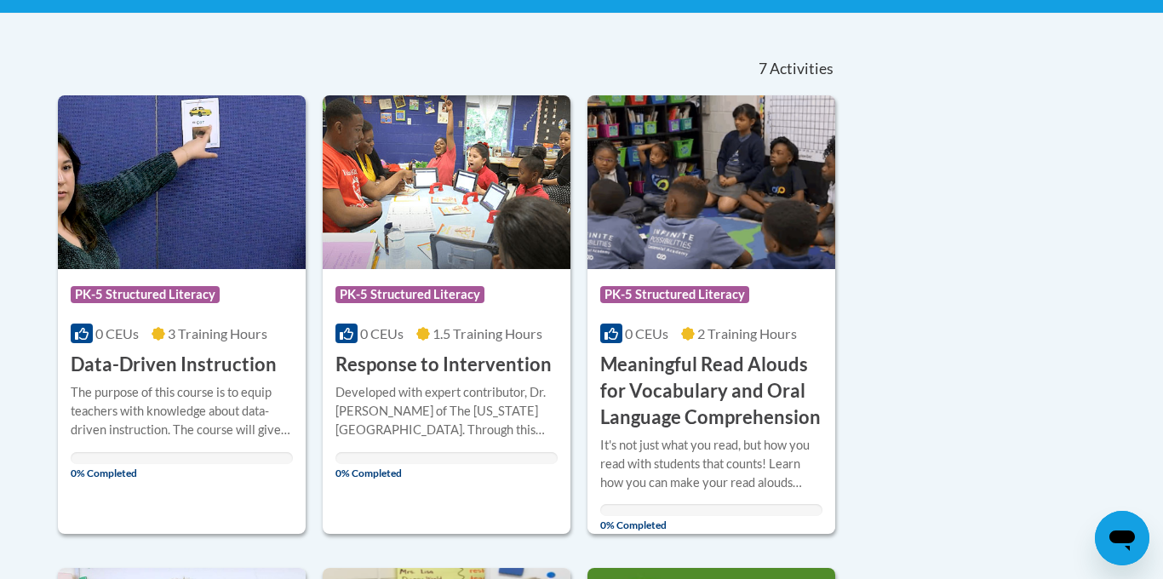
scroll to position [198, 0]
